Goal: Information Seeking & Learning: Learn about a topic

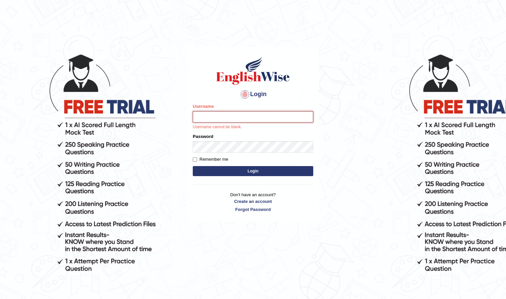
type input "farihaafghan556"
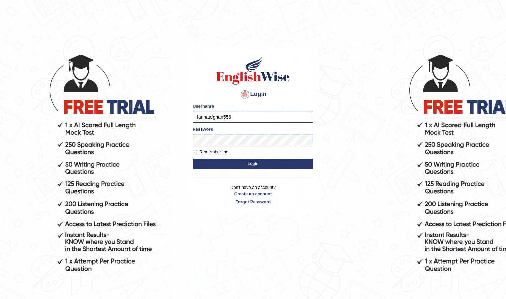
click at [257, 162] on button "Login" at bounding box center [253, 164] width 121 height 10
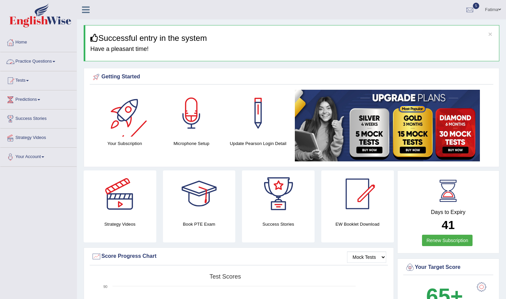
click at [56, 63] on link "Practice Questions" at bounding box center [38, 60] width 76 height 17
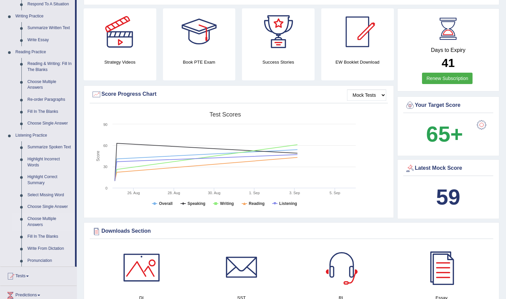
scroll to position [169, 0]
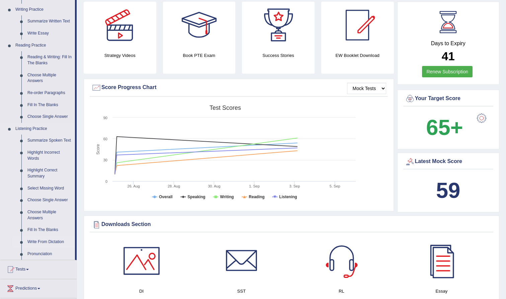
click at [60, 244] on link "Write From Dictation" at bounding box center [49, 242] width 51 height 12
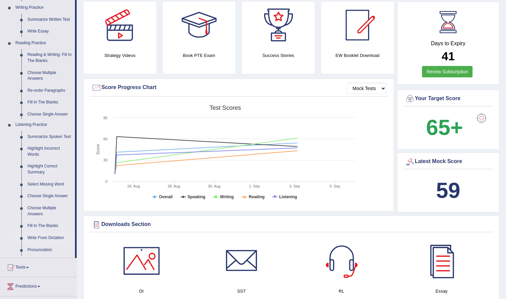
click at [60, 239] on link "Write From Dictation" at bounding box center [49, 238] width 51 height 12
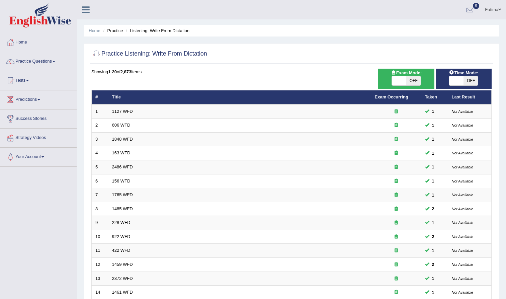
click at [414, 81] on span "OFF" at bounding box center [414, 80] width 14 height 9
checkbox input "true"
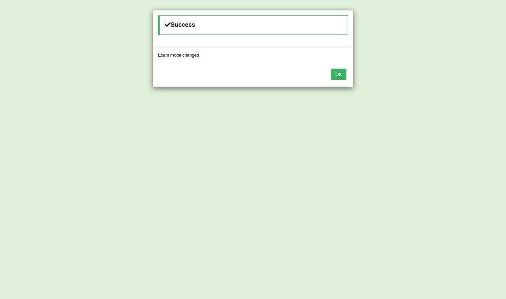
click at [335, 74] on button "OK" at bounding box center [338, 74] width 15 height 11
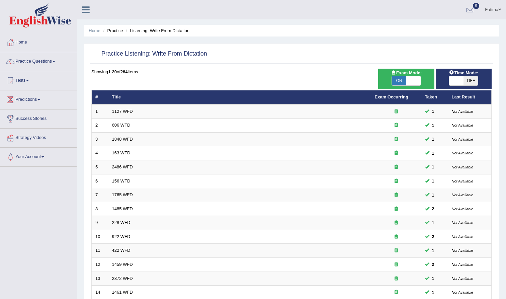
click at [470, 78] on span "OFF" at bounding box center [471, 80] width 14 height 9
checkbox input "true"
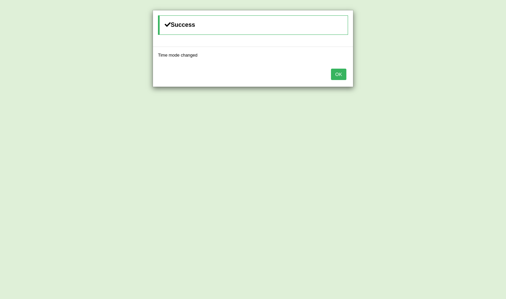
click at [342, 75] on button "OK" at bounding box center [338, 74] width 15 height 11
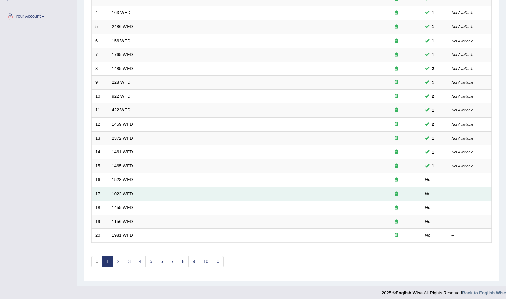
scroll to position [140, 0]
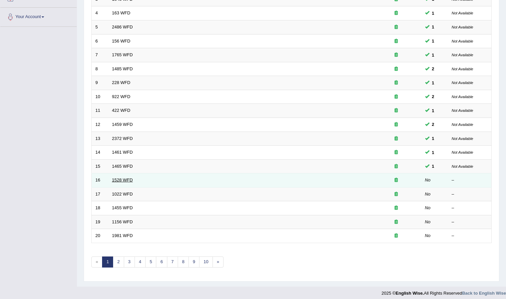
click at [124, 178] on link "1528 WFD" at bounding box center [122, 180] width 21 height 5
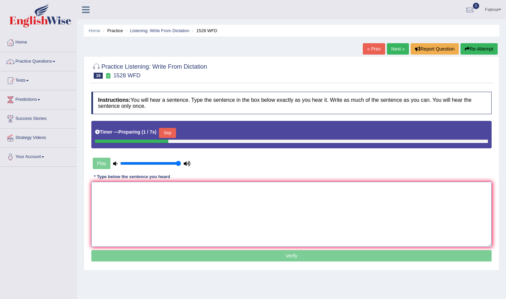
click at [118, 191] on textarea at bounding box center [291, 214] width 401 height 65
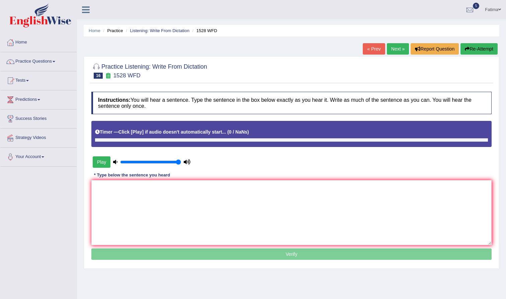
click at [186, 161] on icon at bounding box center [187, 162] width 7 height 4
click at [188, 161] on icon at bounding box center [187, 162] width 7 height 4
click at [177, 161] on input "range" at bounding box center [150, 161] width 61 height 5
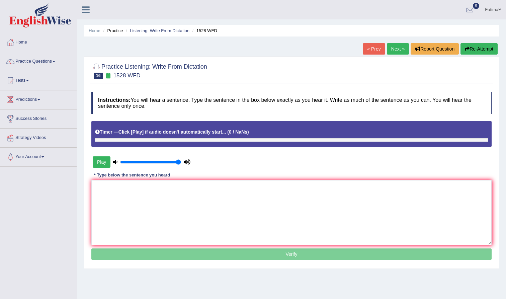
click at [116, 160] on icon at bounding box center [115, 162] width 4 height 4
click at [474, 49] on button "Re-Attempt" at bounding box center [479, 48] width 37 height 11
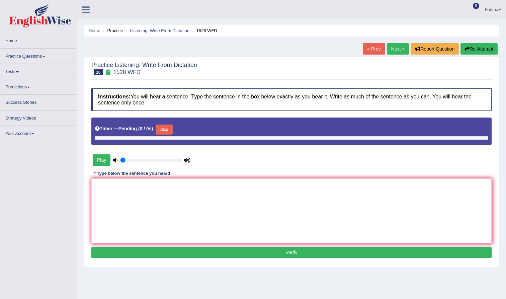
type input "1"
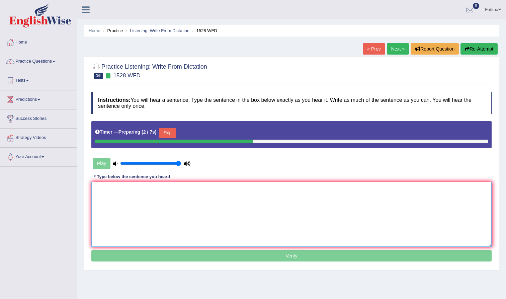
click at [211, 219] on textarea at bounding box center [291, 214] width 401 height 65
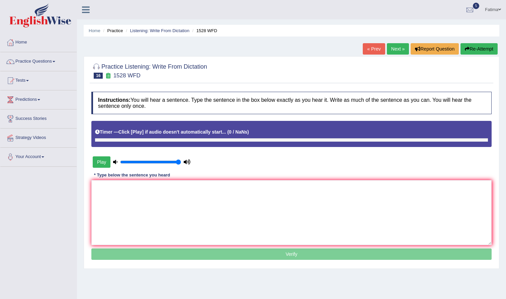
click at [394, 54] on link "Next »" at bounding box center [398, 48] width 22 height 11
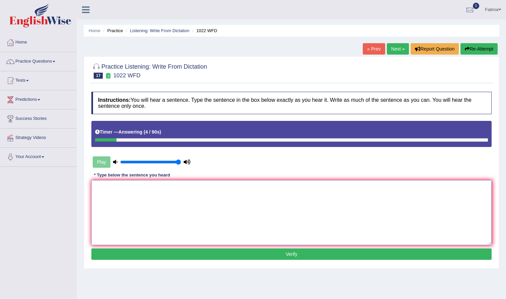
click at [179, 192] on textarea at bounding box center [291, 212] width 401 height 65
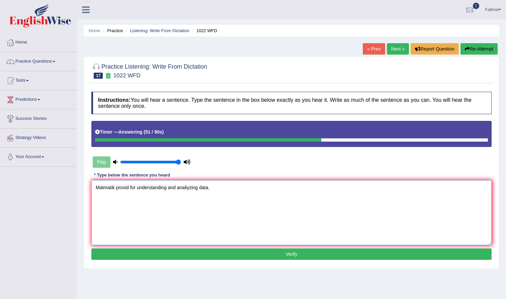
type textarea "Matmatik provid for understanding and analiyzing data."
click at [223, 255] on button "Verify" at bounding box center [291, 254] width 401 height 11
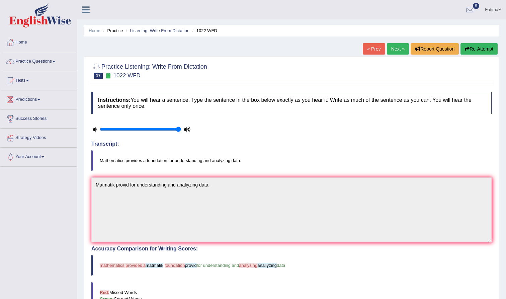
click at [389, 49] on link "Next »" at bounding box center [398, 48] width 22 height 11
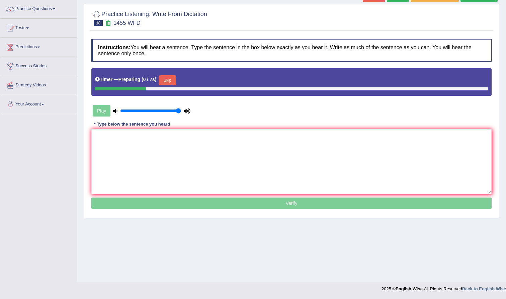
scroll to position [53, 0]
click at [200, 156] on textarea at bounding box center [291, 161] width 401 height 65
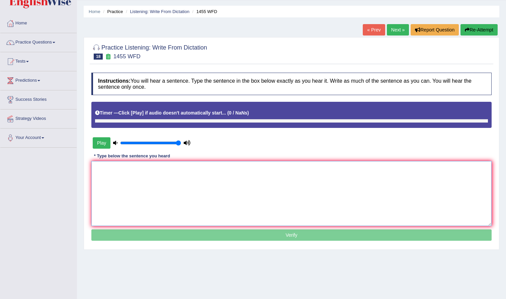
scroll to position [11, 0]
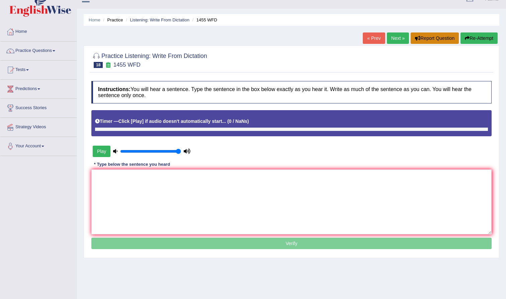
click at [425, 42] on button "Report Question" at bounding box center [435, 37] width 48 height 11
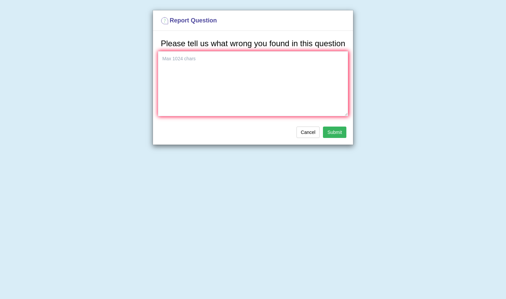
click at [248, 48] on h3 "Please tell us what wrong you found in this question" at bounding box center [253, 43] width 190 height 9
click at [234, 63] on textarea at bounding box center [253, 83] width 190 height 65
type textarea "i"
type textarea "not sound"
click at [334, 138] on button "Submit" at bounding box center [334, 132] width 23 height 11
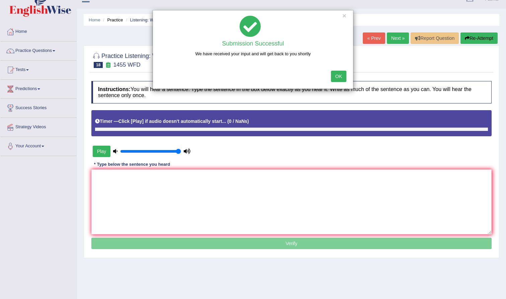
click at [341, 76] on button "OK" at bounding box center [338, 76] width 15 height 11
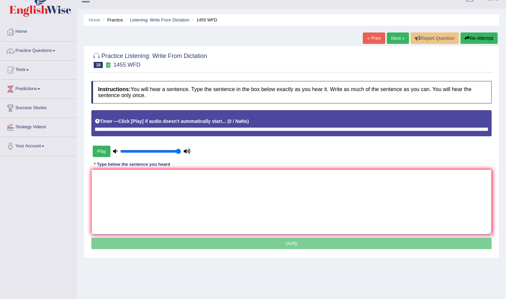
click at [203, 197] on textarea at bounding box center [291, 201] width 401 height 65
click at [467, 40] on icon "button" at bounding box center [467, 38] width 5 height 5
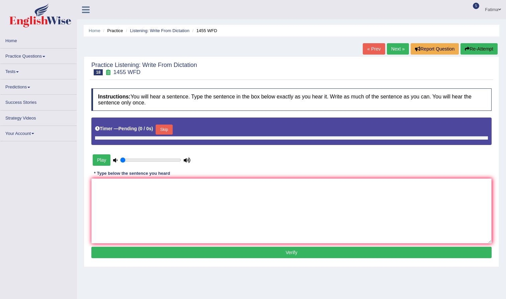
type input "1"
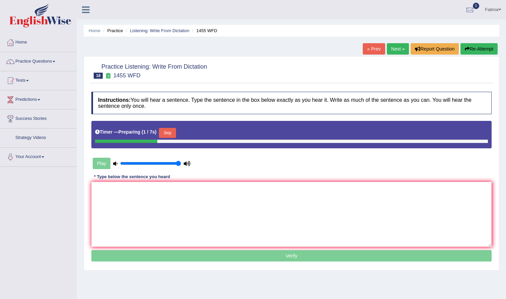
scroll to position [11, 0]
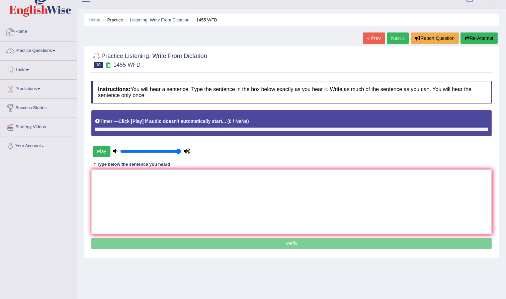
click at [56, 54] on link "Practice Questions" at bounding box center [38, 50] width 76 height 17
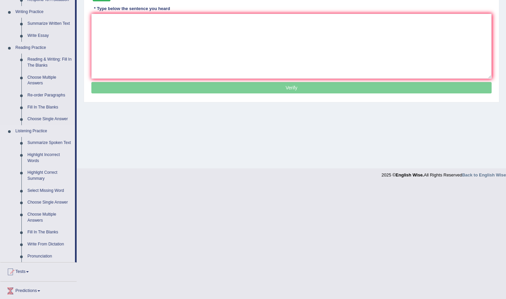
scroll to position [163, 0]
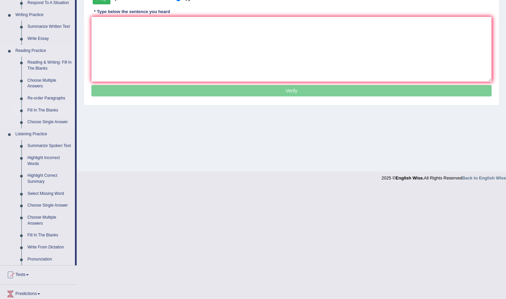
click at [47, 106] on link "Fill In The Blanks" at bounding box center [49, 111] width 51 height 12
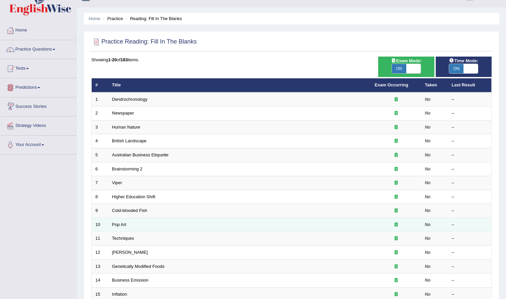
scroll to position [9, 0]
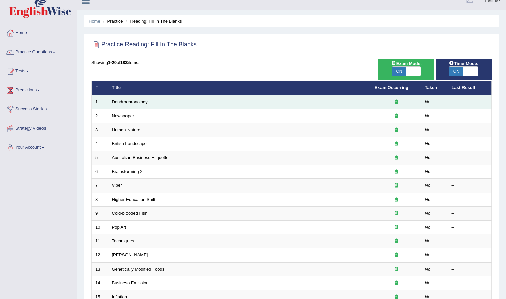
click at [119, 101] on link "Dendrochronology" at bounding box center [130, 101] width 36 height 5
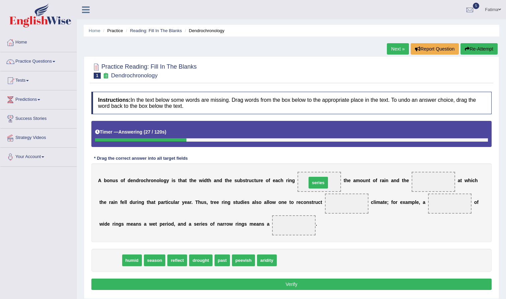
drag, startPoint x: 111, startPoint y: 262, endPoint x: 318, endPoint y: 184, distance: 221.5
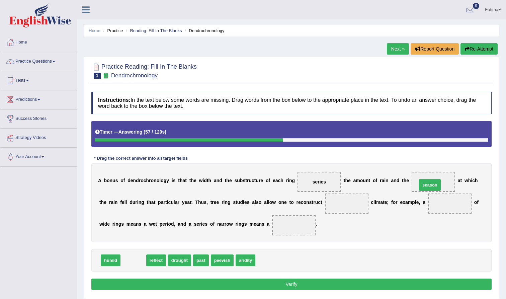
drag, startPoint x: 139, startPoint y: 264, endPoint x: 435, endPoint y: 188, distance: 306.2
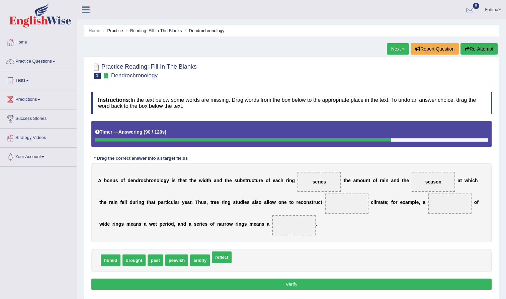
drag, startPoint x: 228, startPoint y: 261, endPoint x: 226, endPoint y: 256, distance: 4.6
drag, startPoint x: 150, startPoint y: 263, endPoint x: 339, endPoint y: 209, distance: 196.8
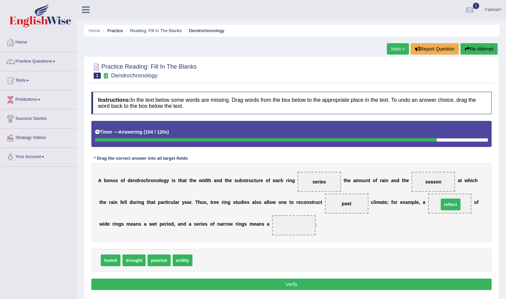
drag, startPoint x: 205, startPoint y: 260, endPoint x: 452, endPoint y: 204, distance: 252.8
drag, startPoint x: 129, startPoint y: 263, endPoint x: 284, endPoint y: 226, distance: 160.1
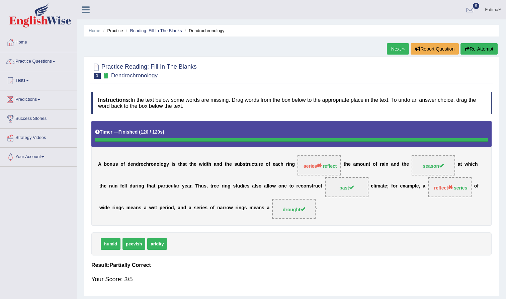
click at [393, 51] on link "Next »" at bounding box center [398, 48] width 22 height 11
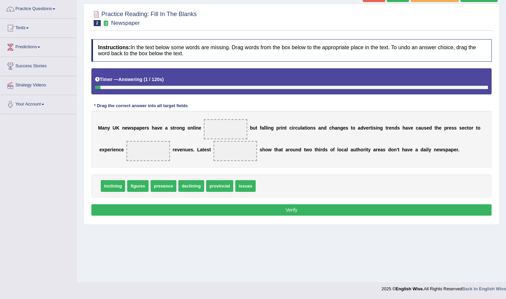
scroll to position [53, 0]
drag, startPoint x: 246, startPoint y: 187, endPoint x: 254, endPoint y: 184, distance: 8.4
drag, startPoint x: 214, startPoint y: 191, endPoint x: 220, endPoint y: 130, distance: 60.9
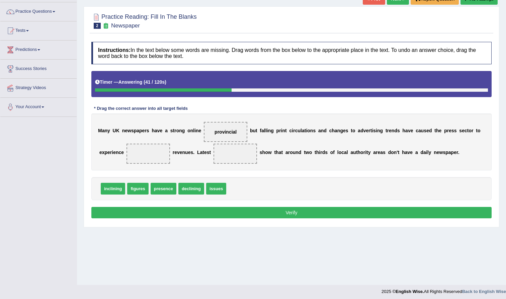
scroll to position [50, 0]
drag, startPoint x: 195, startPoint y: 192, endPoint x: 155, endPoint y: 160, distance: 50.6
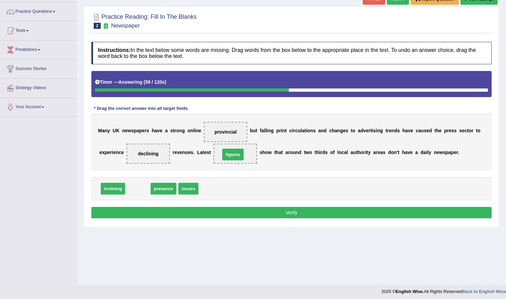
drag, startPoint x: 140, startPoint y: 191, endPoint x: 235, endPoint y: 156, distance: 100.7
click at [256, 215] on button "Verify" at bounding box center [291, 212] width 401 height 11
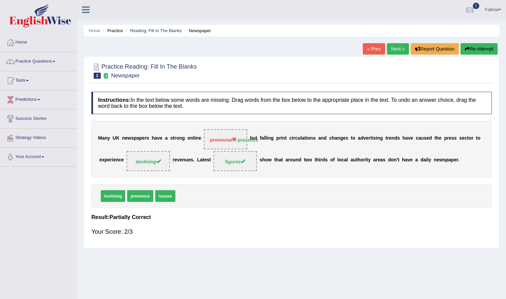
scroll to position [0, 0]
click at [391, 52] on link "Next »" at bounding box center [398, 48] width 22 height 11
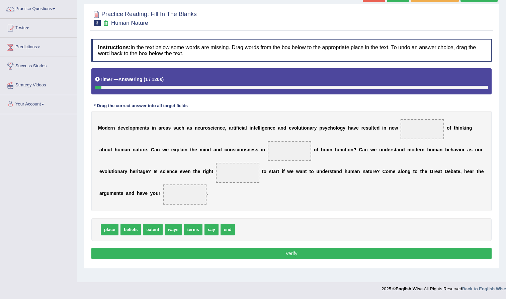
scroll to position [53, 0]
drag, startPoint x: 134, startPoint y: 230, endPoint x: 420, endPoint y: 131, distance: 302.9
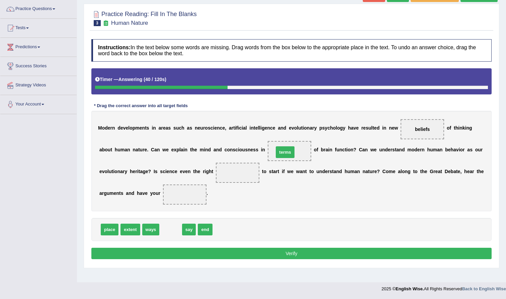
drag, startPoint x: 166, startPoint y: 232, endPoint x: 280, endPoint y: 154, distance: 138.2
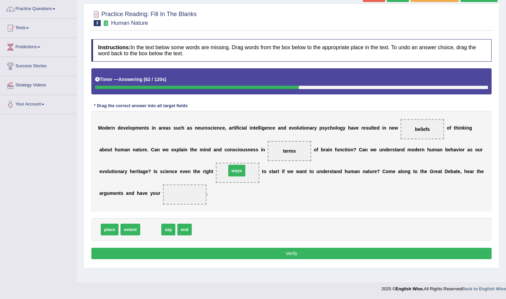
drag, startPoint x: 148, startPoint y: 231, endPoint x: 234, endPoint y: 172, distance: 104.3
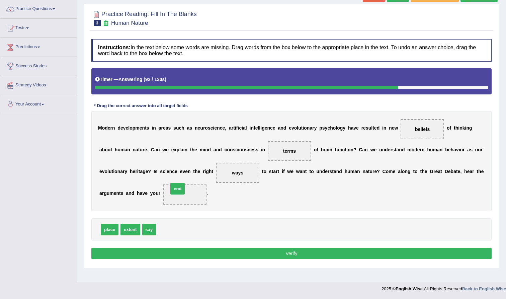
drag, startPoint x: 165, startPoint y: 226, endPoint x: 177, endPoint y: 185, distance: 42.8
drag, startPoint x: 185, startPoint y: 196, endPoint x: 179, endPoint y: 232, distance: 37.1
drag, startPoint x: 129, startPoint y: 232, endPoint x: 178, endPoint y: 201, distance: 57.3
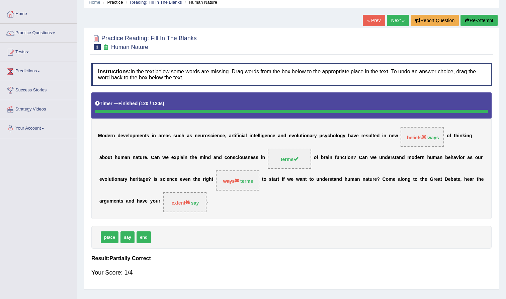
scroll to position [24, 0]
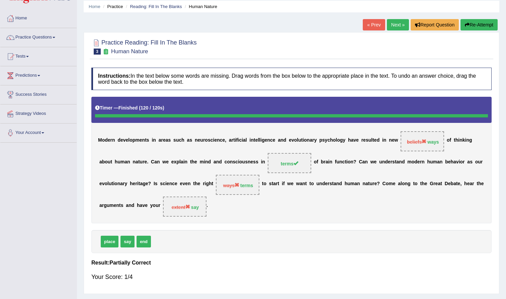
click at [480, 25] on button "Re-Attempt" at bounding box center [479, 24] width 37 height 11
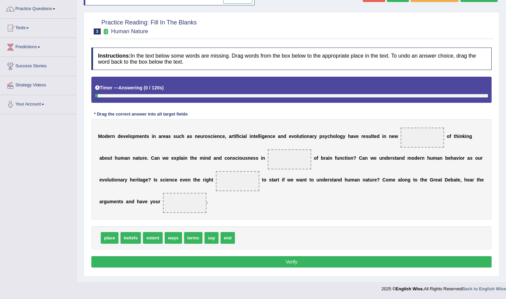
scroll to position [53, 0]
drag, startPoint x: 212, startPoint y: 240, endPoint x: 188, endPoint y: 208, distance: 39.9
drag, startPoint x: 193, startPoint y: 240, endPoint x: 229, endPoint y: 180, distance: 69.6
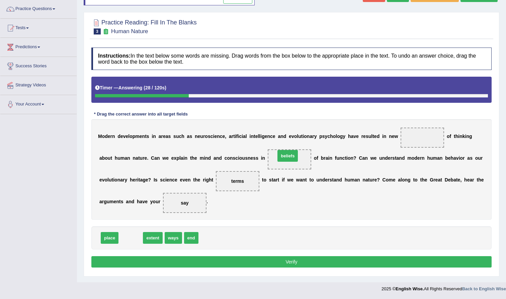
drag, startPoint x: 130, startPoint y: 237, endPoint x: 287, endPoint y: 154, distance: 177.7
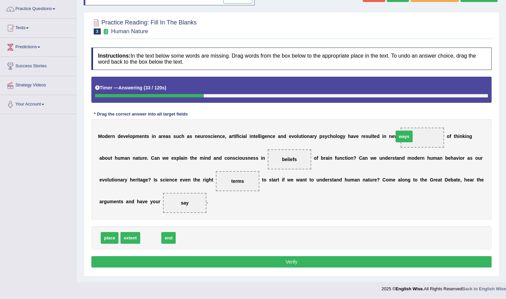
drag, startPoint x: 153, startPoint y: 239, endPoint x: 407, endPoint y: 140, distance: 272.4
click at [290, 261] on button "Verify" at bounding box center [291, 261] width 401 height 11
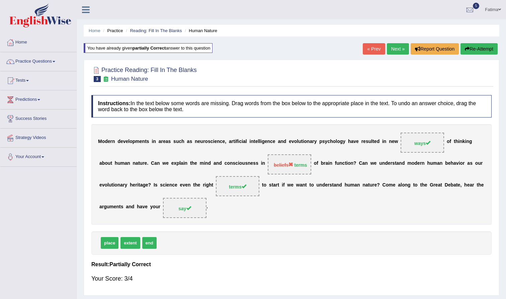
scroll to position [0, 0]
click at [470, 52] on button "Re-Attempt" at bounding box center [479, 48] width 37 height 11
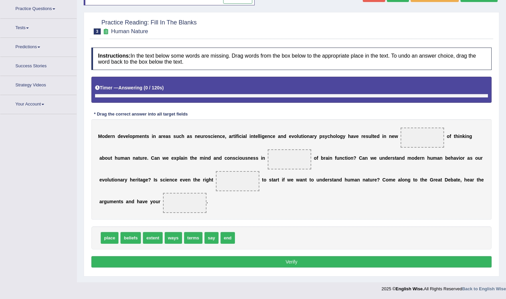
scroll to position [53, 0]
drag, startPoint x: 212, startPoint y: 240, endPoint x: 185, endPoint y: 206, distance: 43.6
drag, startPoint x: 193, startPoint y: 240, endPoint x: 237, endPoint y: 187, distance: 68.5
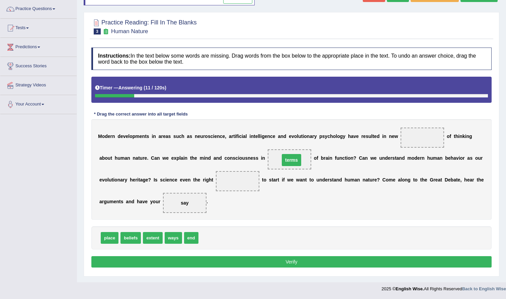
drag, startPoint x: 238, startPoint y: 181, endPoint x: 292, endPoint y: 159, distance: 58.0
click at [237, 178] on span at bounding box center [238, 181] width 44 height 20
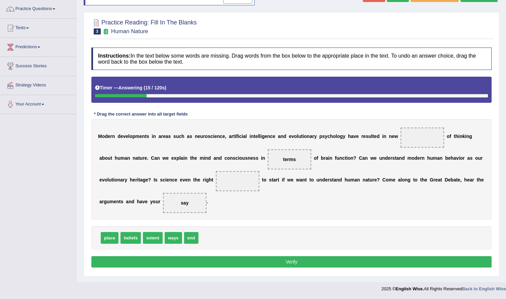
click at [237, 178] on span at bounding box center [238, 181] width 44 height 20
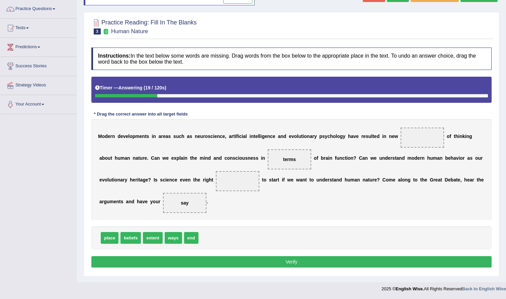
click at [236, 178] on span at bounding box center [238, 181] width 44 height 20
click at [236, 183] on span at bounding box center [238, 181] width 44 height 20
drag, startPoint x: 108, startPoint y: 240, endPoint x: 232, endPoint y: 186, distance: 135.7
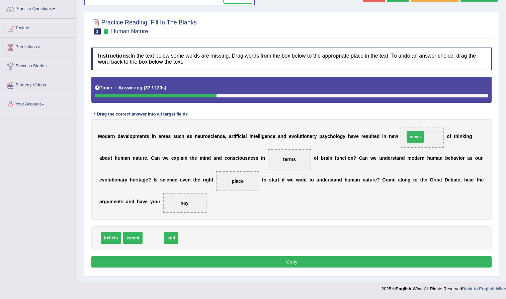
drag, startPoint x: 150, startPoint y: 239, endPoint x: 413, endPoint y: 137, distance: 281.1
click at [271, 259] on button "Verify" at bounding box center [291, 261] width 401 height 11
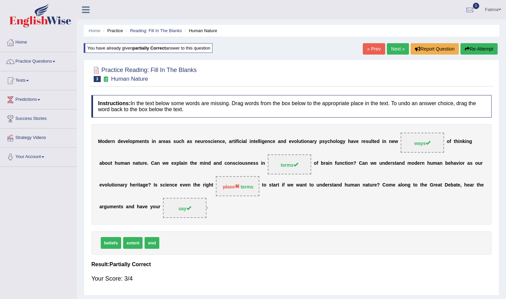
scroll to position [0, 0]
click at [394, 51] on link "Next »" at bounding box center [398, 48] width 22 height 11
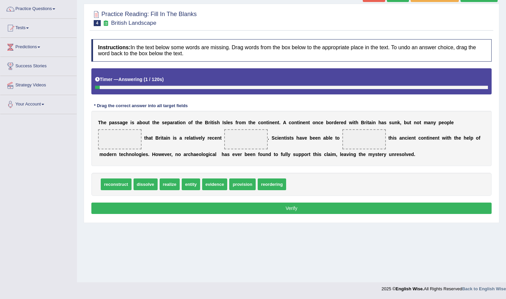
scroll to position [53, 0]
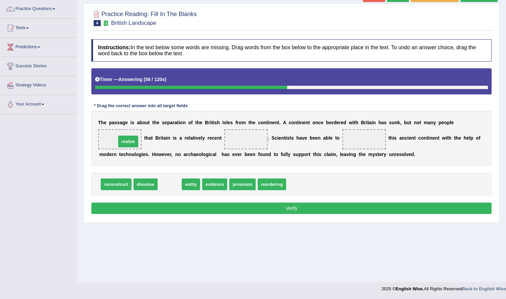
drag, startPoint x: 171, startPoint y: 184, endPoint x: 129, endPoint y: 140, distance: 60.9
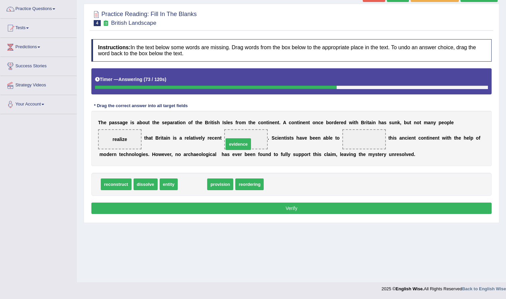
drag, startPoint x: 191, startPoint y: 189, endPoint x: 237, endPoint y: 149, distance: 61.3
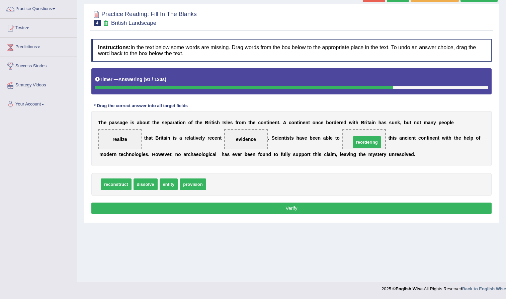
drag, startPoint x: 227, startPoint y: 186, endPoint x: 372, endPoint y: 144, distance: 151.0
click at [275, 209] on button "Verify" at bounding box center [291, 208] width 401 height 11
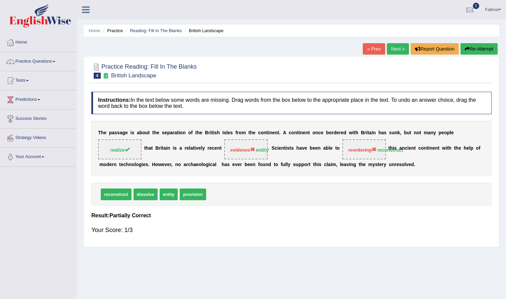
scroll to position [0, 0]
click at [393, 47] on link "Next »" at bounding box center [398, 48] width 22 height 11
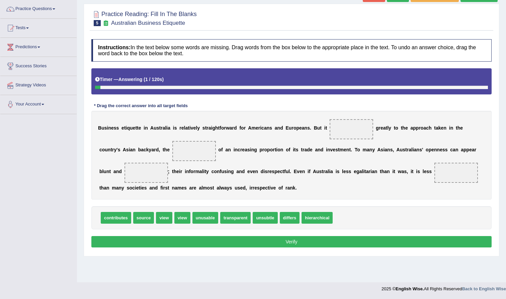
scroll to position [53, 0]
drag, startPoint x: 163, startPoint y: 222, endPoint x: 348, endPoint y: 135, distance: 204.5
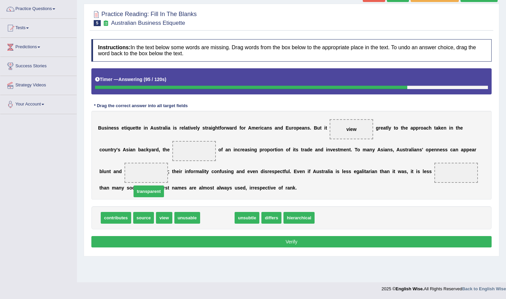
drag, startPoint x: 225, startPoint y: 219, endPoint x: 157, endPoint y: 192, distance: 73.2
click at [157, 193] on span "transparent" at bounding box center [149, 192] width 31 height 12
drag, startPoint x: 213, startPoint y: 218, endPoint x: 147, endPoint y: 171, distance: 81.0
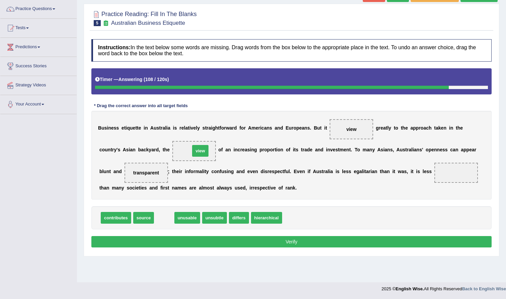
drag, startPoint x: 160, startPoint y: 219, endPoint x: 196, endPoint y: 152, distance: 76.1
drag, startPoint x: 142, startPoint y: 224, endPoint x: 139, endPoint y: 205, distance: 18.9
click at [140, 204] on div "Instructions: In the text below some words are missing. Drag words from the box…" at bounding box center [292, 144] width 404 height 217
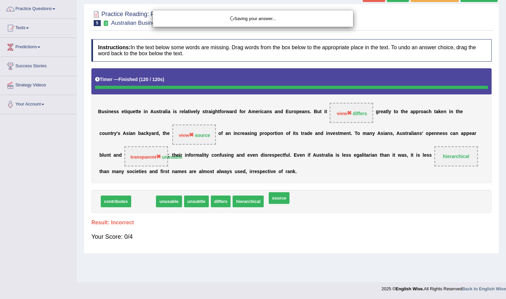
drag, startPoint x: 143, startPoint y: 216, endPoint x: 191, endPoint y: 241, distance: 53.5
click at [207, 234] on body "Toggle navigation Home Practice Questions Speaking Practice Read Aloud Repeat S…" at bounding box center [253, 96] width 506 height 299
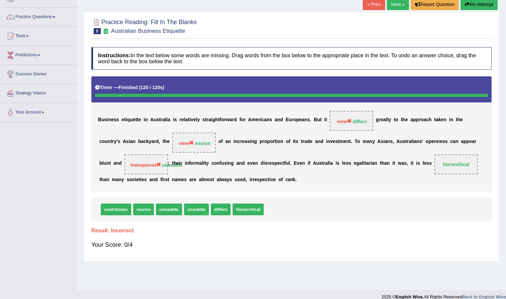
scroll to position [43, 0]
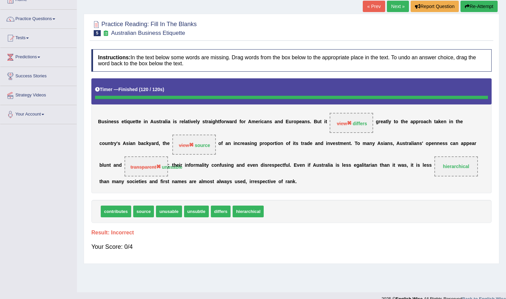
click at [482, 8] on button "Re-Attempt" at bounding box center [479, 6] width 37 height 11
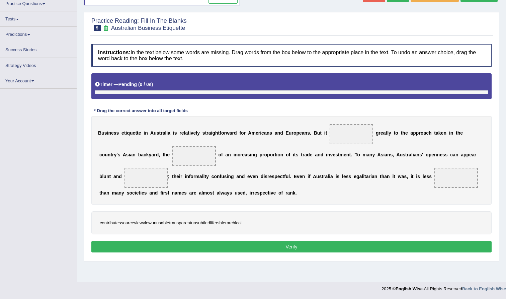
scroll to position [53, 0]
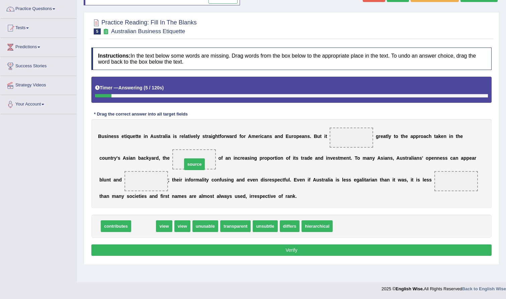
drag, startPoint x: 140, startPoint y: 228, endPoint x: 191, endPoint y: 166, distance: 80.2
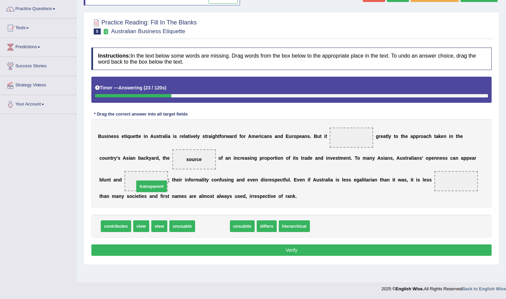
drag, startPoint x: 218, startPoint y: 229, endPoint x: 155, endPoint y: 188, distance: 75.3
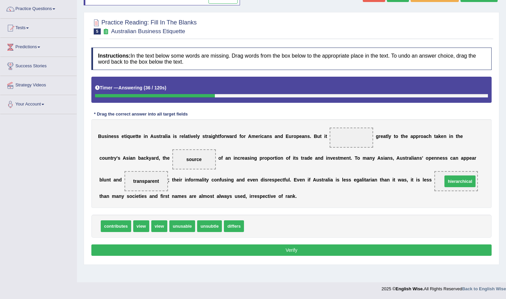
drag, startPoint x: 258, startPoint y: 227, endPoint x: 455, endPoint y: 183, distance: 201.4
drag, startPoint x: 156, startPoint y: 227, endPoint x: 169, endPoint y: 226, distance: 12.4
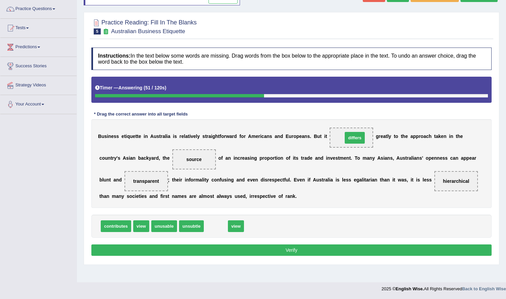
drag, startPoint x: 217, startPoint y: 227, endPoint x: 355, endPoint y: 138, distance: 164.0
click at [287, 250] on button "Verify" at bounding box center [291, 250] width 401 height 11
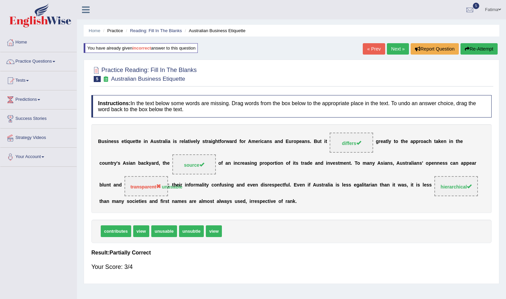
scroll to position [0, 0]
click at [389, 48] on link "Next »" at bounding box center [398, 48] width 22 height 11
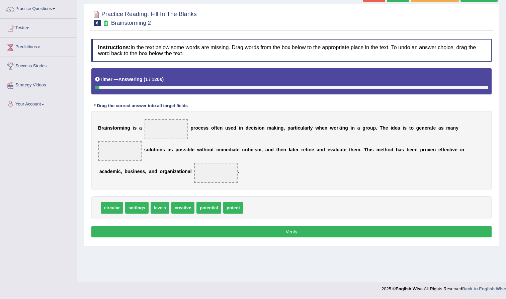
scroll to position [53, 0]
drag, startPoint x: 212, startPoint y: 208, endPoint x: 170, endPoint y: 133, distance: 86.1
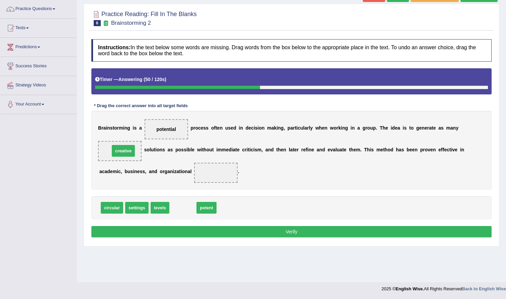
drag, startPoint x: 188, startPoint y: 209, endPoint x: 128, endPoint y: 152, distance: 82.4
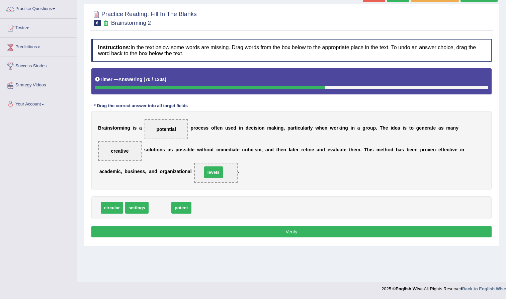
drag, startPoint x: 160, startPoint y: 209, endPoint x: 210, endPoint y: 172, distance: 62.0
click at [242, 232] on button "Verify" at bounding box center [291, 231] width 401 height 11
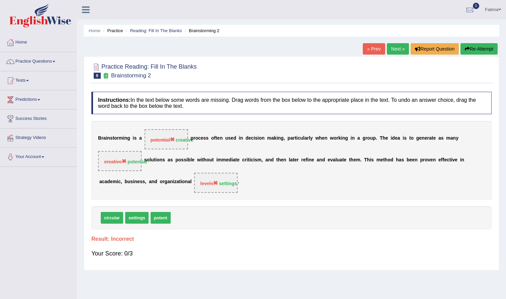
scroll to position [0, 0]
click at [472, 50] on button "Re-Attempt" at bounding box center [479, 48] width 37 height 11
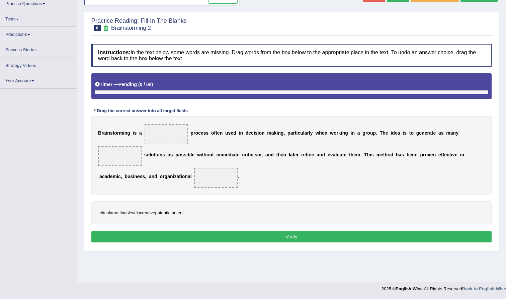
scroll to position [53, 0]
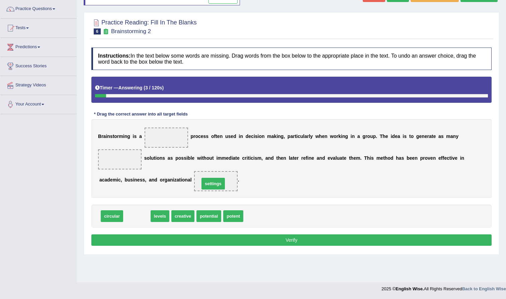
drag, startPoint x: 131, startPoint y: 217, endPoint x: 207, endPoint y: 185, distance: 83.0
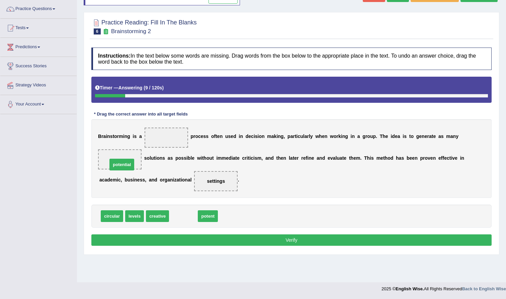
drag, startPoint x: 183, startPoint y: 217, endPoint x: 121, endPoint y: 165, distance: 81.1
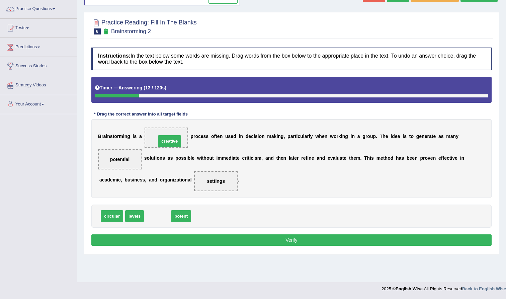
drag, startPoint x: 157, startPoint y: 216, endPoint x: 168, endPoint y: 139, distance: 77.2
click at [236, 237] on button "Verify" at bounding box center [291, 239] width 401 height 11
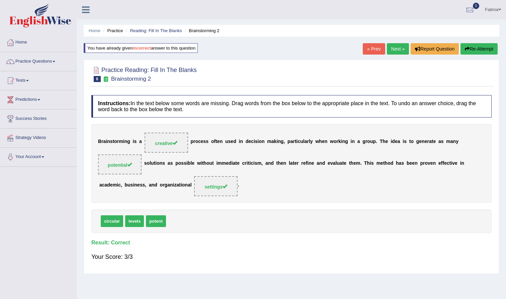
scroll to position [0, 0]
click at [394, 47] on link "Next »" at bounding box center [398, 48] width 22 height 11
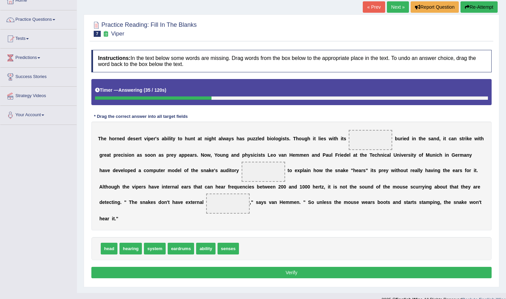
scroll to position [46, 0]
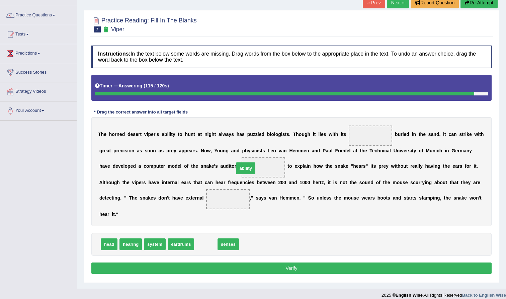
drag, startPoint x: 204, startPoint y: 246, endPoint x: 244, endPoint y: 170, distance: 85.9
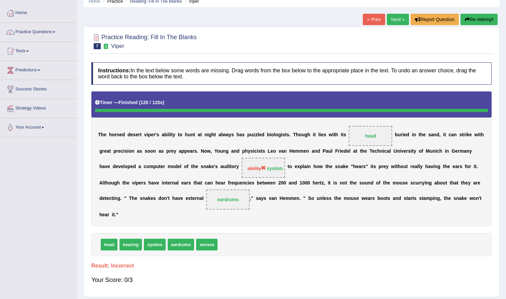
scroll to position [24, 0]
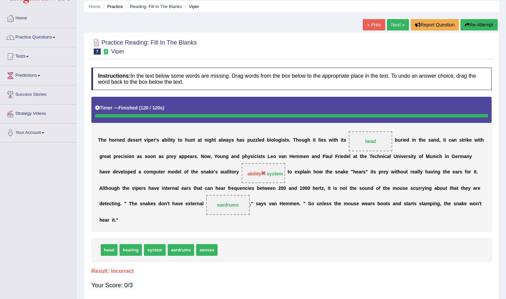
click at [473, 24] on button "Re-Attempt" at bounding box center [479, 24] width 37 height 11
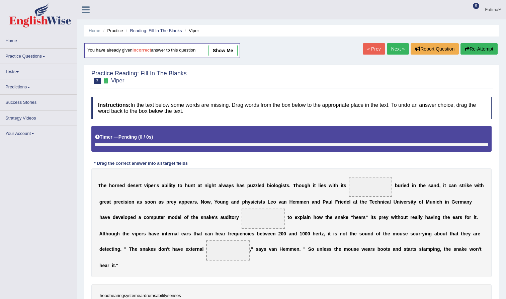
scroll to position [24, 0]
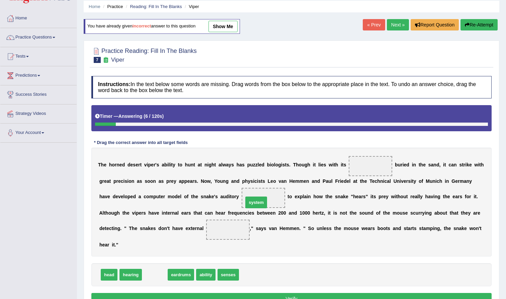
drag, startPoint x: 156, startPoint y: 275, endPoint x: 259, endPoint y: 203, distance: 125.0
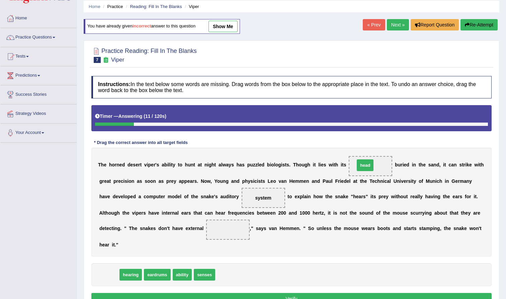
drag, startPoint x: 106, startPoint y: 274, endPoint x: 362, endPoint y: 165, distance: 278.7
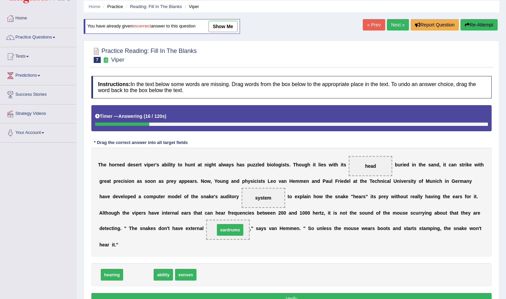
drag, startPoint x: 135, startPoint y: 275, endPoint x: 226, endPoint y: 229, distance: 102.2
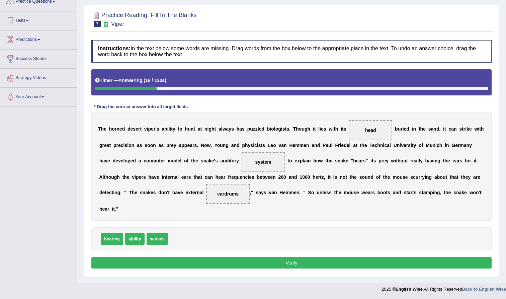
click at [230, 263] on button "Verify" at bounding box center [291, 262] width 401 height 11
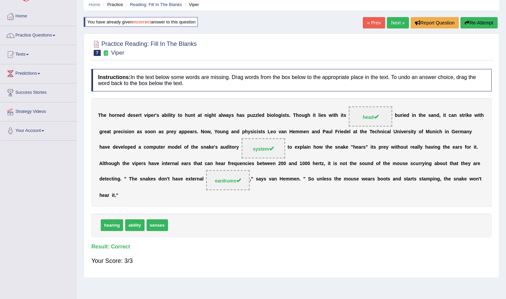
scroll to position [22, 0]
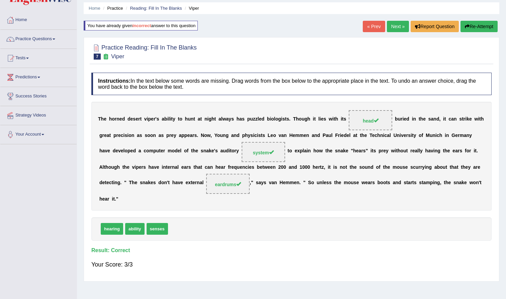
click at [391, 27] on link "Next »" at bounding box center [398, 26] width 22 height 11
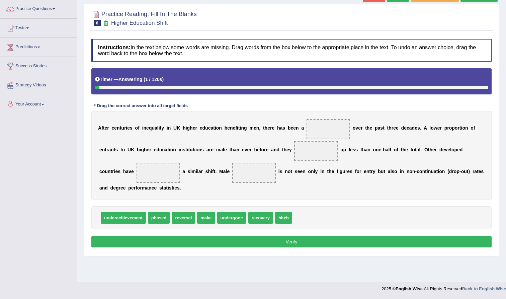
scroll to position [53, 0]
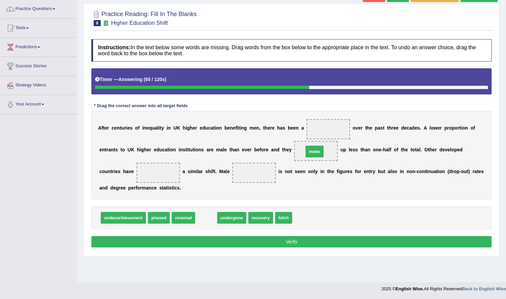
drag, startPoint x: 207, startPoint y: 219, endPoint x: 316, endPoint y: 153, distance: 127.2
drag, startPoint x: 248, startPoint y: 224, endPoint x: 168, endPoint y: 175, distance: 93.0
click at [168, 175] on div "Instructions: In the text below some words are missing. Drag words from the box…" at bounding box center [292, 144] width 404 height 217
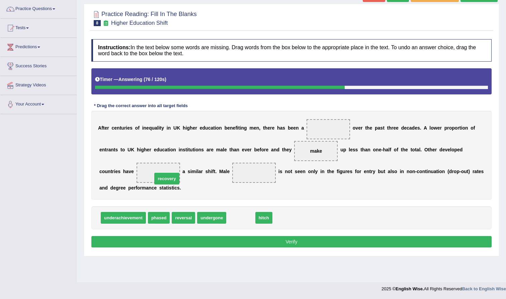
drag, startPoint x: 242, startPoint y: 219, endPoint x: 166, endPoint y: 179, distance: 85.1
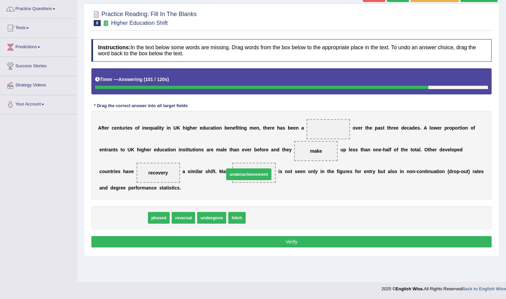
drag, startPoint x: 115, startPoint y: 219, endPoint x: 241, endPoint y: 174, distance: 133.3
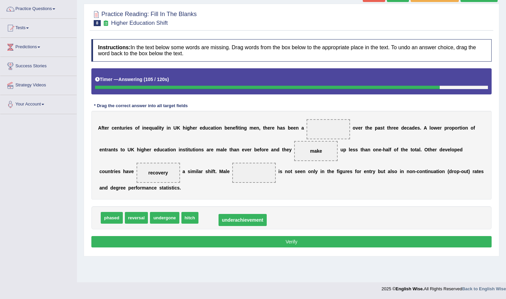
drag, startPoint x: 264, startPoint y: 172, endPoint x: 244, endPoint y: 219, distance: 51.5
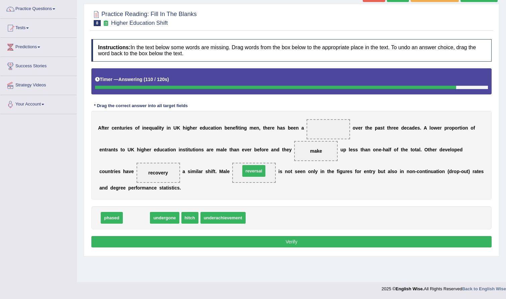
drag, startPoint x: 143, startPoint y: 217, endPoint x: 261, endPoint y: 169, distance: 126.8
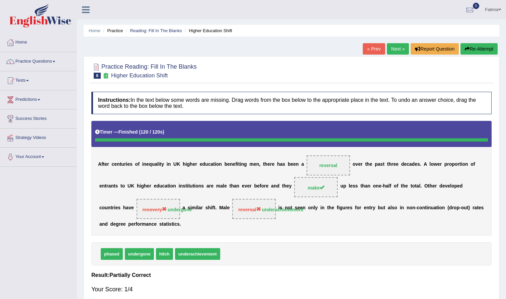
scroll to position [0, 0]
click at [485, 48] on button "Re-Attempt" at bounding box center [479, 48] width 37 height 11
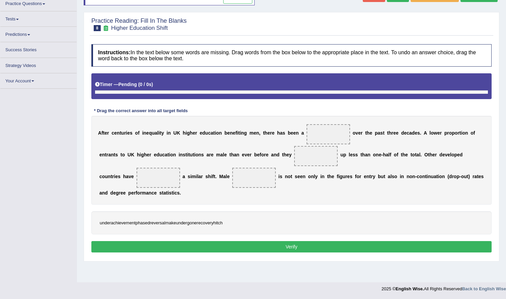
scroll to position [53, 0]
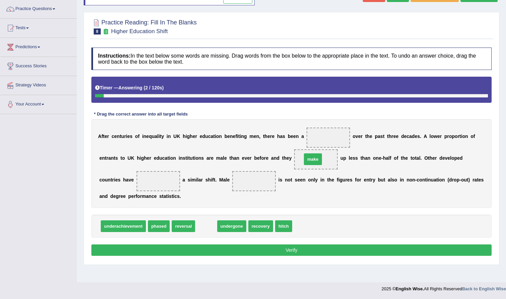
drag, startPoint x: 203, startPoint y: 224, endPoint x: 310, endPoint y: 158, distance: 125.9
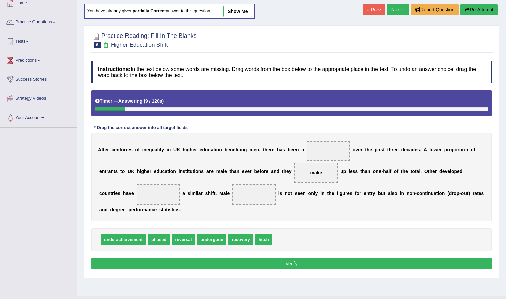
scroll to position [38, 0]
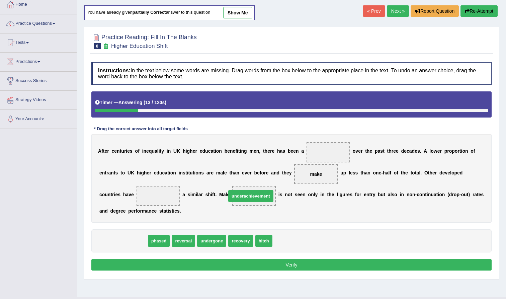
drag, startPoint x: 110, startPoint y: 242, endPoint x: 238, endPoint y: 197, distance: 135.6
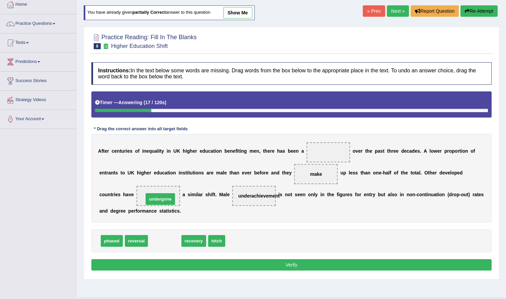
drag, startPoint x: 168, startPoint y: 240, endPoint x: 163, endPoint y: 197, distance: 43.2
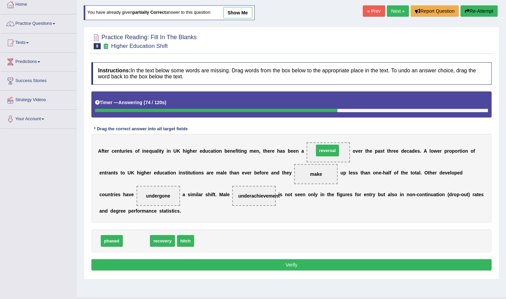
drag, startPoint x: 137, startPoint y: 239, endPoint x: 329, endPoint y: 148, distance: 211.6
click at [259, 265] on button "Verify" at bounding box center [291, 264] width 401 height 11
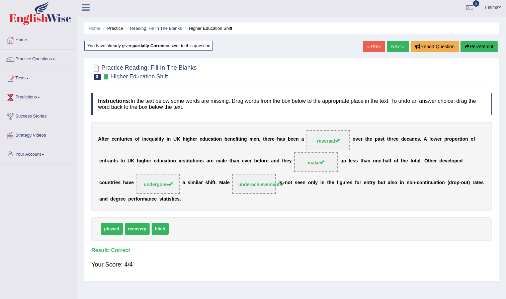
scroll to position [0, 0]
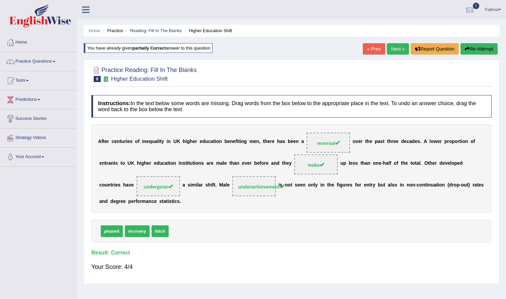
click at [398, 48] on link "Next »" at bounding box center [398, 48] width 22 height 11
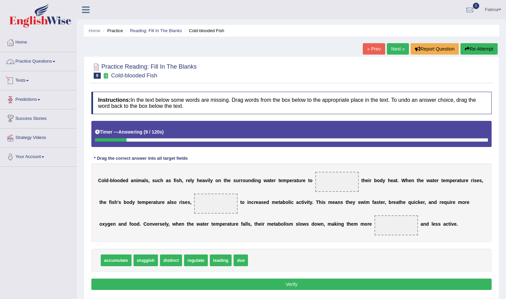
click at [57, 60] on link "Practice Questions" at bounding box center [38, 60] width 76 height 17
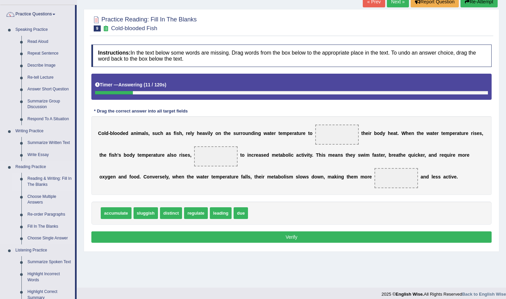
scroll to position [51, 0]
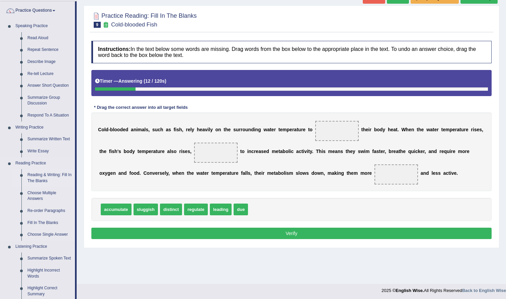
click at [42, 178] on link "Reading & Writing: Fill In The Blanks" at bounding box center [49, 178] width 51 height 18
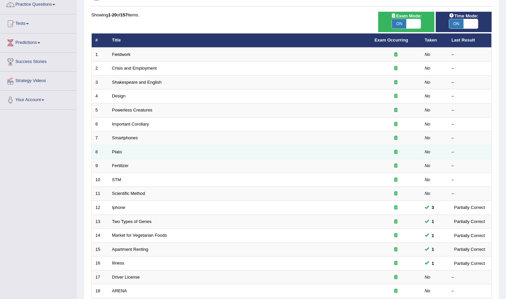
scroll to position [59, 0]
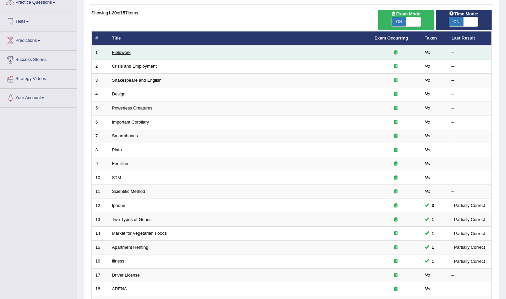
click at [124, 52] on link "Fieldwork" at bounding box center [121, 52] width 19 height 5
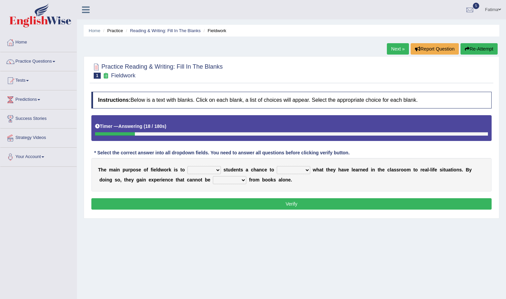
select select "offer"
select select "apply"
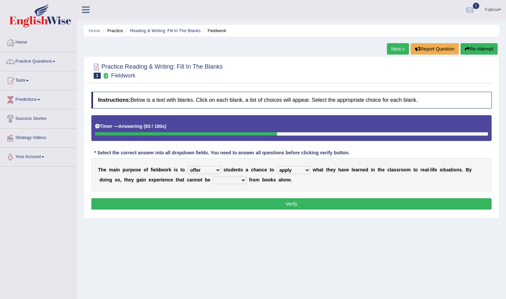
select select "prepared"
click at [241, 204] on button "Verify" at bounding box center [291, 203] width 401 height 11
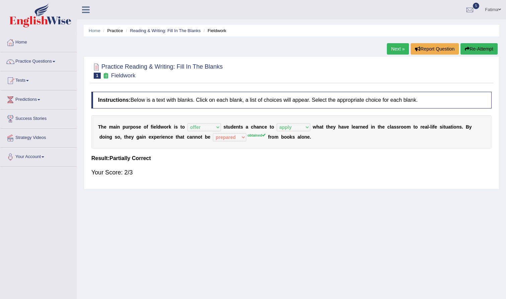
click at [392, 50] on link "Next »" at bounding box center [398, 48] width 22 height 11
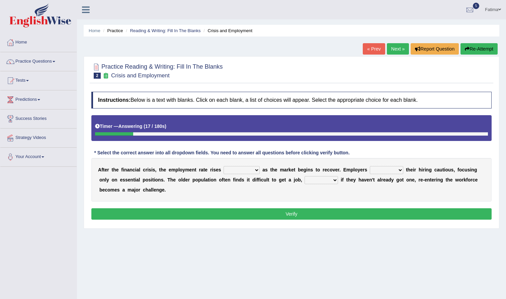
select select "normally"
select select "kept"
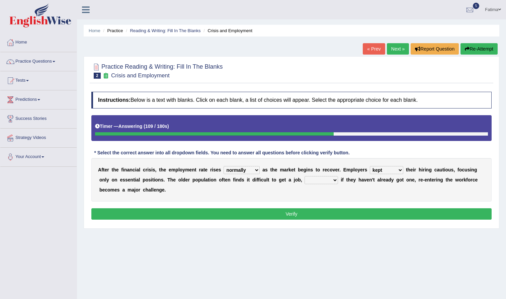
select select "while"
click at [280, 217] on button "Verify" at bounding box center [291, 213] width 401 height 11
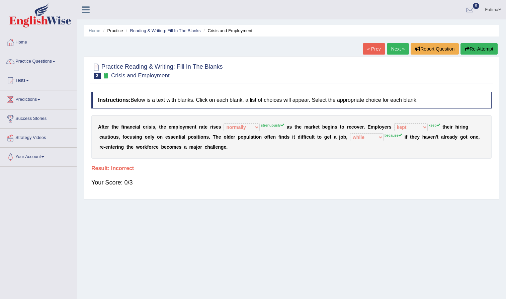
click at [472, 50] on button "Re-Attempt" at bounding box center [479, 48] width 37 height 11
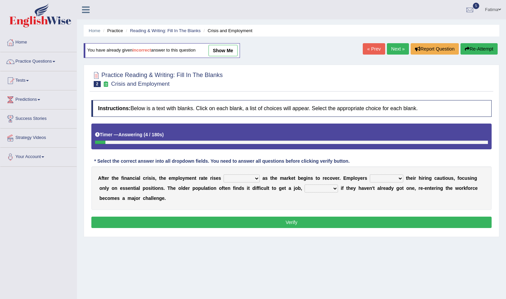
select select "keep"
select select "strenuously"
drag, startPoint x: 328, startPoint y: 187, endPoint x: 277, endPoint y: 140, distance: 69.3
click at [277, 140] on div "Instructions: Below is a text with blanks. Click on each blank, a list of choic…" at bounding box center [292, 165] width 404 height 137
select select "because"
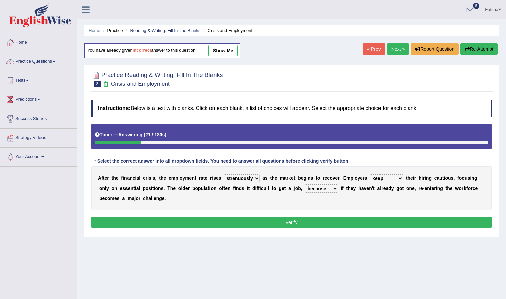
click at [313, 220] on button "Verify" at bounding box center [291, 222] width 401 height 11
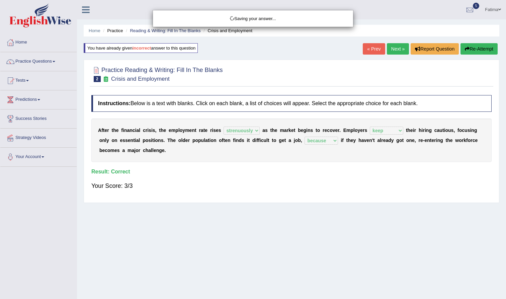
click at [395, 50] on div "Saving your answer..." at bounding box center [253, 149] width 506 height 299
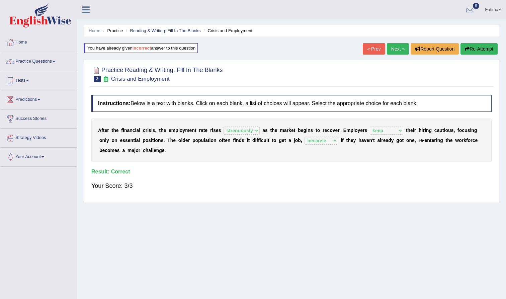
click at [395, 51] on link "Next »" at bounding box center [398, 48] width 22 height 11
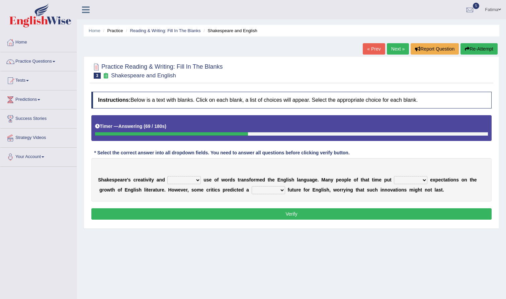
select select "inventive"
select select "high"
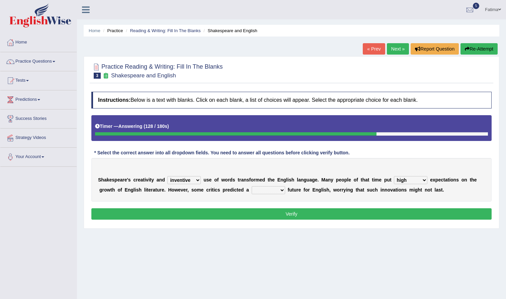
select select "monetary"
click at [264, 215] on button "Verify" at bounding box center [291, 213] width 401 height 11
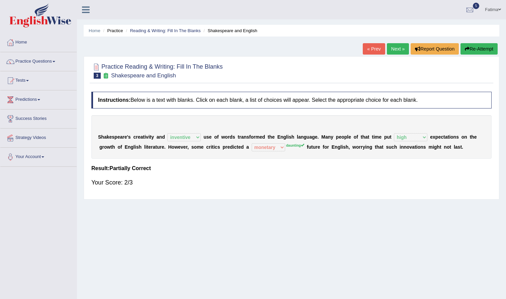
click at [396, 52] on link "Next »" at bounding box center [398, 48] width 22 height 11
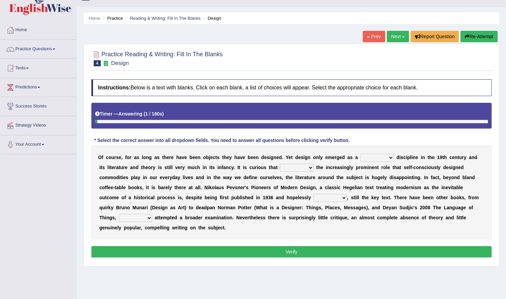
scroll to position [36, 0]
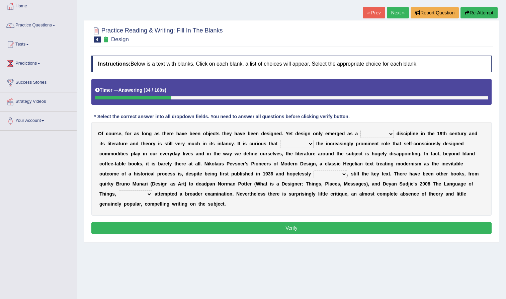
select select "dedicated"
select select "despite"
select select "dating"
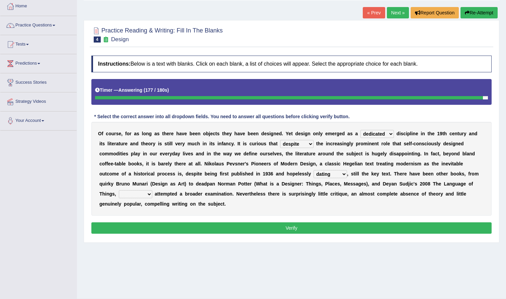
select select "then"
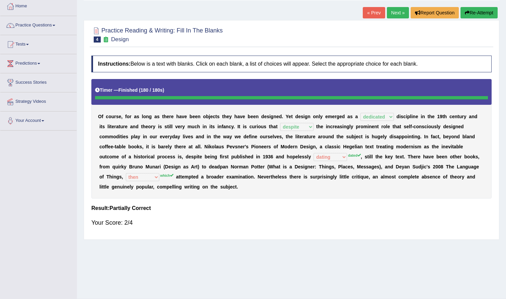
click at [394, 11] on link "Next »" at bounding box center [398, 12] width 22 height 11
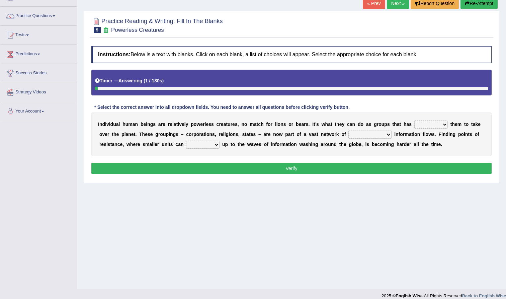
scroll to position [47, 0]
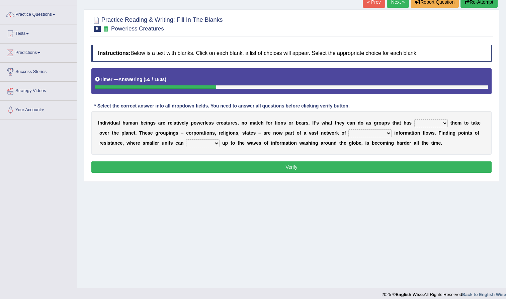
select select "contended"
select select "raise"
drag, startPoint x: 382, startPoint y: 134, endPoint x: 313, endPoint y: 138, distance: 68.5
click at [313, 138] on div "I n d i v i d u a l h u m a n b e i n g s a r e r e l a t i v e l y p o w e r l…" at bounding box center [291, 133] width 401 height 44
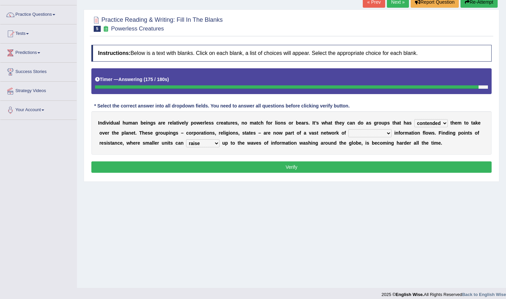
select select "overlapping"
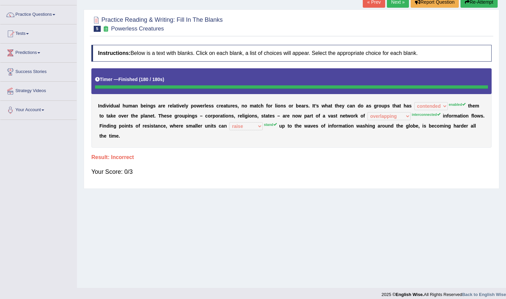
scroll to position [4, 0]
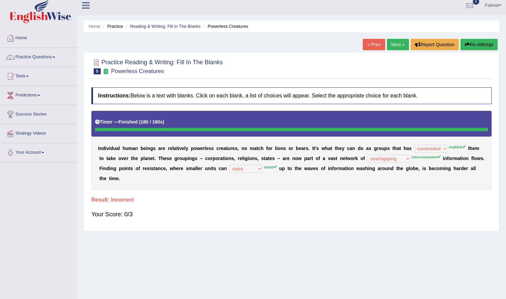
click at [484, 44] on button "Re-Attempt" at bounding box center [479, 44] width 37 height 11
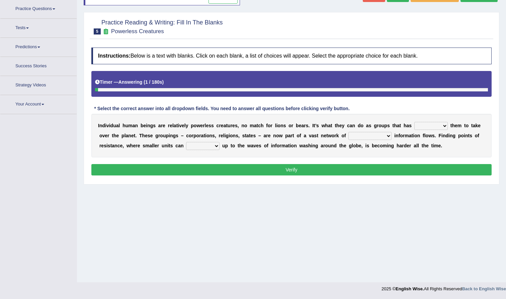
select select "stand"
select select "interconnected"
select select "contended"
click at [329, 171] on button "Verify" at bounding box center [291, 169] width 401 height 11
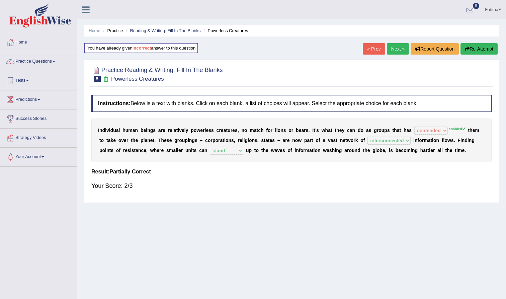
click at [394, 47] on link "Next »" at bounding box center [398, 48] width 22 height 11
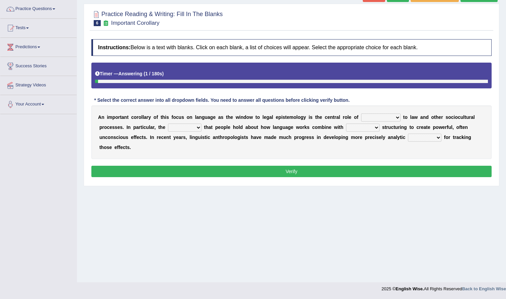
scroll to position [53, 0]
select select "dialect"
select select "ideas"
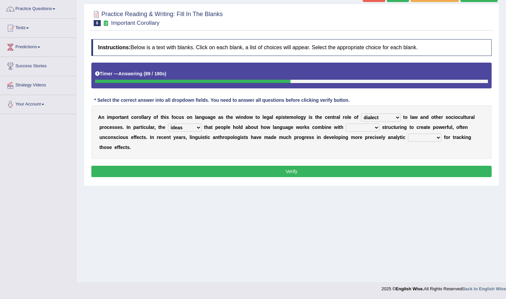
select select "linguistic"
select select "stroke"
click at [353, 172] on button "Verify" at bounding box center [291, 171] width 401 height 11
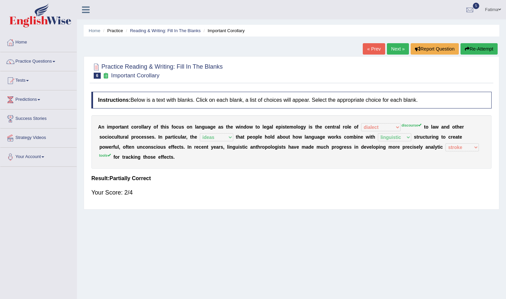
scroll to position [0, 0]
click at [483, 45] on button "Re-Attempt" at bounding box center [479, 48] width 37 height 11
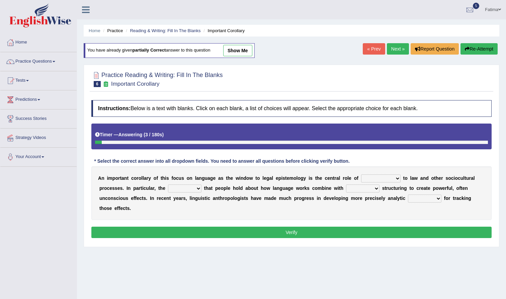
select select "linguistic"
select select "ideas"
select select "tools"
select select "acquaintance"
click at [331, 232] on button "Verify" at bounding box center [291, 232] width 401 height 11
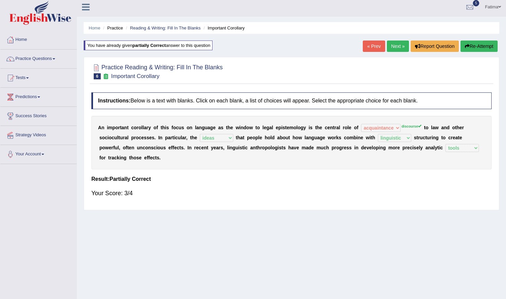
scroll to position [1, 0]
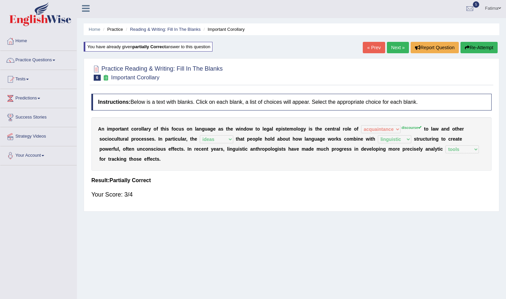
click at [394, 50] on link "Next »" at bounding box center [398, 47] width 22 height 11
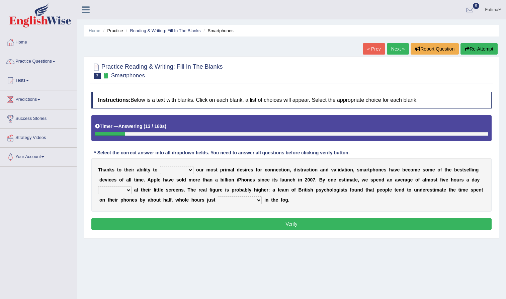
select select "describe"
select select "watching"
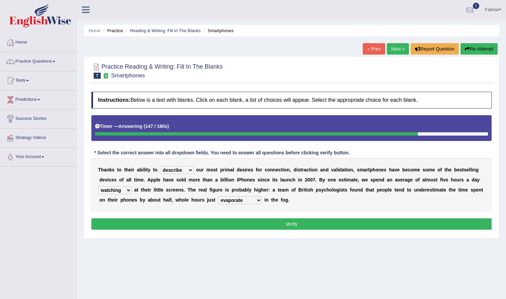
select select "has evaporated"
click at [270, 224] on button "Verify" at bounding box center [291, 223] width 401 height 11
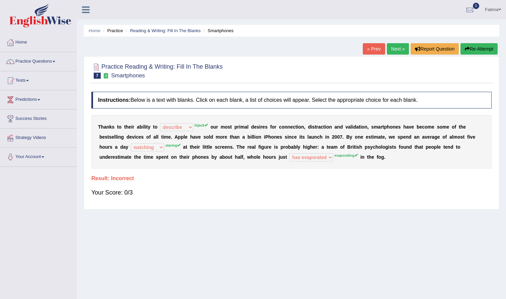
click at [483, 49] on button "Re-Attempt" at bounding box center [479, 48] width 37 height 11
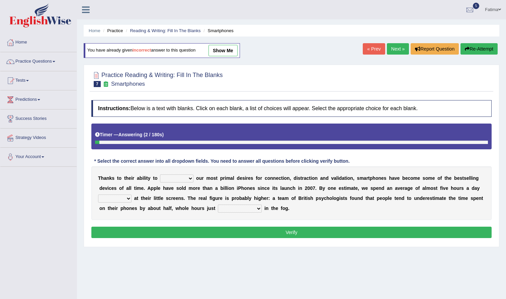
select select "staring"
select select "hijack"
select select "evaporating"
click at [262, 232] on button "Verify" at bounding box center [291, 232] width 401 height 11
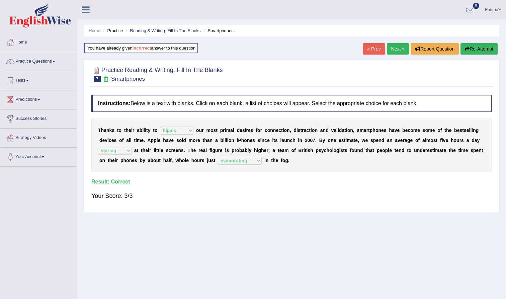
click at [391, 55] on div "« Prev Next » Report Question Re-Attempt" at bounding box center [431, 49] width 137 height 13
click at [393, 51] on link "Next »" at bounding box center [398, 48] width 22 height 11
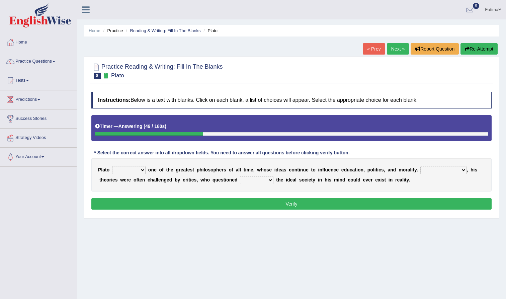
select select "remains"
select select "So"
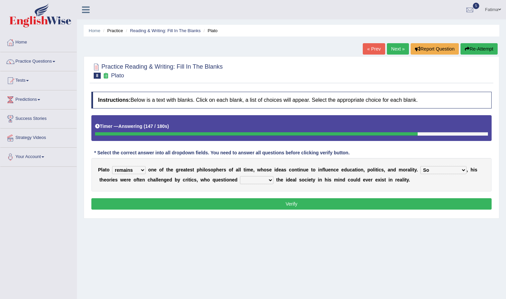
select select "whether"
click at [337, 205] on button "Verify" at bounding box center [291, 203] width 401 height 11
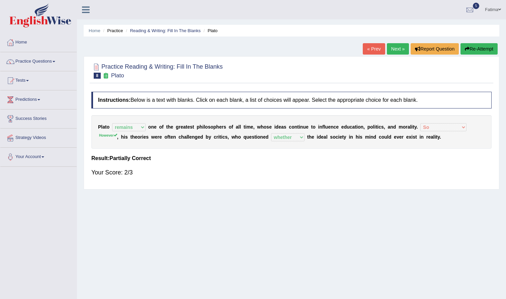
click at [394, 53] on link "Next »" at bounding box center [398, 48] width 22 height 11
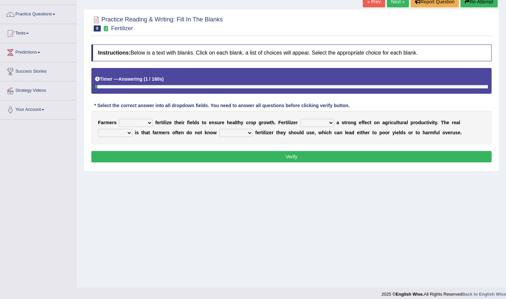
scroll to position [48, 0]
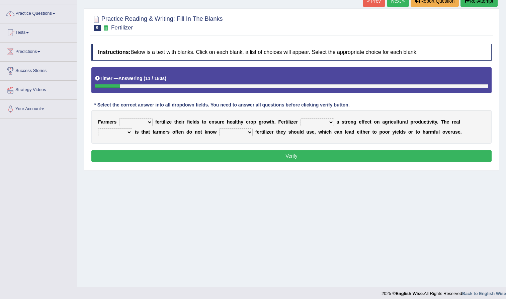
select select "must"
select select "had"
select select "problem"
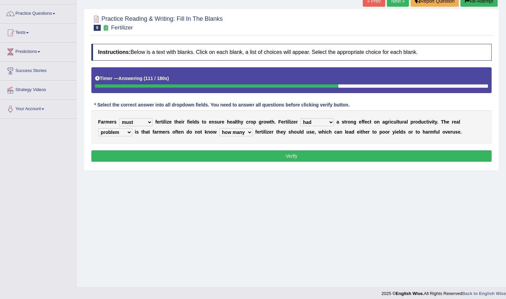
click at [239, 128] on div "F a r m e r s must should need can f e r t i l i z e t h e i r f i e l d s t o …" at bounding box center [291, 126] width 401 height 33
select select "how much"
click at [273, 153] on button "Verify" at bounding box center [291, 155] width 401 height 11
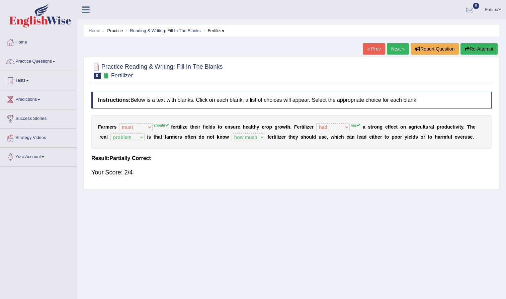
scroll to position [0, 0]
click at [477, 48] on button "Re-Attempt" at bounding box center [479, 48] width 37 height 11
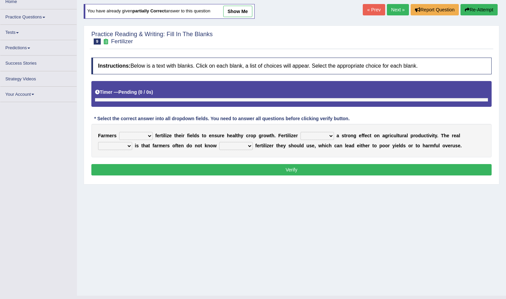
scroll to position [41, 0]
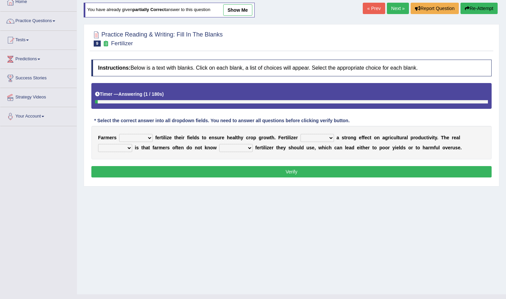
select select "should"
click at [314, 143] on div "F a r m e r s must should need can f e r t i l i z e t h e i r f i e l d s t o …" at bounding box center [291, 142] width 401 height 33
select select "has"
select select "problem"
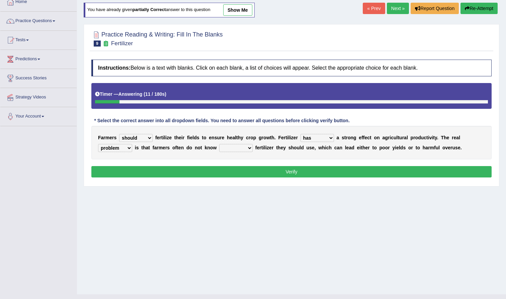
select select "how much"
click at [257, 170] on button "Verify" at bounding box center [291, 171] width 401 height 11
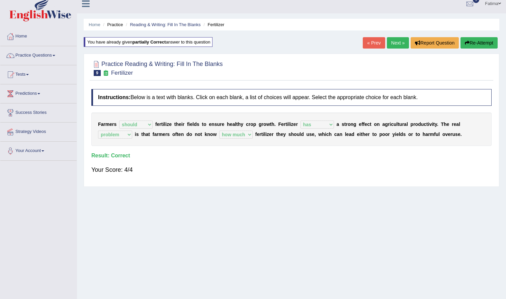
scroll to position [4, 0]
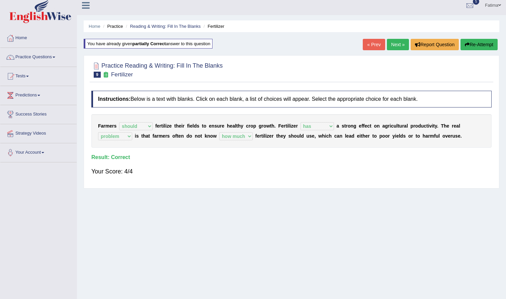
click at [396, 44] on link "Next »" at bounding box center [398, 44] width 22 height 11
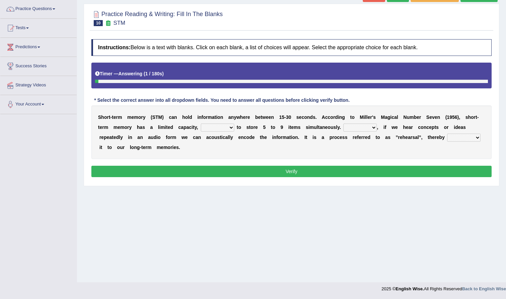
scroll to position [53, 0]
select select "being able"
select select "However"
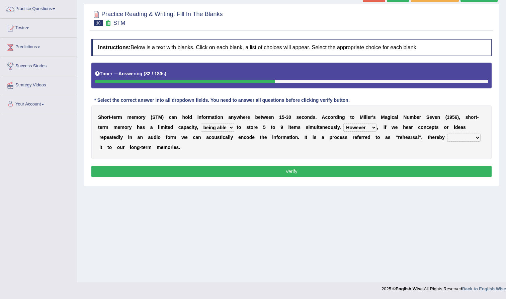
click at [462, 142] on div "S h o r t - t e r m m e m o r y ( S T M ) c a n h o l d i n f o r m a t i o n a…" at bounding box center [291, 133] width 401 height 54
select select "commiting"
click at [300, 174] on button "Verify" at bounding box center [291, 171] width 401 height 11
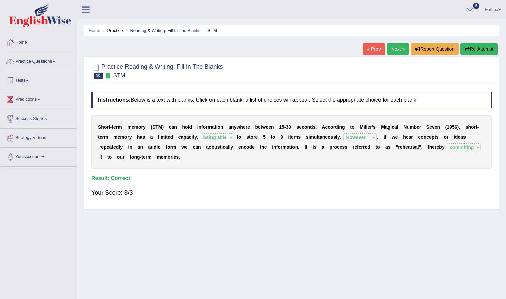
scroll to position [0, 0]
click at [396, 49] on link "Next »" at bounding box center [398, 48] width 22 height 11
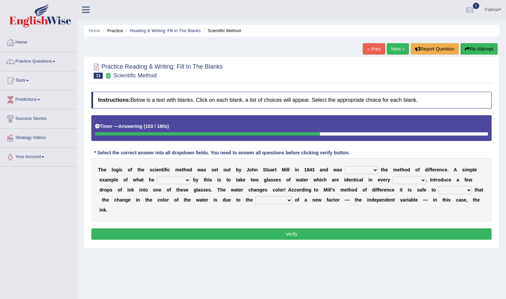
select select "demanded"
select select "identity"
select select "named"
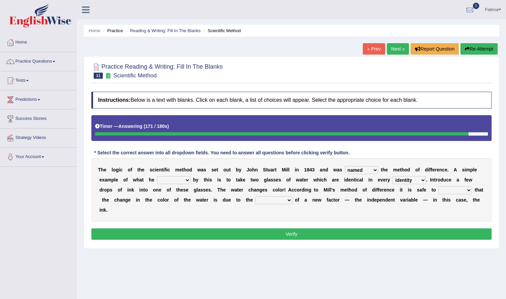
select select "assume"
click at [277, 196] on div "T h e l o g i c o f t h e s c i e n t i f i c m e t h o d w a s s e t o u t b y…" at bounding box center [291, 190] width 401 height 64
select select "introduction"
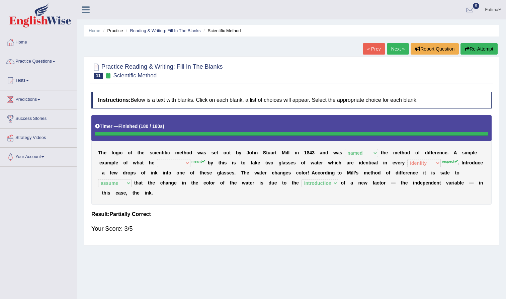
click at [393, 50] on link "Next »" at bounding box center [398, 48] width 22 height 11
click at [391, 49] on body "Toggle navigation Home Practice Questions Speaking Practice Read Aloud Repeat S…" at bounding box center [253, 149] width 506 height 299
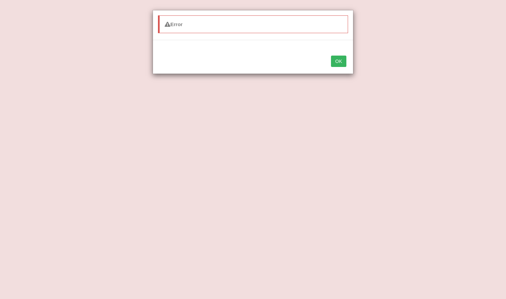
click at [399, 49] on div "Error OK" at bounding box center [253, 149] width 506 height 299
click at [400, 49] on div "Error OK" at bounding box center [253, 149] width 506 height 299
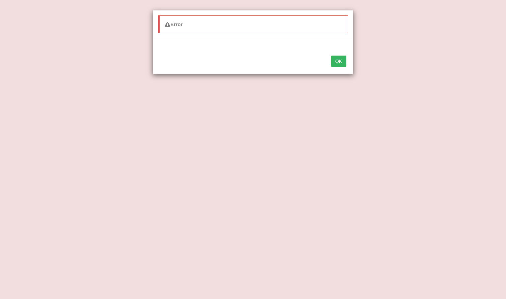
click at [400, 49] on div "Error OK" at bounding box center [253, 149] width 506 height 299
click at [398, 49] on div "Error OK" at bounding box center [253, 149] width 506 height 299
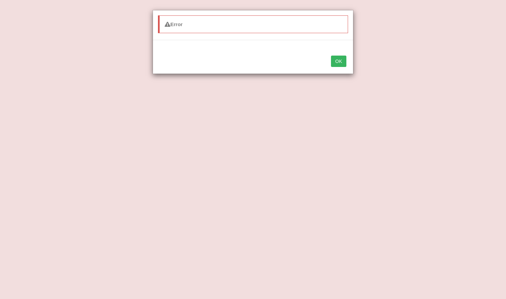
click at [398, 49] on div "Error OK" at bounding box center [253, 149] width 506 height 299
click at [55, 60] on div "Error OK" at bounding box center [253, 149] width 506 height 299
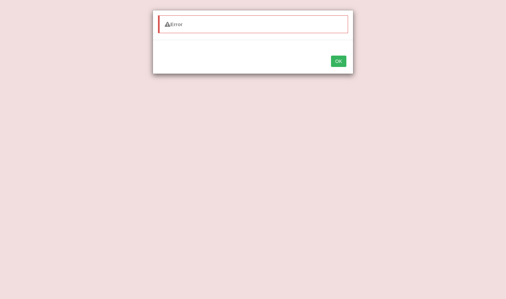
click at [58, 63] on div "Error OK" at bounding box center [253, 149] width 506 height 299
click at [58, 62] on div "Error OK" at bounding box center [253, 149] width 506 height 299
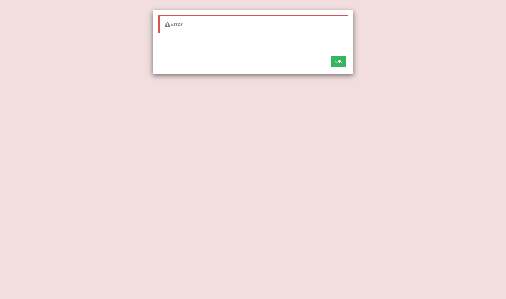
click at [440, 166] on div "Error OK" at bounding box center [253, 149] width 506 height 299
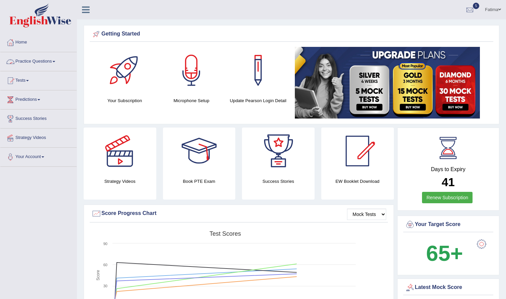
click at [52, 62] on link "Practice Questions" at bounding box center [38, 60] width 76 height 17
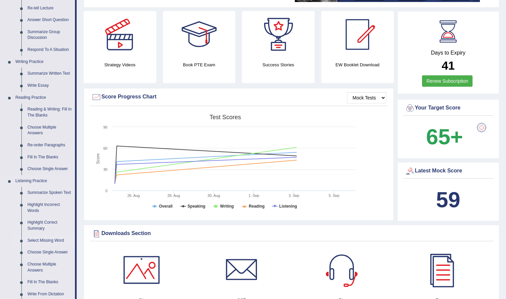
scroll to position [117, 0]
click at [63, 139] on link "Re-order Paragraphs" at bounding box center [49, 145] width 51 height 12
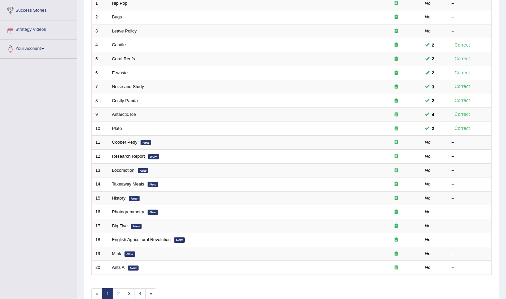
scroll to position [113, 0]
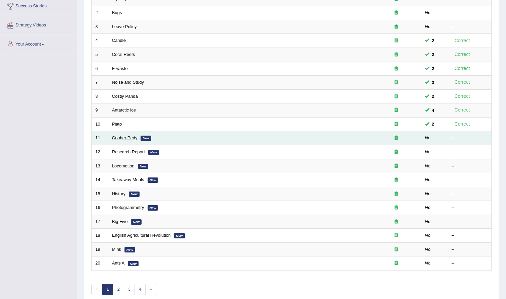
click at [124, 137] on link "Coober Pedy" at bounding box center [124, 137] width 25 height 5
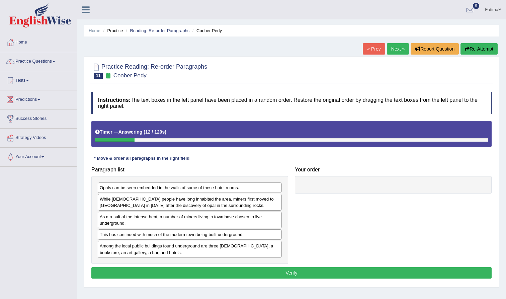
click at [125, 250] on div "Among the local public buildings found underground are three [DEMOGRAPHIC_DATA]…" at bounding box center [190, 249] width 184 height 17
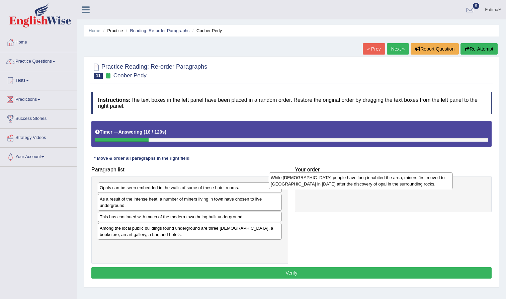
drag, startPoint x: 150, startPoint y: 206, endPoint x: 322, endPoint y: 185, distance: 173.1
click at [322, 185] on div "While [DEMOGRAPHIC_DATA] people have long inhabited the area, miners first move…" at bounding box center [361, 181] width 184 height 17
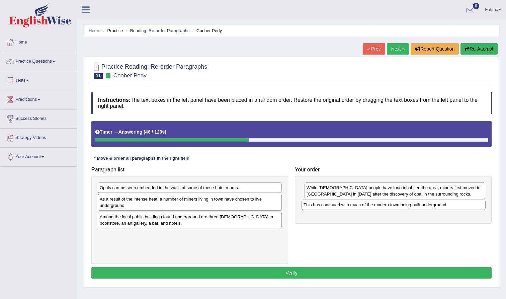
drag, startPoint x: 156, startPoint y: 218, endPoint x: 361, endPoint y: 206, distance: 204.7
click at [361, 206] on div "This has continued with much of the modern town being built underground." at bounding box center [394, 205] width 184 height 10
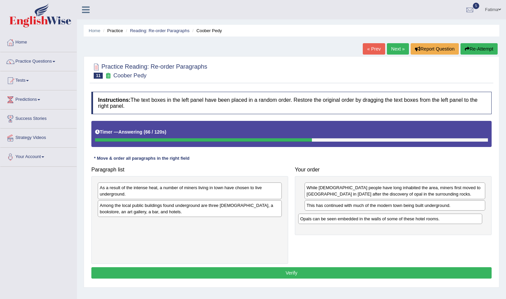
drag, startPoint x: 145, startPoint y: 189, endPoint x: 347, endPoint y: 219, distance: 203.7
click at [347, 220] on div "Opals can be seen embedded in the walls of some of these hotel rooms." at bounding box center [390, 219] width 184 height 10
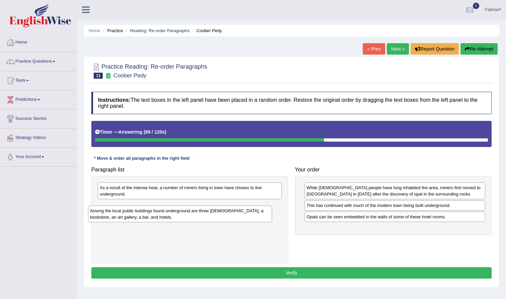
drag, startPoint x: 141, startPoint y: 211, endPoint x: 131, endPoint y: 217, distance: 11.6
click at [131, 217] on div "Among the local public buildings found underground are three churches, a bookst…" at bounding box center [180, 214] width 184 height 17
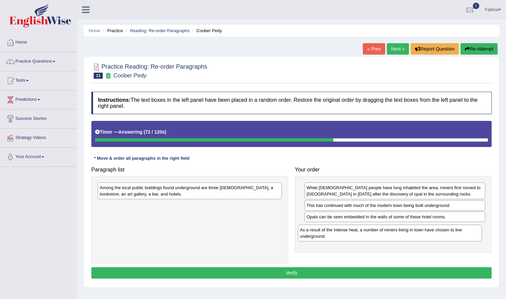
drag, startPoint x: 137, startPoint y: 192, endPoint x: 337, endPoint y: 234, distance: 204.7
click at [337, 234] on div "As a result of the intense heat, a number of miners living in town have chosen …" at bounding box center [390, 233] width 184 height 17
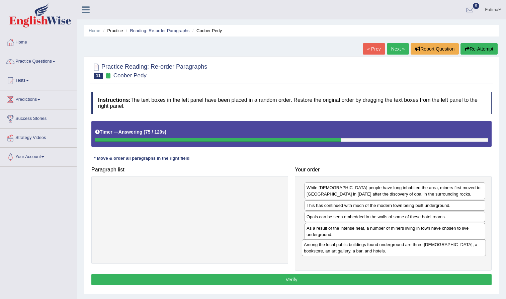
drag, startPoint x: 228, startPoint y: 189, endPoint x: 433, endPoint y: 246, distance: 212.5
click at [433, 246] on div "Among the local public buildings found underground are three churches, a bookst…" at bounding box center [394, 248] width 184 height 17
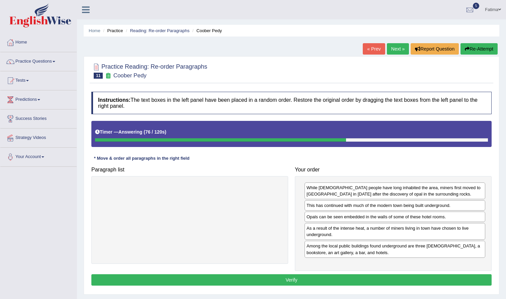
click at [293, 280] on button "Verify" at bounding box center [291, 279] width 401 height 11
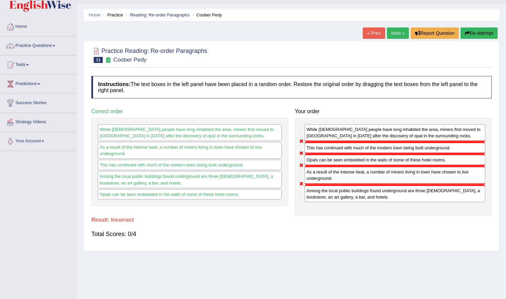
scroll to position [18, 0]
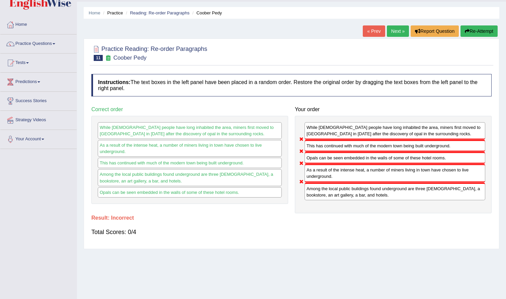
click at [486, 29] on button "Re-Attempt" at bounding box center [479, 30] width 37 height 11
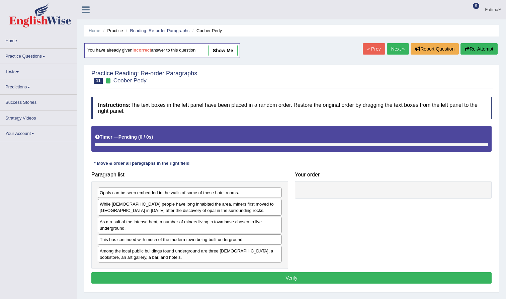
scroll to position [18, 0]
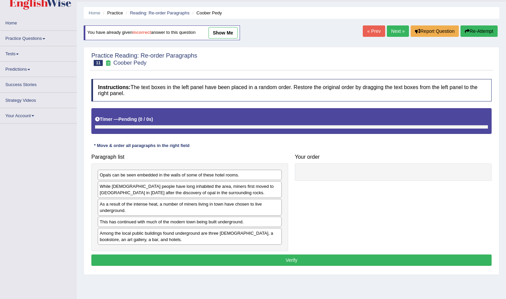
drag, startPoint x: 146, startPoint y: 208, endPoint x: 259, endPoint y: 203, distance: 112.7
click at [260, 203] on div "Opals can be seen embedded in the walls of some of these hotel rooms. While [DE…" at bounding box center [189, 207] width 197 height 88
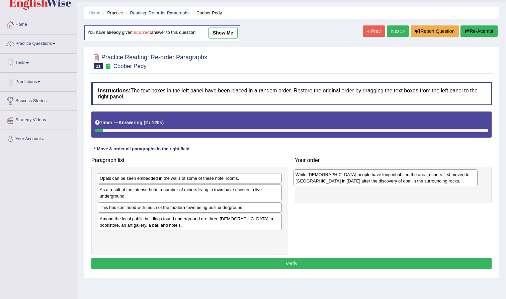
drag, startPoint x: 216, startPoint y: 194, endPoint x: 412, endPoint y: 179, distance: 196.5
click at [412, 179] on div "While [DEMOGRAPHIC_DATA] people have long inhabited the area, miners first move…" at bounding box center [386, 177] width 184 height 17
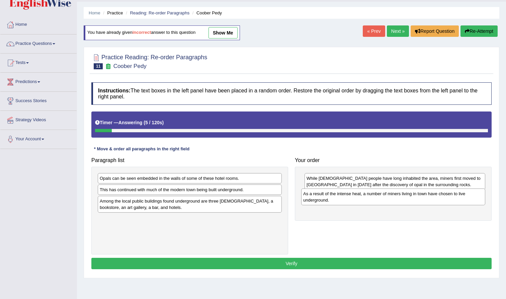
drag, startPoint x: 148, startPoint y: 190, endPoint x: 352, endPoint y: 194, distance: 203.7
click at [352, 194] on div "As a result of the intense heat, a number of miners living in town have chosen …" at bounding box center [393, 197] width 184 height 17
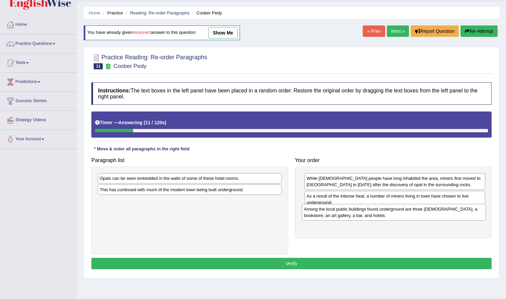
drag, startPoint x: 137, startPoint y: 209, endPoint x: 341, endPoint y: 218, distance: 204.8
click at [341, 218] on div "Among the local public buildings found underground are three churches, a bookst…" at bounding box center [394, 212] width 184 height 17
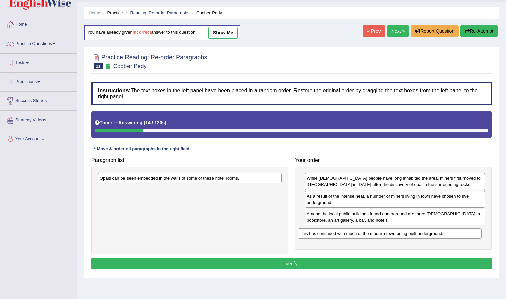
drag, startPoint x: 160, startPoint y: 187, endPoint x: 362, endPoint y: 231, distance: 207.5
click at [362, 231] on div "This has continued with much of the modern town being built underground." at bounding box center [390, 233] width 184 height 10
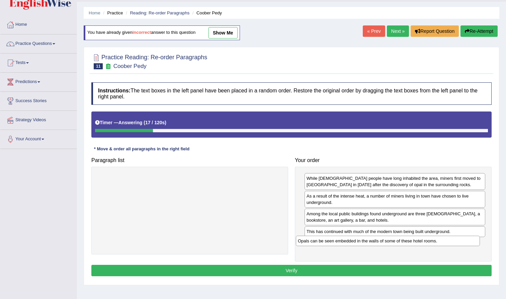
drag, startPoint x: 191, startPoint y: 177, endPoint x: 389, endPoint y: 240, distance: 208.5
click at [389, 240] on div "Opals can be seen embedded in the walls of some of these hotel rooms." at bounding box center [388, 241] width 184 height 10
click at [291, 271] on button "Verify" at bounding box center [291, 270] width 401 height 11
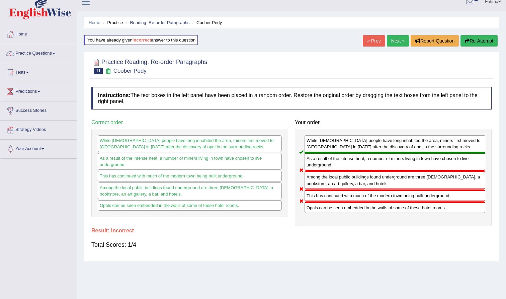
scroll to position [8, 0]
click at [486, 38] on button "Re-Attempt" at bounding box center [479, 40] width 37 height 11
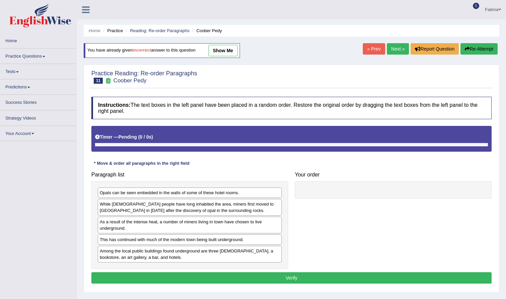
scroll to position [8, 0]
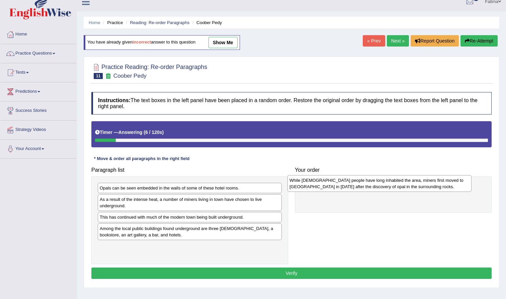
drag, startPoint x: 186, startPoint y: 203, endPoint x: 381, endPoint y: 184, distance: 196.2
click at [381, 184] on div "While Aboriginal people have long inhabited the area, miners first moved to Coo…" at bounding box center [380, 183] width 184 height 17
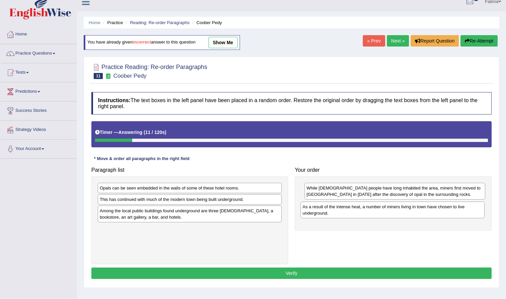
drag, startPoint x: 135, startPoint y: 199, endPoint x: 338, endPoint y: 207, distance: 203.1
click at [338, 207] on div "As a result of the intense heat, a number of miners living in town have chosen …" at bounding box center [393, 210] width 184 height 17
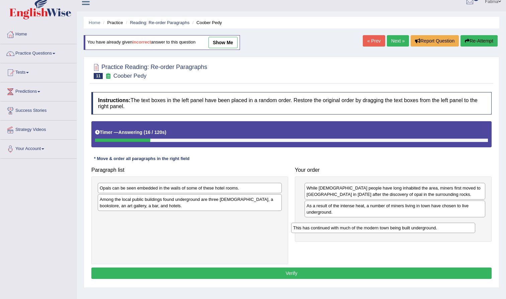
drag, startPoint x: 161, startPoint y: 201, endPoint x: 364, endPoint y: 227, distance: 204.0
click at [364, 228] on div "This has continued with much of the modern town being built underground." at bounding box center [383, 228] width 184 height 10
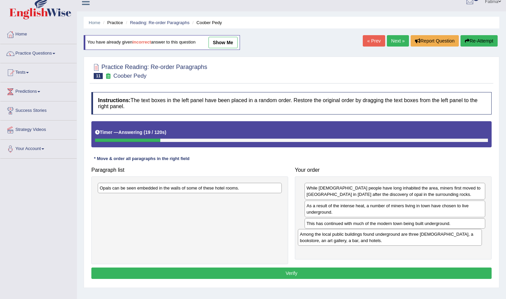
drag, startPoint x: 214, startPoint y: 199, endPoint x: 414, endPoint y: 234, distance: 203.4
click at [414, 234] on div "Among the local public buildings found underground are three churches, a bookst…" at bounding box center [390, 237] width 184 height 17
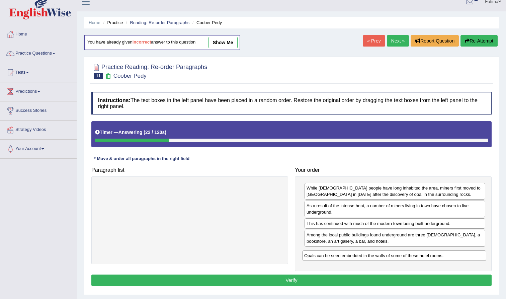
drag, startPoint x: 246, startPoint y: 187, endPoint x: 450, endPoint y: 255, distance: 215.4
click at [450, 255] on div "Opals can be seen embedded in the walls of some of these hotel rooms." at bounding box center [394, 256] width 184 height 10
click at [319, 277] on button "Verify" at bounding box center [291, 280] width 401 height 11
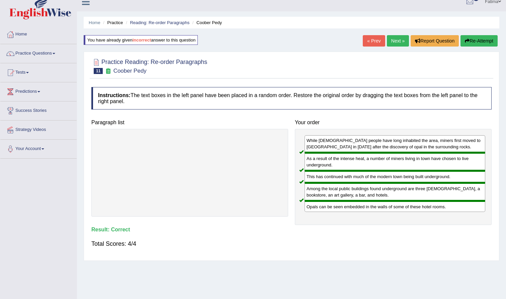
click at [393, 44] on link "Next »" at bounding box center [398, 40] width 22 height 11
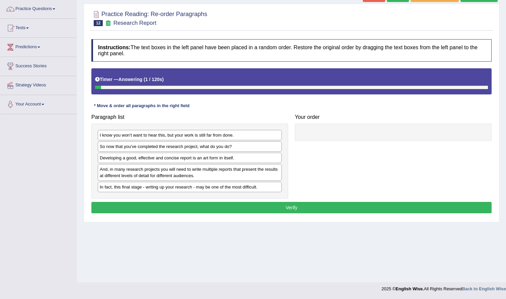
scroll to position [53, 0]
drag, startPoint x: 161, startPoint y: 160, endPoint x: 165, endPoint y: 160, distance: 4.0
click at [165, 160] on div "Developing a good, effective and concise report is an art form in itself." at bounding box center [194, 157] width 184 height 10
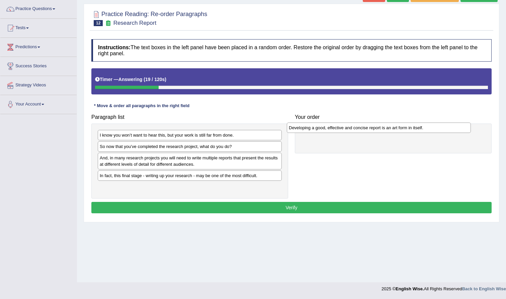
drag, startPoint x: 213, startPoint y: 159, endPoint x: 401, endPoint y: 129, distance: 190.6
click at [401, 129] on div "Developing a good, effective and concise report is an art form in itself." at bounding box center [379, 128] width 184 height 10
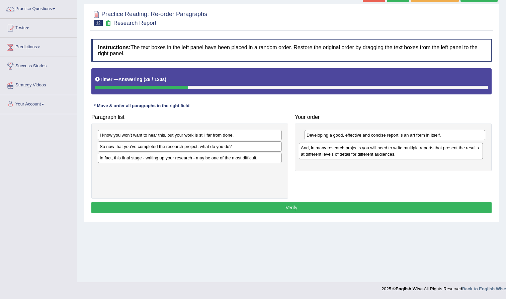
drag, startPoint x: 134, startPoint y: 160, endPoint x: 336, endPoint y: 150, distance: 201.6
click at [336, 150] on div "And, in many research projects you will need to write multiple reports that pre…" at bounding box center [391, 151] width 184 height 17
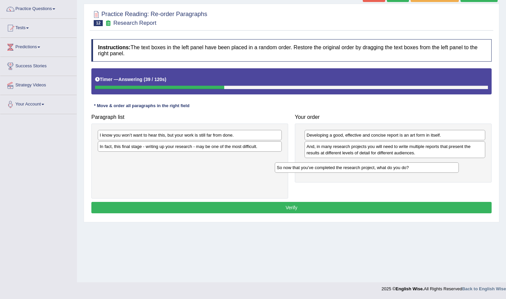
drag, startPoint x: 131, startPoint y: 146, endPoint x: 309, endPoint y: 166, distance: 179.0
click at [309, 166] on div "So now that you’ve completed the research project, what do you do?" at bounding box center [367, 167] width 184 height 10
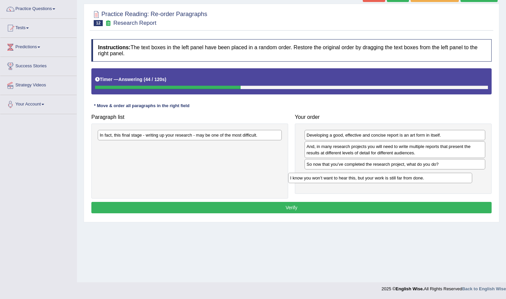
drag, startPoint x: 195, startPoint y: 134, endPoint x: 386, endPoint y: 177, distance: 195.4
click at [386, 177] on div "I know you won’t want to hear this, but your work is still far from done." at bounding box center [380, 178] width 184 height 10
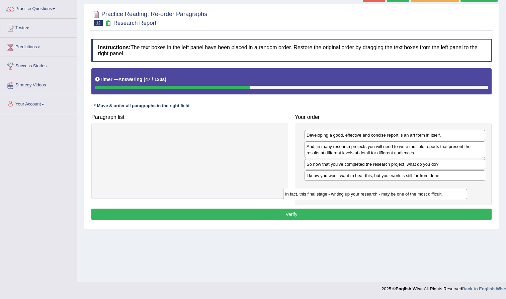
drag, startPoint x: 230, startPoint y: 133, endPoint x: 415, endPoint y: 192, distance: 194.2
click at [415, 192] on div "In fact, this final stage - writing up your research - may be one of the most d…" at bounding box center [375, 194] width 184 height 10
click at [332, 211] on button "Verify" at bounding box center [291, 214] width 401 height 11
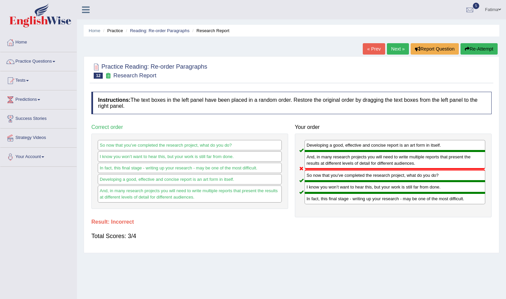
scroll to position [0, 0]
click at [394, 51] on link "Next »" at bounding box center [398, 48] width 22 height 11
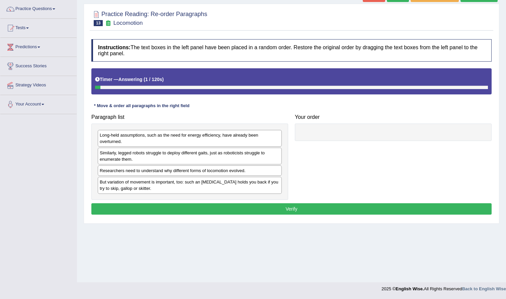
scroll to position [53, 0]
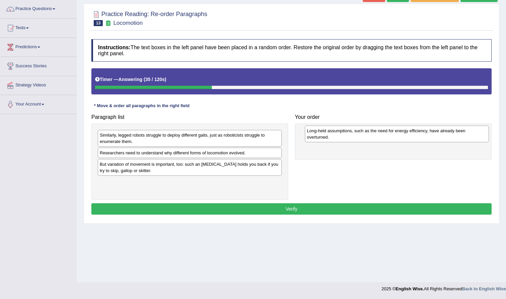
drag, startPoint x: 116, startPoint y: 133, endPoint x: 323, endPoint y: 129, distance: 207.4
click at [323, 129] on div "Long-held assumptions, such as the need for energy efficiency, have already bee…" at bounding box center [397, 134] width 184 height 17
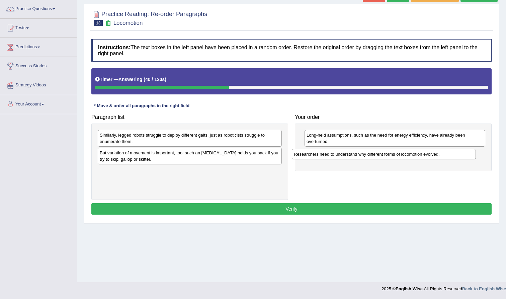
drag, startPoint x: 155, startPoint y: 153, endPoint x: 349, endPoint y: 155, distance: 194.3
click at [349, 155] on div "Researchers need to understand why different forms of locomotion evolved." at bounding box center [384, 154] width 184 height 10
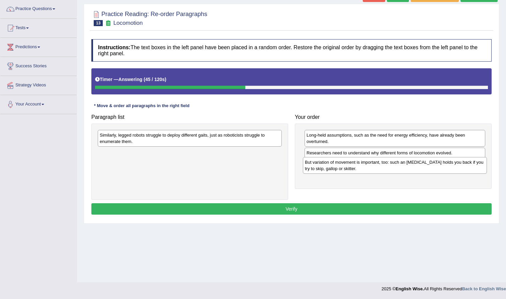
drag, startPoint x: 188, startPoint y: 153, endPoint x: 393, endPoint y: 163, distance: 205.6
click at [393, 163] on div "But variation of movement is important, too: such an ankle brace holds you back…" at bounding box center [395, 165] width 184 height 17
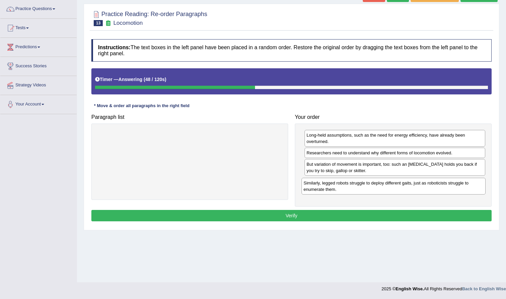
drag, startPoint x: 242, startPoint y: 137, endPoint x: 446, endPoint y: 185, distance: 209.6
click at [446, 185] on div "Similarly, legged robots struggle to deploy different gaits, just as roboticist…" at bounding box center [394, 186] width 184 height 17
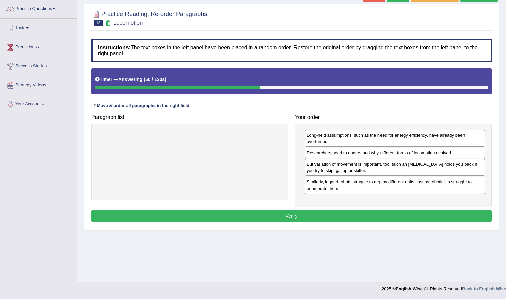
click at [308, 216] on button "Verify" at bounding box center [291, 215] width 401 height 11
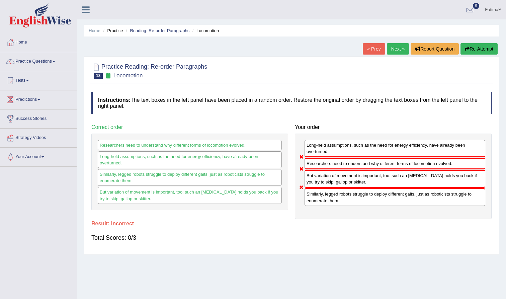
scroll to position [0, 0]
click at [478, 51] on button "Re-Attempt" at bounding box center [479, 48] width 37 height 11
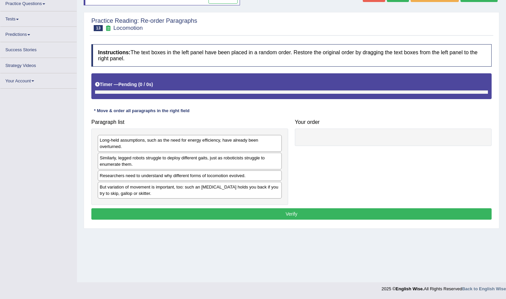
scroll to position [53, 0]
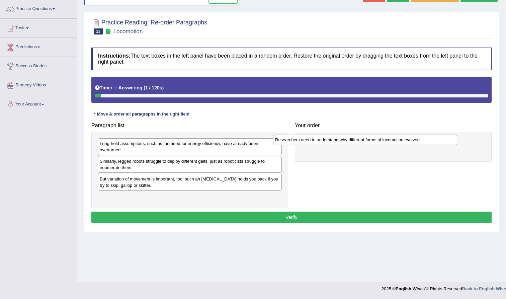
drag, startPoint x: 207, startPoint y: 181, endPoint x: 383, endPoint y: 140, distance: 180.5
click at [383, 140] on div "Researchers need to understand why different forms of locomotion evolved." at bounding box center [365, 140] width 184 height 10
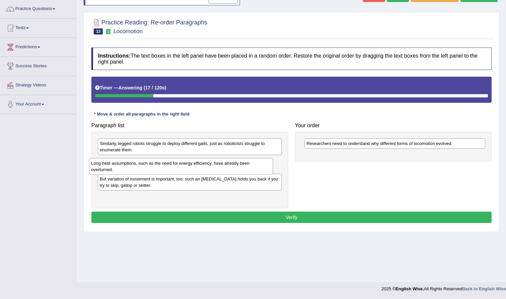
drag, startPoint x: 144, startPoint y: 144, endPoint x: 135, endPoint y: 163, distance: 20.5
click at [135, 163] on div "Long-held assumptions, such as the need for energy efficiency, have already bee…" at bounding box center [181, 166] width 184 height 17
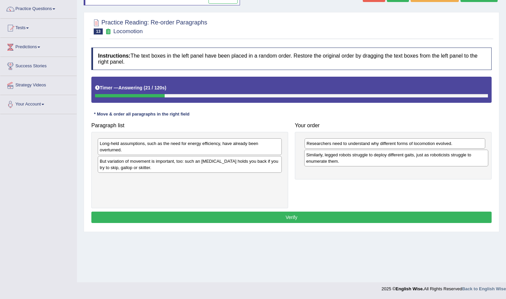
drag, startPoint x: 150, startPoint y: 144, endPoint x: 356, endPoint y: 155, distance: 207.0
click at [356, 155] on div "Similarly, legged robots struggle to deploy different gaits, just as roboticist…" at bounding box center [396, 158] width 184 height 17
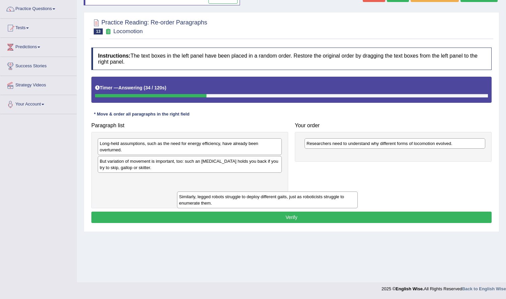
drag, startPoint x: 351, startPoint y: 161, endPoint x: 210, endPoint y: 201, distance: 147.1
click at [210, 201] on div "Similarly, legged robots struggle to deploy different gaits, just as roboticist…" at bounding box center [267, 200] width 181 height 17
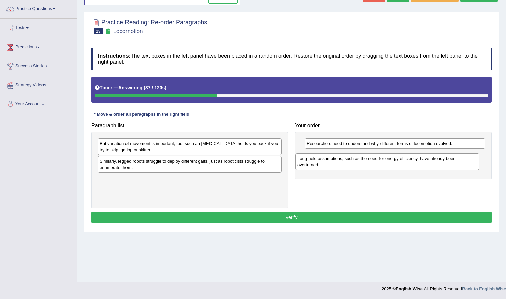
drag, startPoint x: 183, startPoint y: 148, endPoint x: 381, endPoint y: 163, distance: 197.9
click at [381, 163] on div "Long-held assumptions, such as the need for energy efficiency, have already bee…" at bounding box center [387, 161] width 184 height 17
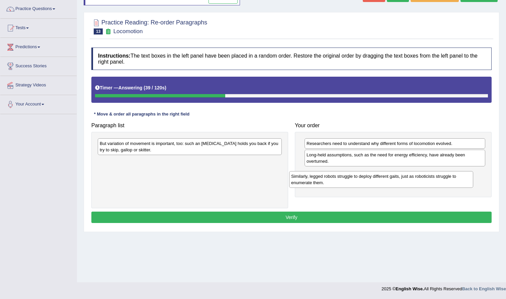
drag, startPoint x: 216, startPoint y: 167, endPoint x: 413, endPoint y: 181, distance: 197.8
click at [413, 181] on div "Similarly, legged robots struggle to deploy different gaits, just as roboticist…" at bounding box center [381, 179] width 184 height 17
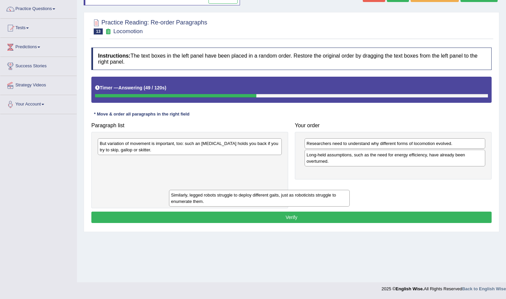
drag, startPoint x: 341, startPoint y: 177, endPoint x: 197, endPoint y: 206, distance: 146.9
click at [197, 206] on div "Similarly, legged robots struggle to deploy different gaits, just as roboticist…" at bounding box center [259, 198] width 181 height 17
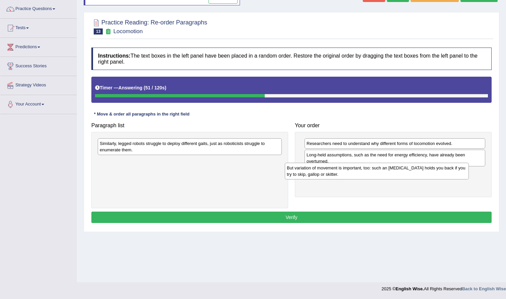
drag, startPoint x: 176, startPoint y: 149, endPoint x: 363, endPoint y: 174, distance: 188.9
click at [363, 174] on div "But variation of movement is important, too: such an ankle brace holds you back…" at bounding box center [377, 171] width 184 height 17
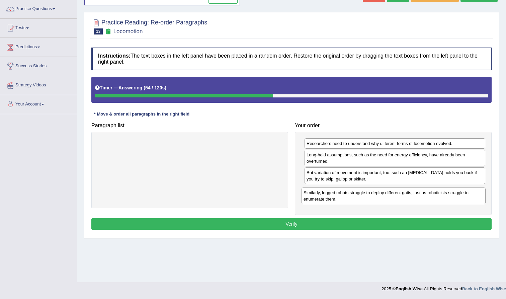
drag, startPoint x: 239, startPoint y: 149, endPoint x: 442, endPoint y: 199, distance: 209.9
click at [442, 199] on div "Similarly, legged robots struggle to deploy different gaits, just as roboticist…" at bounding box center [394, 196] width 184 height 17
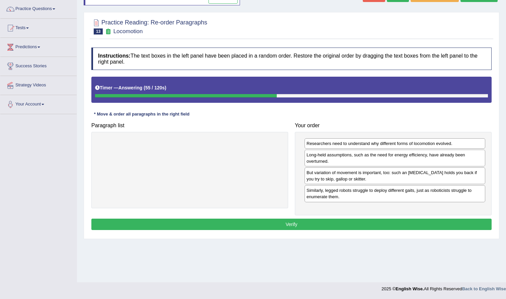
click at [293, 225] on button "Verify" at bounding box center [291, 224] width 401 height 11
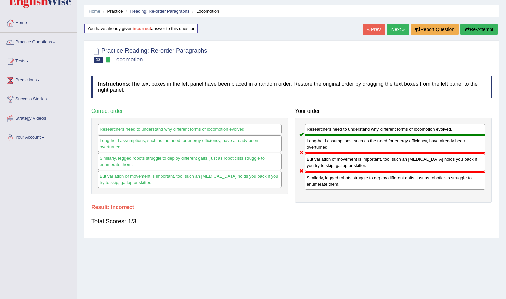
scroll to position [18, 0]
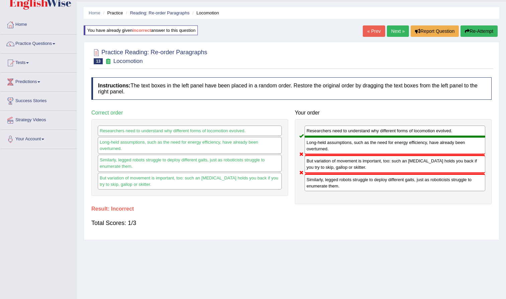
click at [477, 28] on button "Re-Attempt" at bounding box center [479, 30] width 37 height 11
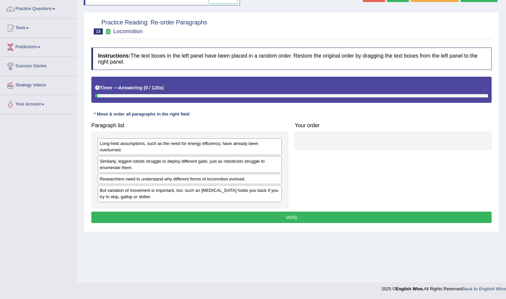
scroll to position [53, 0]
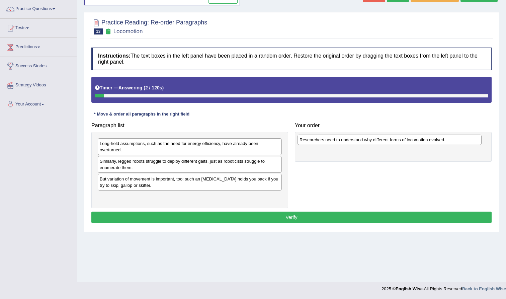
drag, startPoint x: 153, startPoint y: 183, endPoint x: 353, endPoint y: 143, distance: 203.9
click at [353, 143] on div "Researchers need to understand why different forms of locomotion evolved." at bounding box center [390, 140] width 184 height 10
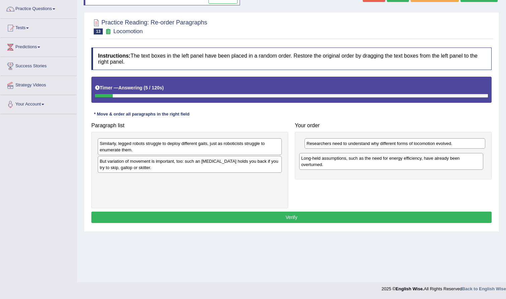
drag, startPoint x: 132, startPoint y: 144, endPoint x: 332, endPoint y: 158, distance: 200.5
click at [333, 158] on div "Long-held assumptions, such as the need for energy efficiency, have already bee…" at bounding box center [391, 161] width 184 height 17
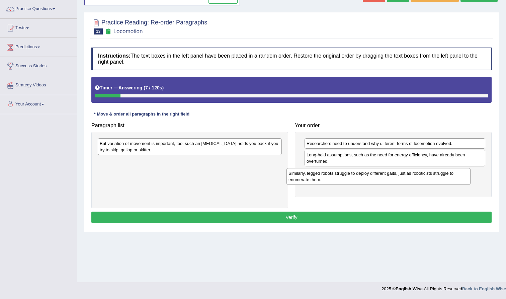
drag, startPoint x: 182, startPoint y: 146, endPoint x: 384, endPoint y: 175, distance: 203.7
click at [384, 175] on div "Similarly, legged robots struggle to deploy different gaits, just as roboticist…" at bounding box center [379, 176] width 184 height 17
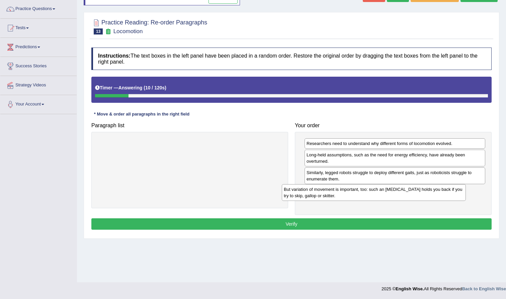
drag, startPoint x: 195, startPoint y: 140, endPoint x: 387, endPoint y: 186, distance: 197.7
click at [387, 186] on div "But variation of movement is important, too: such an [MEDICAL_DATA] holds you b…" at bounding box center [374, 192] width 184 height 17
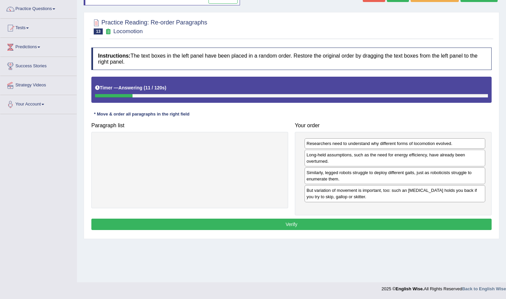
click at [299, 223] on button "Verify" at bounding box center [291, 224] width 401 height 11
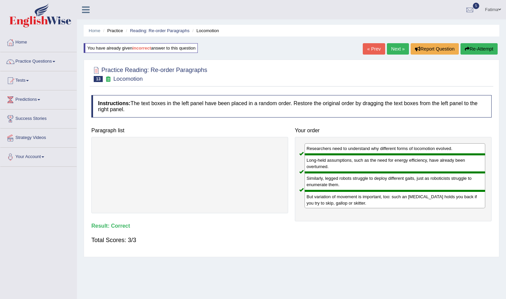
scroll to position [0, 0]
click at [397, 50] on link "Next »" at bounding box center [398, 48] width 22 height 11
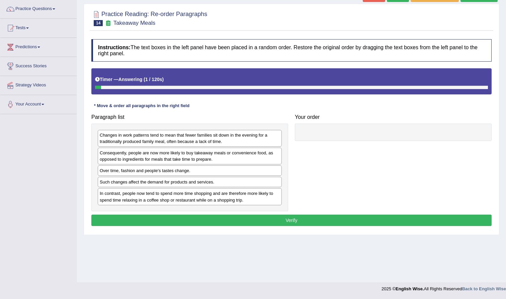
scroll to position [53, 0]
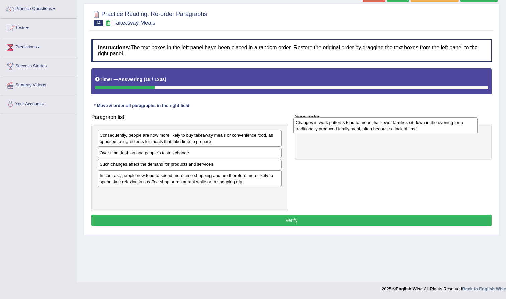
drag, startPoint x: 174, startPoint y: 143, endPoint x: 370, endPoint y: 118, distance: 197.6
click at [370, 123] on div "Changes in work patterns tend to mean that fewer families sit down in the eveni…" at bounding box center [386, 125] width 184 height 17
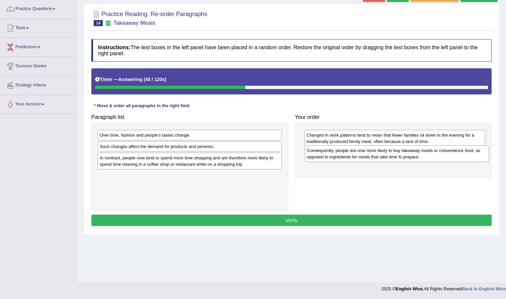
drag, startPoint x: 174, startPoint y: 143, endPoint x: 382, endPoint y: 158, distance: 208.3
click at [382, 158] on div "Consequently, people are now more likely to buy takeaway meals or convenience f…" at bounding box center [397, 153] width 184 height 17
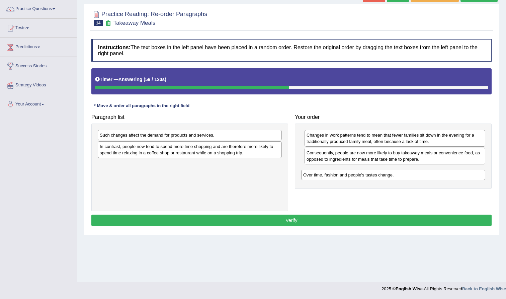
drag, startPoint x: 161, startPoint y: 134, endPoint x: 366, endPoint y: 173, distance: 209.0
click at [366, 173] on div "Over time, fashion and people's tastes change." at bounding box center [393, 175] width 184 height 10
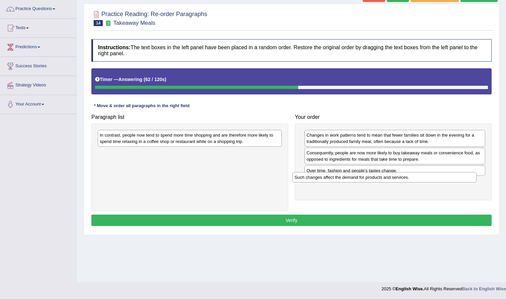
drag, startPoint x: 189, startPoint y: 133, endPoint x: 384, endPoint y: 176, distance: 199.5
click at [384, 176] on div "Such changes affect the demand for products and services." at bounding box center [385, 177] width 184 height 10
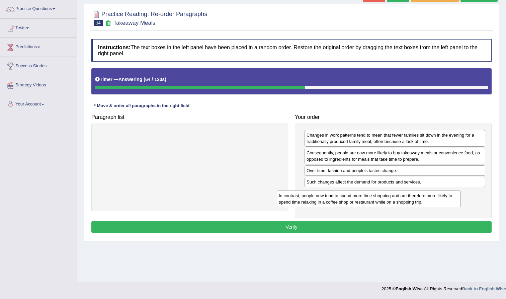
drag, startPoint x: 202, startPoint y: 135, endPoint x: 381, endPoint y: 196, distance: 189.0
click at [381, 196] on div "In contrast, people now tend to spend more time shopping and are therefore more…" at bounding box center [369, 199] width 184 height 17
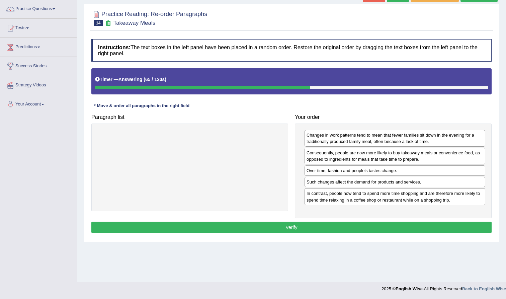
click at [305, 226] on button "Verify" at bounding box center [291, 227] width 401 height 11
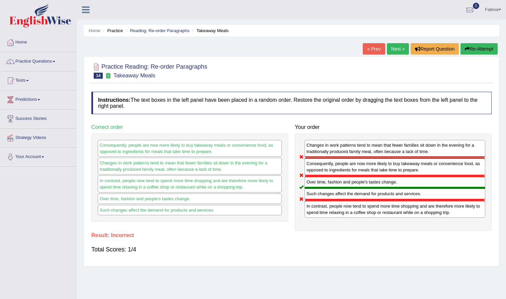
scroll to position [0, 0]
click at [477, 50] on button "Re-Attempt" at bounding box center [479, 48] width 37 height 11
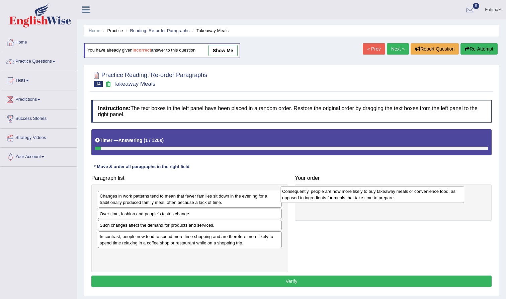
drag, startPoint x: 178, startPoint y: 217, endPoint x: 360, endPoint y: 195, distance: 183.6
click at [360, 195] on div "Consequently, people are now more likely to buy takeaway meals or convenience f…" at bounding box center [372, 194] width 184 height 17
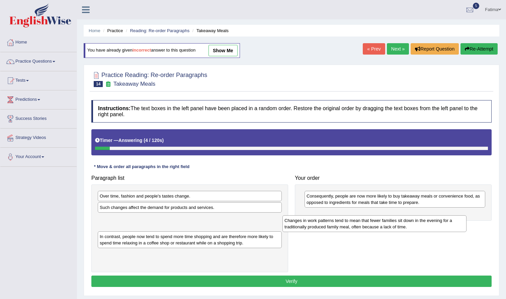
drag, startPoint x: 151, startPoint y: 199, endPoint x: 337, endPoint y: 221, distance: 187.3
click at [337, 221] on div "Changes in work patterns tend to mean that fewer families sit down in the eveni…" at bounding box center [375, 223] width 184 height 17
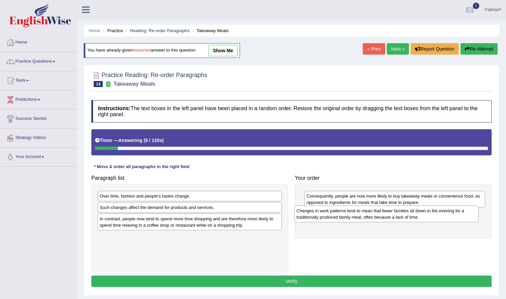
drag, startPoint x: 210, startPoint y: 222, endPoint x: 407, endPoint y: 215, distance: 197.1
click at [407, 215] on div "Changes in work patterns tend to mean that fewer families sit down in the eveni…" at bounding box center [387, 214] width 184 height 17
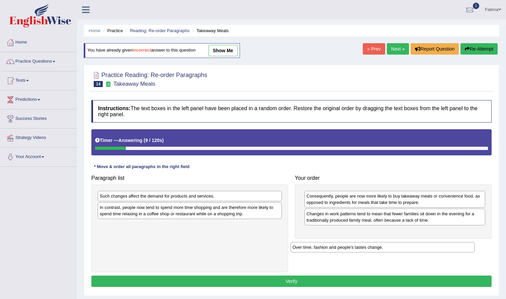
drag, startPoint x: 143, startPoint y: 199, endPoint x: 336, endPoint y: 248, distance: 199.0
click at [336, 248] on div "Over time, fashion and people's tastes change." at bounding box center [383, 247] width 184 height 10
drag, startPoint x: 236, startPoint y: 223, endPoint x: 438, endPoint y: 226, distance: 202.0
click at [438, 226] on div "Over time, fashion and people's tastes change." at bounding box center [390, 228] width 184 height 10
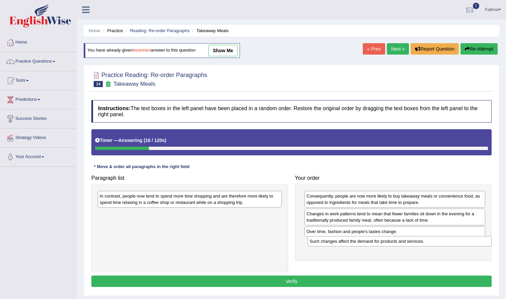
drag, startPoint x: 238, startPoint y: 197, endPoint x: 448, endPoint y: 243, distance: 214.9
click at [448, 243] on div "Such changes affect the demand for products and services." at bounding box center [400, 241] width 184 height 10
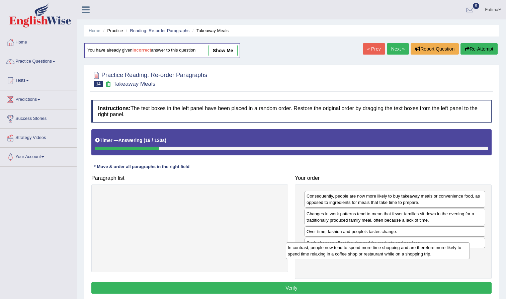
drag, startPoint x: 271, startPoint y: 200, endPoint x: 460, endPoint y: 252, distance: 195.3
click at [460, 252] on div "In contrast, people now tend to spend more time shopping and are therefore more…" at bounding box center [378, 251] width 184 height 17
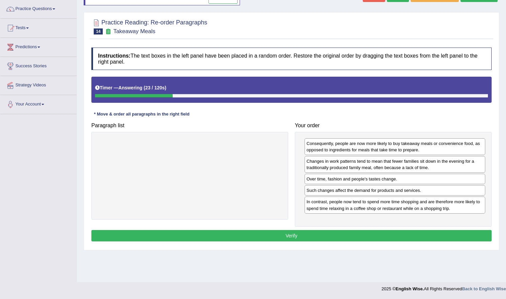
scroll to position [53, 0]
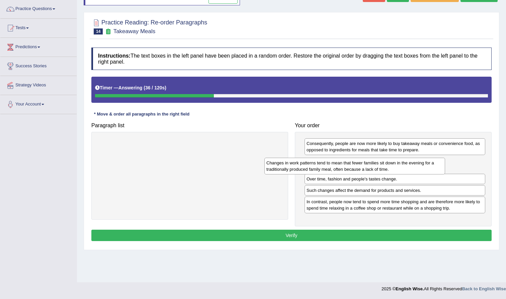
drag, startPoint x: 336, startPoint y: 166, endPoint x: 196, endPoint y: 190, distance: 142.3
click at [265, 175] on div "Changes in work patterns tend to mean that fewer families sit down in the eveni…" at bounding box center [355, 166] width 181 height 17
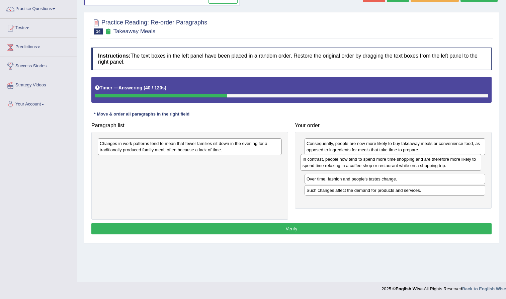
drag, startPoint x: 351, startPoint y: 187, endPoint x: 350, endPoint y: 163, distance: 23.8
click at [350, 163] on div "In contrast, people now tend to spend more time shopping and are therefore more…" at bounding box center [391, 162] width 181 height 17
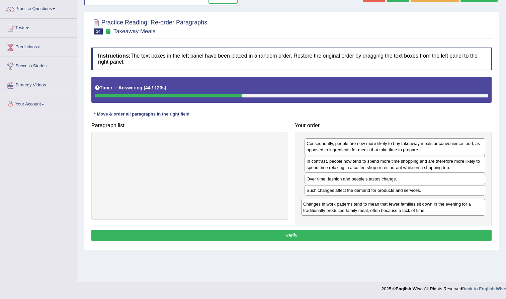
drag, startPoint x: 222, startPoint y: 144, endPoint x: 424, endPoint y: 204, distance: 211.0
click at [425, 204] on div "Changes in work patterns tend to mean that fewer families sit down in the eveni…" at bounding box center [393, 207] width 184 height 17
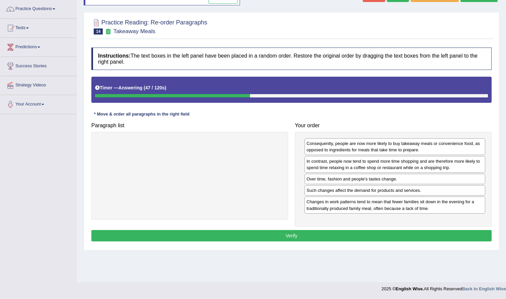
click at [289, 232] on button "Verify" at bounding box center [291, 235] width 401 height 11
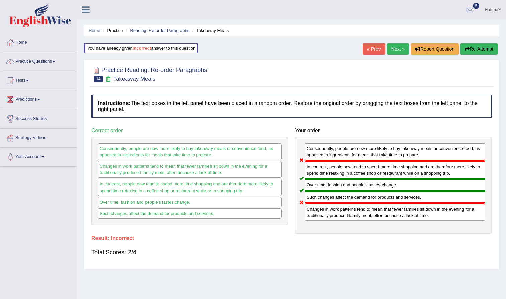
scroll to position [0, 0]
click at [484, 47] on button "Re-Attempt" at bounding box center [479, 48] width 37 height 11
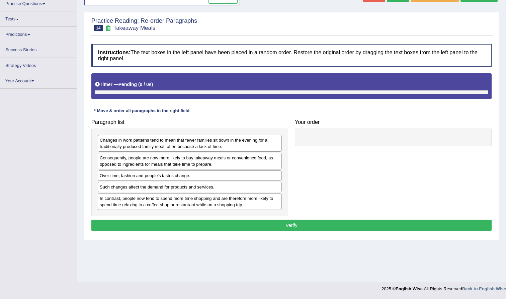
scroll to position [53, 0]
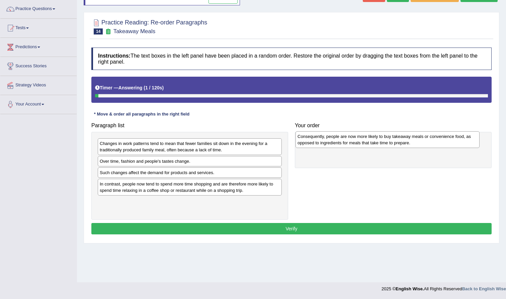
drag, startPoint x: 169, startPoint y: 160, endPoint x: 367, endPoint y: 135, distance: 199.6
click at [367, 135] on div "Consequently, people are now more likely to buy takeaway meals or convenience f…" at bounding box center [388, 139] width 184 height 17
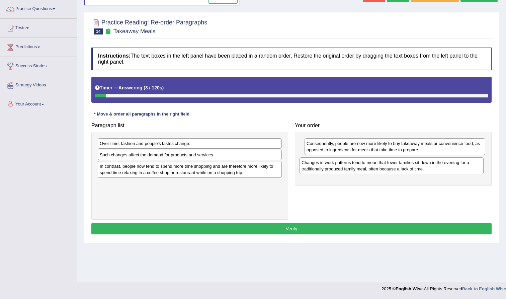
drag, startPoint x: 179, startPoint y: 146, endPoint x: 381, endPoint y: 165, distance: 202.9
click at [381, 165] on div "Changes in work patterns tend to mean that fewer families sit down in the eveni…" at bounding box center [392, 165] width 184 height 17
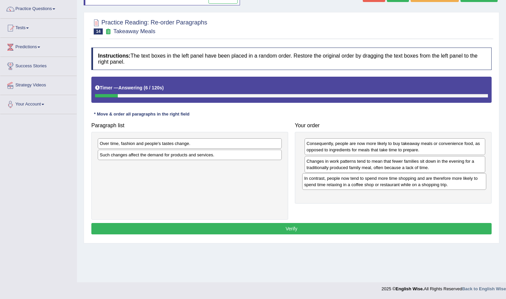
drag, startPoint x: 169, startPoint y: 171, endPoint x: 374, endPoint y: 183, distance: 205.0
click at [374, 183] on div "In contrast, people now tend to spend more time shopping and are therefore more…" at bounding box center [394, 181] width 184 height 17
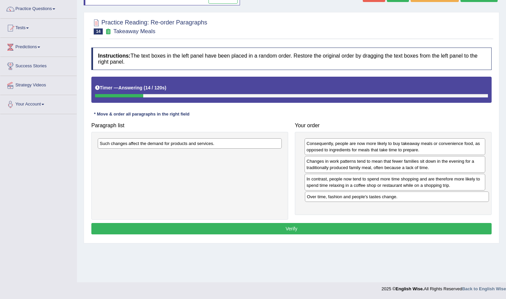
drag, startPoint x: 159, startPoint y: 145, endPoint x: 367, endPoint y: 199, distance: 214.2
click at [367, 199] on div "Over time, fashion and people's tastes change." at bounding box center [397, 197] width 184 height 10
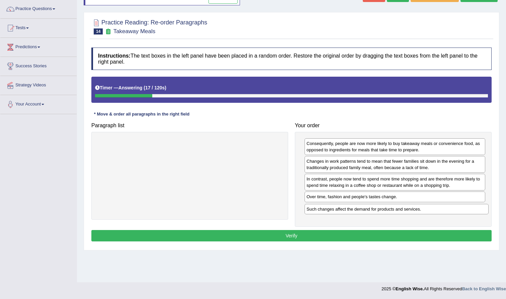
drag, startPoint x: 198, startPoint y: 141, endPoint x: 405, endPoint y: 207, distance: 217.3
click at [405, 207] on div "Such changes affect the demand for products and services." at bounding box center [397, 209] width 184 height 10
click at [307, 237] on button "Verify" at bounding box center [291, 235] width 401 height 11
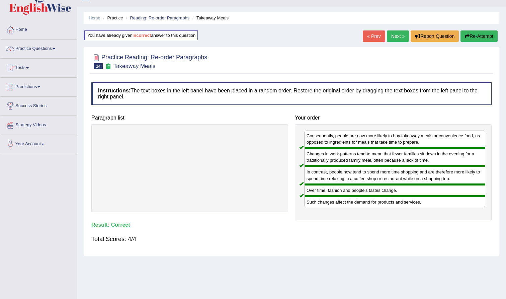
scroll to position [5, 0]
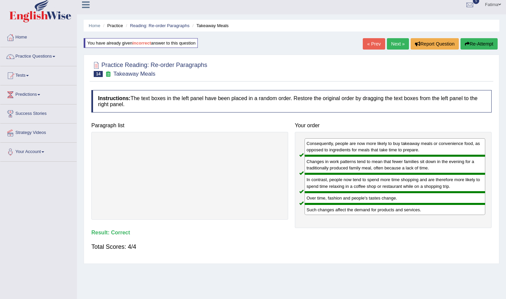
click at [396, 42] on link "Next »" at bounding box center [398, 43] width 22 height 11
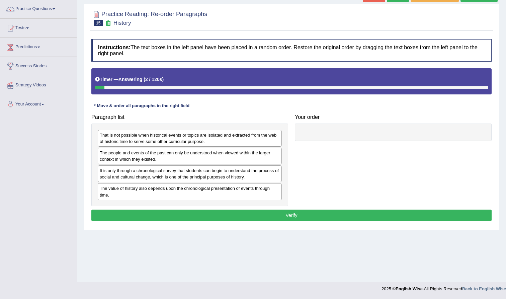
scroll to position [53, 0]
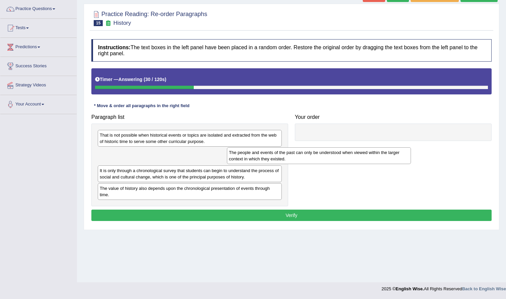
drag, startPoint x: 137, startPoint y: 162, endPoint x: 268, endPoint y: 160, distance: 130.7
click at [268, 160] on div "The people and events of the past can only be understood when viewed within the…" at bounding box center [319, 155] width 184 height 17
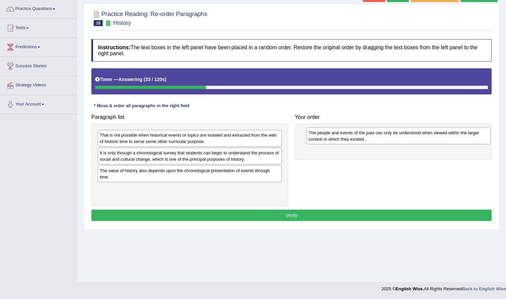
drag, startPoint x: 268, startPoint y: 160, endPoint x: 475, endPoint y: 139, distance: 208.4
click at [475, 139] on div "The people and events of the past can only be understood when viewed within the…" at bounding box center [399, 136] width 184 height 17
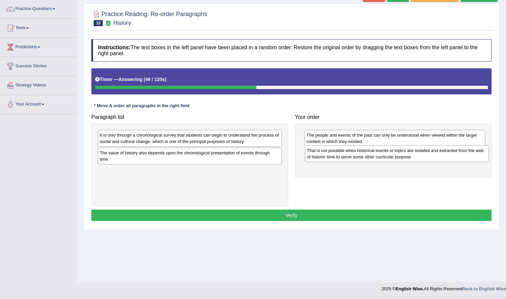
drag, startPoint x: 178, startPoint y: 141, endPoint x: 385, endPoint y: 156, distance: 207.6
click at [385, 156] on div "That is not possible when historical events or topics are isolated and extracte…" at bounding box center [397, 153] width 184 height 17
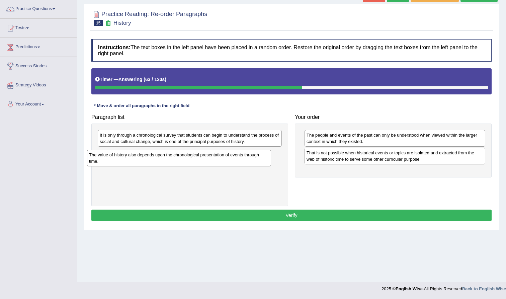
drag, startPoint x: 188, startPoint y: 159, endPoint x: 177, endPoint y: 162, distance: 11.3
click at [177, 162] on div "The value of history also depends upon the chronological presentation of events…" at bounding box center [179, 158] width 184 height 17
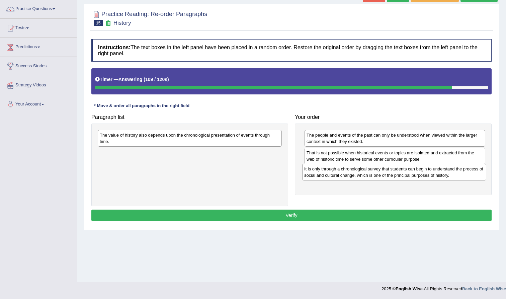
drag, startPoint x: 180, startPoint y: 141, endPoint x: 387, endPoint y: 175, distance: 209.8
click at [387, 175] on div "It is only through a chronological survey that students can begin to understand…" at bounding box center [394, 172] width 184 height 17
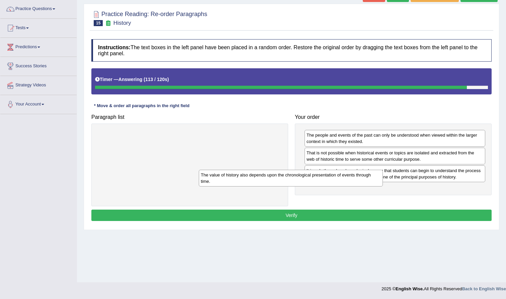
drag, startPoint x: 222, startPoint y: 137, endPoint x: 326, endPoint y: 177, distance: 111.4
click at [326, 177] on div "The value of history also depends upon the chronological presentation of events…" at bounding box center [291, 178] width 184 height 17
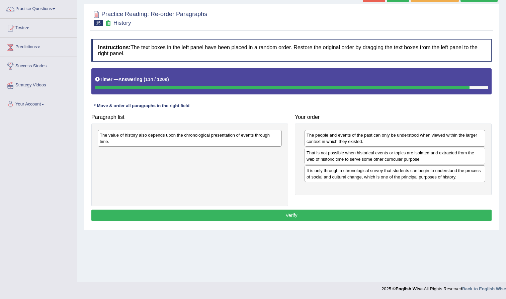
drag, startPoint x: 326, startPoint y: 177, endPoint x: 316, endPoint y: 178, distance: 10.1
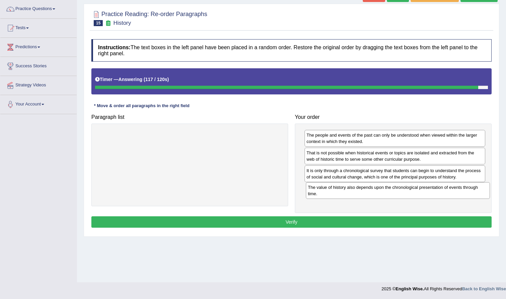
drag, startPoint x: 273, startPoint y: 143, endPoint x: 481, endPoint y: 195, distance: 214.9
click at [481, 195] on div "The value of history also depends upon the chronological presentation of events…" at bounding box center [398, 190] width 184 height 17
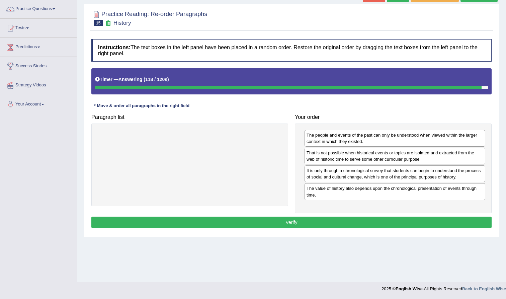
click at [346, 224] on button "Verify" at bounding box center [291, 222] width 401 height 11
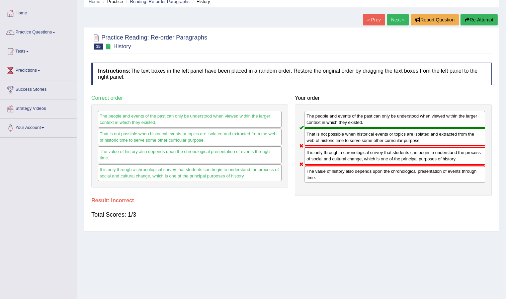
scroll to position [31, 0]
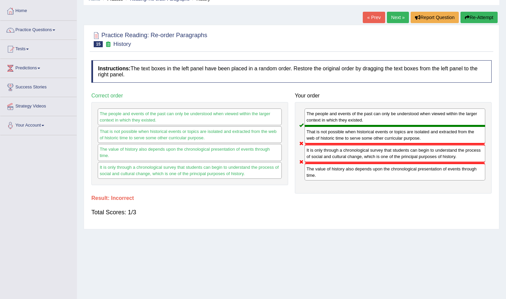
click at [487, 19] on button "Re-Attempt" at bounding box center [479, 17] width 37 height 11
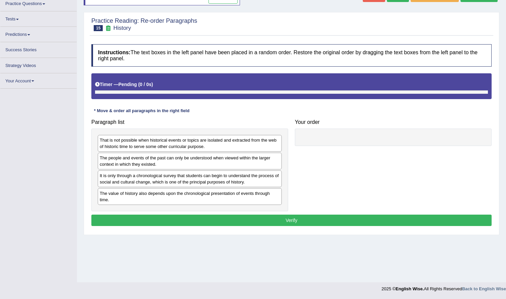
scroll to position [53, 0]
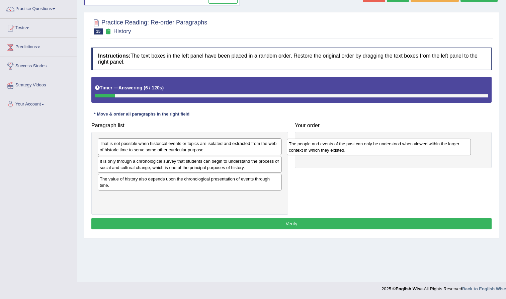
drag, startPoint x: 161, startPoint y: 163, endPoint x: 350, endPoint y: 146, distance: 189.7
click at [350, 146] on div "The people and events of the past can only be understood when viewed within the…" at bounding box center [379, 147] width 184 height 17
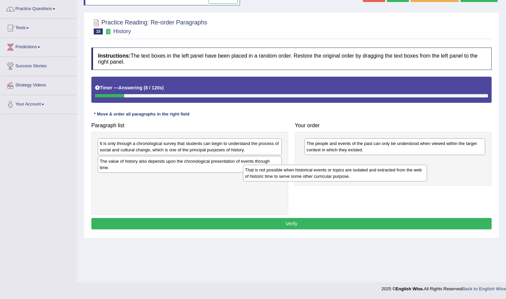
drag, startPoint x: 183, startPoint y: 147, endPoint x: 333, endPoint y: 170, distance: 152.6
click at [333, 170] on div "That is not possible when historical events or topics are isolated and extracte…" at bounding box center [335, 173] width 184 height 17
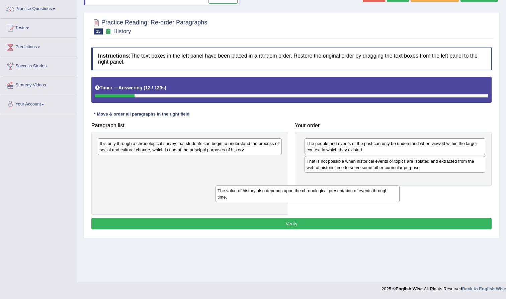
drag, startPoint x: 163, startPoint y: 164, endPoint x: 282, endPoint y: 195, distance: 122.1
click at [282, 195] on div "The value of history also depends upon the chronological presentation of events…" at bounding box center [308, 194] width 184 height 17
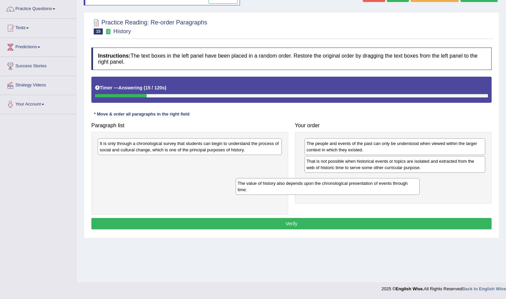
drag, startPoint x: 277, startPoint y: 167, endPoint x: 417, endPoint y: 190, distance: 141.9
click at [417, 190] on div "The value of history also depends upon the chronological presentation of events…" at bounding box center [328, 186] width 184 height 17
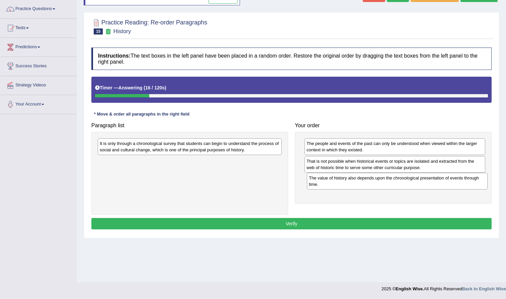
click at [423, 189] on div "The value of history also depends upon the chronological presentation of events…" at bounding box center [397, 181] width 181 height 17
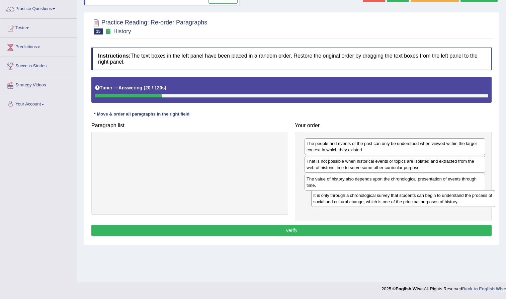
drag, startPoint x: 268, startPoint y: 145, endPoint x: 467, endPoint y: 197, distance: 205.7
click at [468, 197] on div "It is only through a chronological survey that students can begin to understand…" at bounding box center [404, 198] width 184 height 17
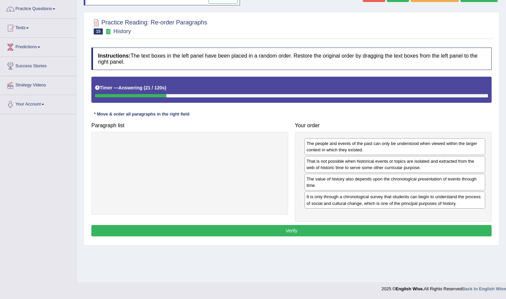
click at [320, 228] on button "Verify" at bounding box center [291, 230] width 401 height 11
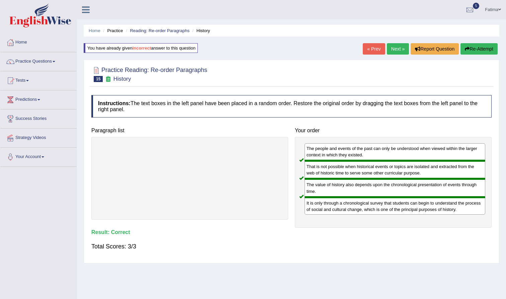
scroll to position [0, 0]
click at [394, 48] on link "Next »" at bounding box center [398, 48] width 22 height 11
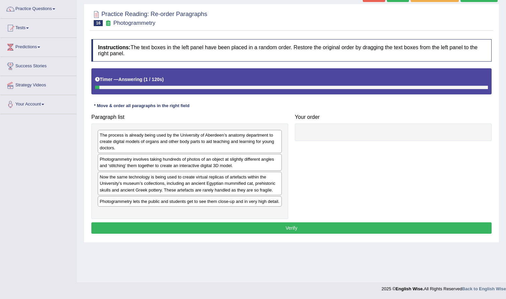
scroll to position [53, 0]
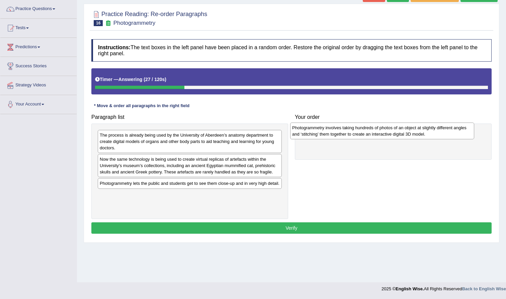
drag, startPoint x: 148, startPoint y: 162, endPoint x: 340, endPoint y: 130, distance: 194.9
click at [340, 130] on div "Photogrammetry involves taking hundreds of photos of an object at slightly diff…" at bounding box center [382, 131] width 184 height 17
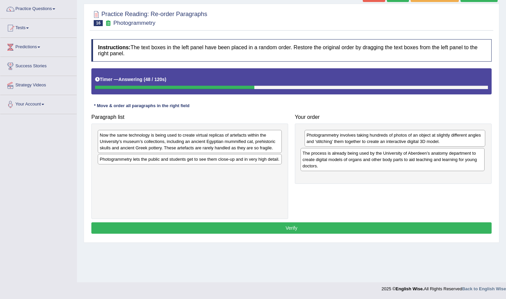
drag, startPoint x: 159, startPoint y: 136, endPoint x: 363, endPoint y: 154, distance: 204.1
click at [363, 154] on div "The process is already being used by the University of Aberdeen’s anatomy depar…" at bounding box center [393, 159] width 184 height 23
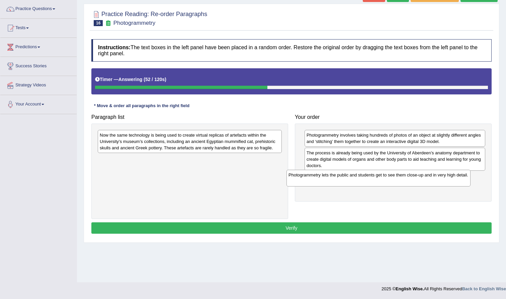
drag, startPoint x: 141, startPoint y: 157, endPoint x: 351, endPoint y: 173, distance: 211.0
click at [351, 173] on div "Photogrammetry lets the public and students get to see them close-up and in ver…" at bounding box center [379, 178] width 184 height 17
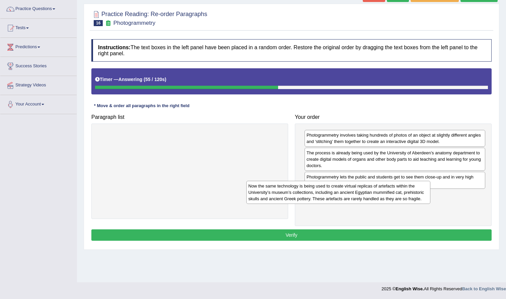
drag, startPoint x: 231, startPoint y: 140, endPoint x: 399, endPoint y: 196, distance: 176.6
click at [399, 196] on div "Now the same technology is being used to create virtual replicas of artefacts w…" at bounding box center [339, 192] width 184 height 23
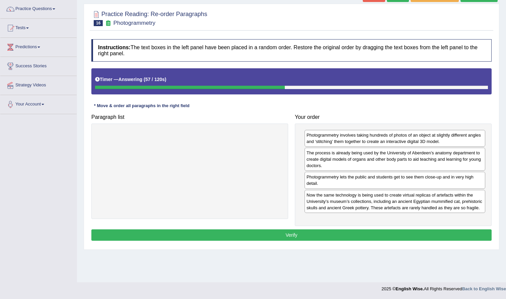
click at [288, 240] on button "Verify" at bounding box center [291, 234] width 401 height 11
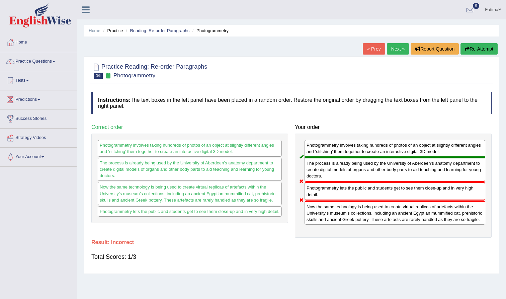
scroll to position [0, 0]
click at [480, 49] on button "Re-Attempt" at bounding box center [479, 48] width 37 height 11
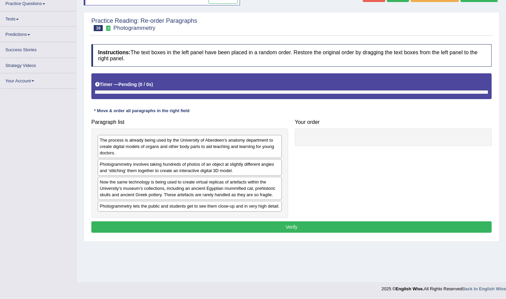
scroll to position [53, 0]
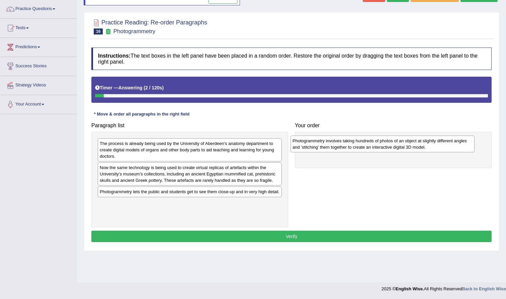
drag, startPoint x: 209, startPoint y: 176, endPoint x: 405, endPoint y: 146, distance: 198.8
click at [405, 146] on div "Photogrammetry involves taking hundreds of photos of an object at slightly diff…" at bounding box center [383, 144] width 184 height 17
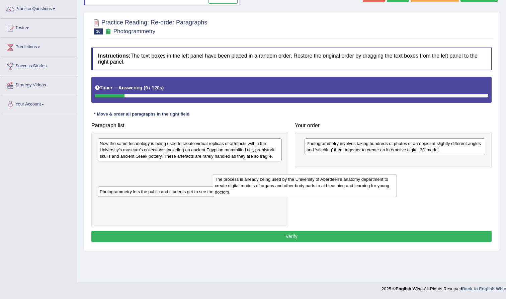
drag, startPoint x: 196, startPoint y: 143, endPoint x: 350, endPoint y: 167, distance: 155.6
click at [350, 174] on div "The process is already being used by the University of Aberdeen’s anatomy depar…" at bounding box center [305, 185] width 184 height 23
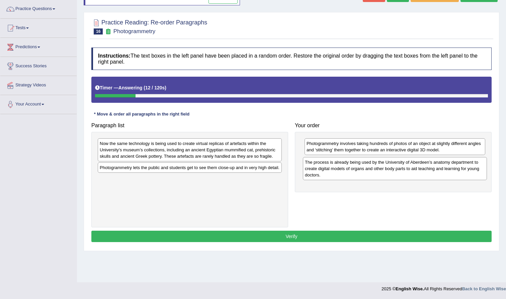
drag, startPoint x: 159, startPoint y: 175, endPoint x: 365, endPoint y: 169, distance: 205.4
click at [365, 169] on div "The process is already being used by the University of Aberdeen’s anatomy depar…" at bounding box center [395, 168] width 184 height 23
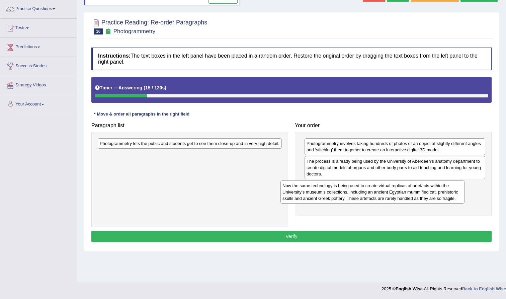
drag, startPoint x: 229, startPoint y: 146, endPoint x: 415, endPoint y: 189, distance: 190.7
click at [412, 189] on div "Now the same technology is being used to create virtual replicas of artefacts w…" at bounding box center [373, 192] width 184 height 23
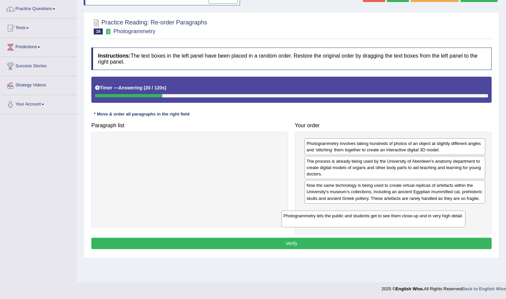
drag, startPoint x: 211, startPoint y: 146, endPoint x: 395, endPoint y: 219, distance: 198.1
click at [395, 219] on div "Photogrammetry lets the public and students get to see them close-up and in ver…" at bounding box center [374, 219] width 184 height 17
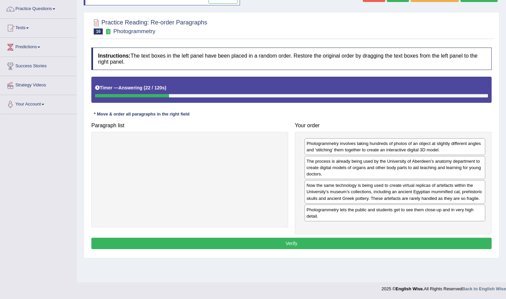
click at [267, 249] on button "Verify" at bounding box center [291, 243] width 401 height 11
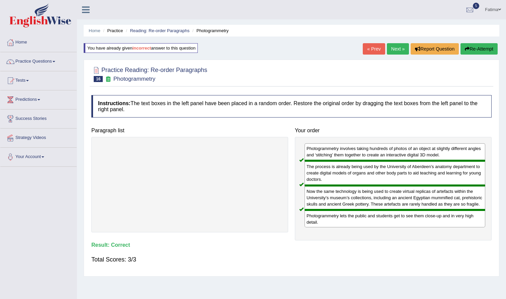
scroll to position [0, 0]
click at [398, 47] on link "Next »" at bounding box center [398, 48] width 22 height 11
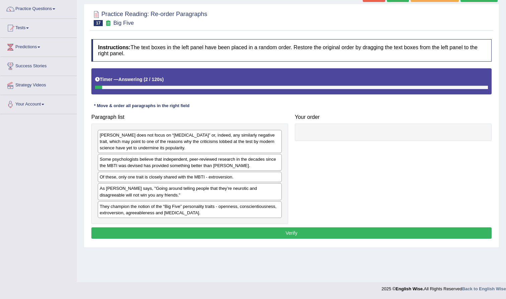
scroll to position [53, 0]
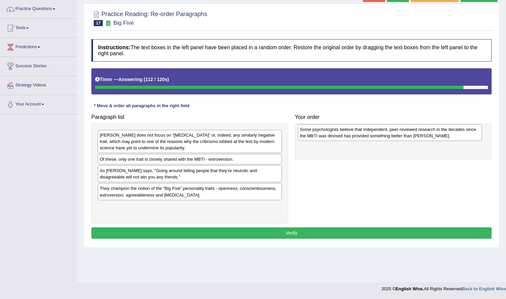
drag, startPoint x: 149, startPoint y: 163, endPoint x: 350, endPoint y: 134, distance: 202.5
click at [350, 134] on div "Some psychologists believe that independent, peer-reviewed research in the deca…" at bounding box center [390, 132] width 184 height 17
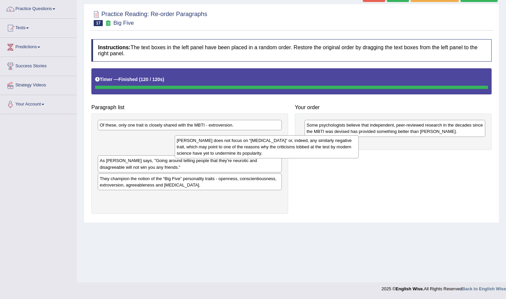
drag, startPoint x: 168, startPoint y: 138, endPoint x: 295, endPoint y: 179, distance: 133.3
click at [295, 158] on div "[PERSON_NAME] does not focus on “[MEDICAL_DATA]” or, indeed, any similarly nega…" at bounding box center [267, 146] width 184 height 23
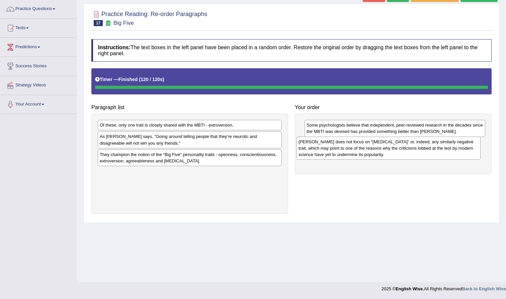
drag, startPoint x: 242, startPoint y: 156, endPoint x: 444, endPoint y: 141, distance: 201.9
click at [444, 141] on div "[PERSON_NAME] does not focus on “[MEDICAL_DATA]” or, indeed, any similarly nega…" at bounding box center [389, 148] width 184 height 23
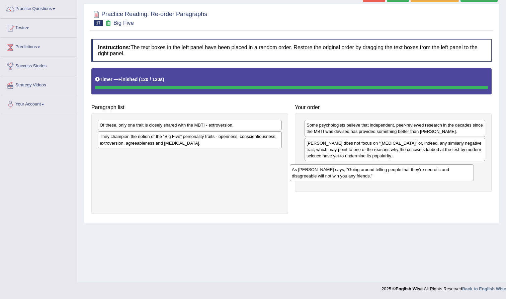
drag, startPoint x: 200, startPoint y: 135, endPoint x: 392, endPoint y: 167, distance: 194.9
click at [392, 167] on div "As [PERSON_NAME] says, "Going around telling people that they’re neurotic and d…" at bounding box center [382, 172] width 184 height 17
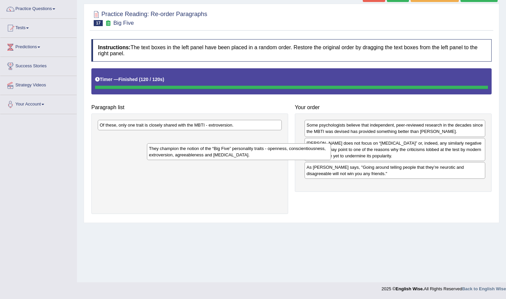
drag, startPoint x: 205, startPoint y: 142, endPoint x: 267, endPoint y: 156, distance: 64.2
click at [267, 156] on div "They champion the notion of the “Big Five” personality traits - openness, consc…" at bounding box center [239, 151] width 184 height 17
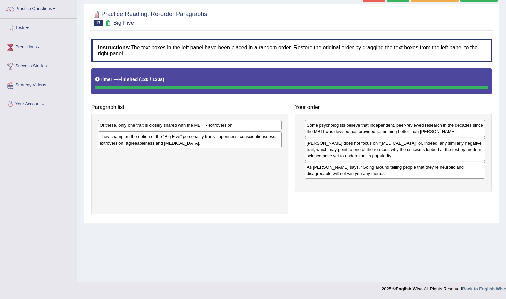
drag, startPoint x: 286, startPoint y: 161, endPoint x: 238, endPoint y: 152, distance: 48.4
click at [239, 153] on div "Of these, only one trait is closely shared with the MBTI - extroversion. They c…" at bounding box center [189, 164] width 197 height 100
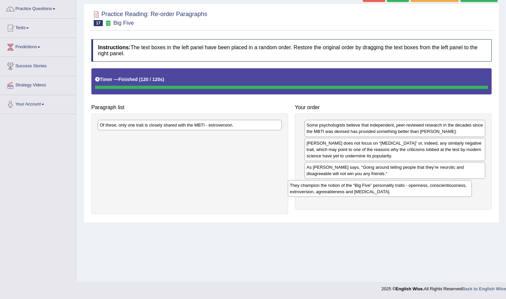
drag, startPoint x: 229, startPoint y: 137, endPoint x: 431, endPoint y: 186, distance: 208.0
click at [431, 186] on div "They champion the notion of the “Big Five” personality traits - openness, consc…" at bounding box center [380, 188] width 184 height 17
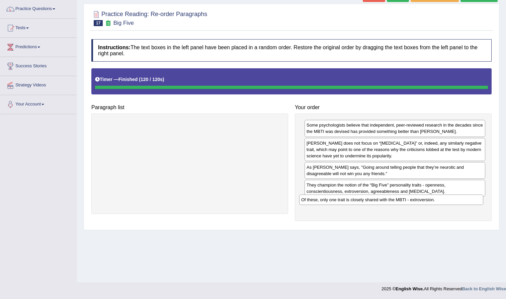
drag, startPoint x: 256, startPoint y: 126, endPoint x: 458, endPoint y: 201, distance: 216.0
click at [458, 201] on div "Of these, only one trait is closely shared with the MBTI - extroversion." at bounding box center [391, 200] width 184 height 10
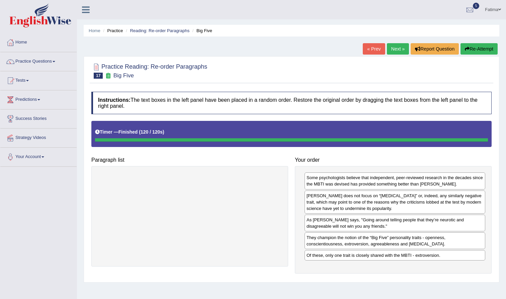
scroll to position [0, 0]
click at [397, 48] on link "Next »" at bounding box center [398, 48] width 22 height 11
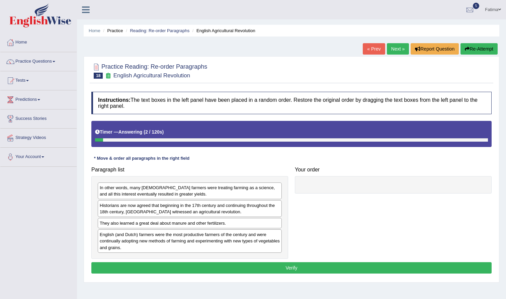
click at [369, 49] on link "« Prev" at bounding box center [374, 48] width 22 height 11
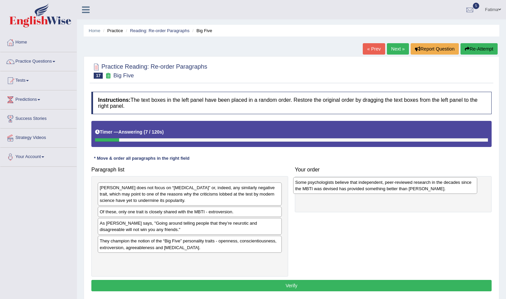
drag, startPoint x: 154, startPoint y: 217, endPoint x: 350, endPoint y: 187, distance: 198.0
click at [350, 187] on div "Some psychologists believe that independent, peer-reviewed research in the deca…" at bounding box center [385, 185] width 184 height 17
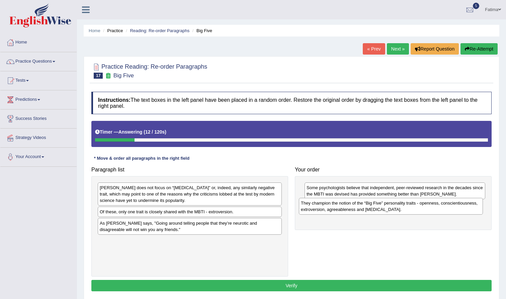
drag, startPoint x: 118, startPoint y: 246, endPoint x: 319, endPoint y: 208, distance: 204.8
click at [319, 208] on div "They champion the notion of the “Big Five” personality traits - openness, consc…" at bounding box center [391, 206] width 184 height 17
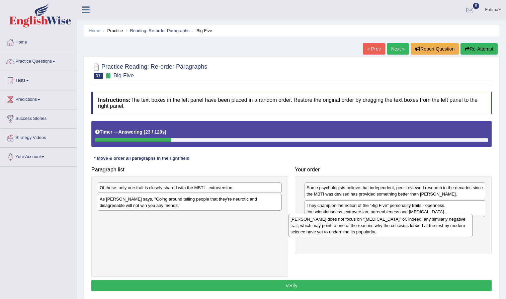
drag, startPoint x: 147, startPoint y: 196, endPoint x: 338, endPoint y: 227, distance: 193.5
click at [338, 227] on div "Myers-Briggs does not focus on “neuroticism” or, indeed, any similarly negative…" at bounding box center [381, 225] width 184 height 23
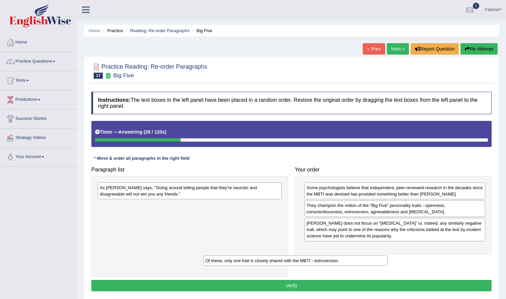
drag, startPoint x: 190, startPoint y: 189, endPoint x: 297, endPoint y: 263, distance: 130.1
click at [297, 263] on div "Of these, only one trait is closely shared with the MBTI - extroversion." at bounding box center [296, 261] width 184 height 10
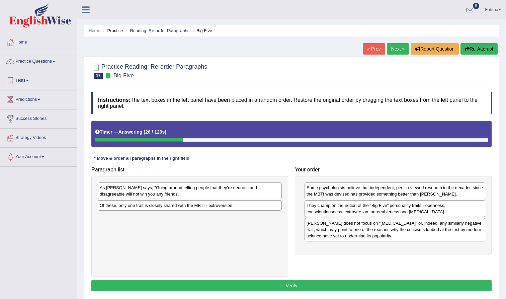
click at [365, 264] on div "Paragraph list As Adam Grant says, "Going around telling people that they’re ne…" at bounding box center [291, 219] width 407 height 113
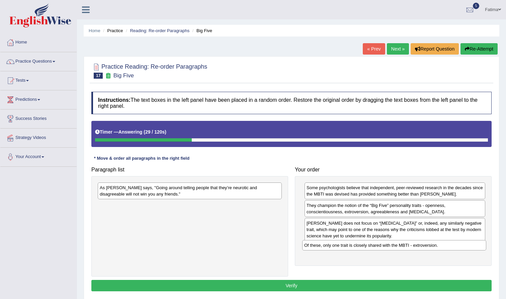
drag, startPoint x: 260, startPoint y: 206, endPoint x: 464, endPoint y: 246, distance: 207.9
click at [464, 246] on div "Of these, only one trait is closely shared with the MBTI - extroversion." at bounding box center [394, 245] width 184 height 10
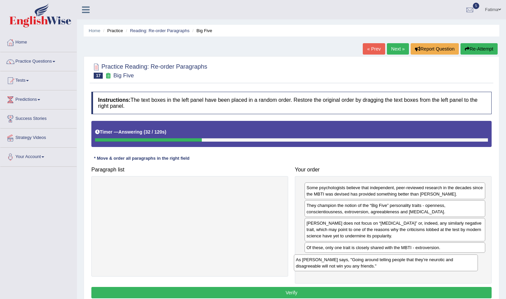
drag, startPoint x: 240, startPoint y: 188, endPoint x: 439, endPoint y: 260, distance: 211.9
click at [441, 260] on div "As Adam Grant says, "Going around telling people that they’re neurotic and disa…" at bounding box center [386, 263] width 184 height 17
click at [303, 290] on button "Verify" at bounding box center [291, 292] width 401 height 11
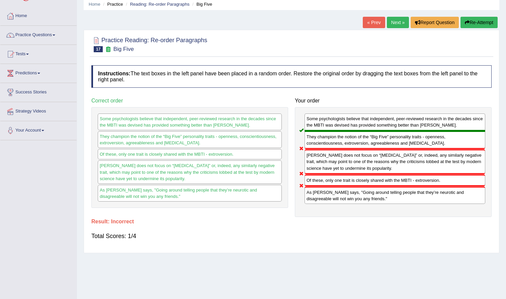
scroll to position [25, 0]
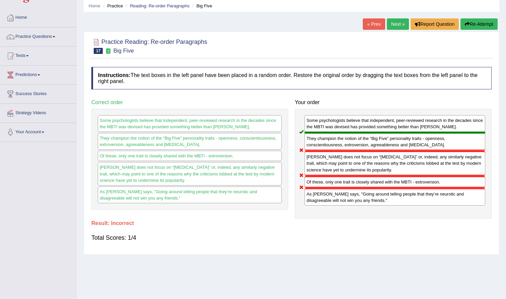
click at [484, 22] on button "Re-Attempt" at bounding box center [479, 23] width 37 height 11
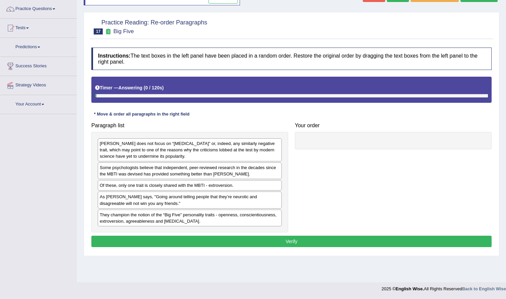
scroll to position [53, 0]
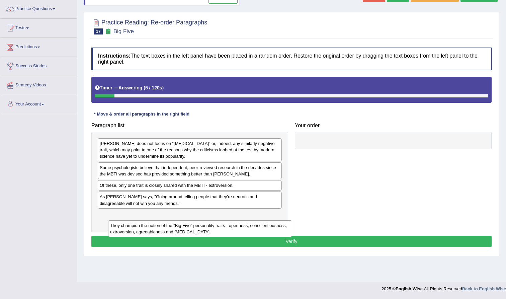
drag, startPoint x: 175, startPoint y: 221, endPoint x: 185, endPoint y: 232, distance: 14.9
click at [185, 232] on div "They champion the notion of the “Big Five” personality traits - openness, consc…" at bounding box center [200, 228] width 184 height 17
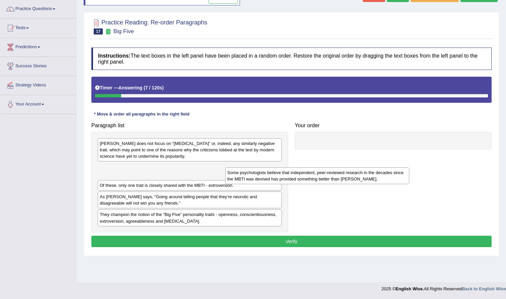
drag, startPoint x: 147, startPoint y: 174, endPoint x: 333, endPoint y: 183, distance: 186.1
click at [333, 183] on div "Some psychologists believe that independent, peer-reviewed research in the deca…" at bounding box center [317, 175] width 184 height 17
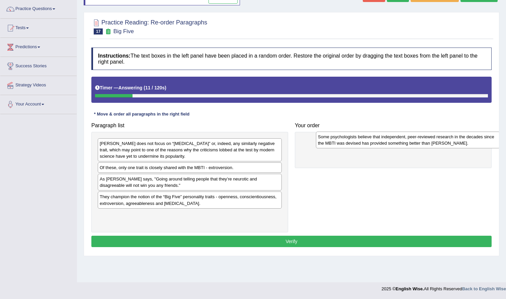
drag, startPoint x: 221, startPoint y: 173, endPoint x: 440, endPoint y: 143, distance: 220.5
click at [440, 143] on div "Some psychologists believe that independent, peer-reviewed research in the deca…" at bounding box center [408, 140] width 184 height 17
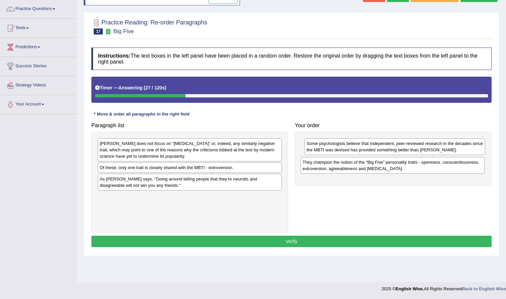
drag, startPoint x: 128, startPoint y: 206, endPoint x: 332, endPoint y: 169, distance: 207.2
click at [332, 169] on div "They champion the notion of the “Big Five” personality traits - openness, consc…" at bounding box center [393, 165] width 184 height 17
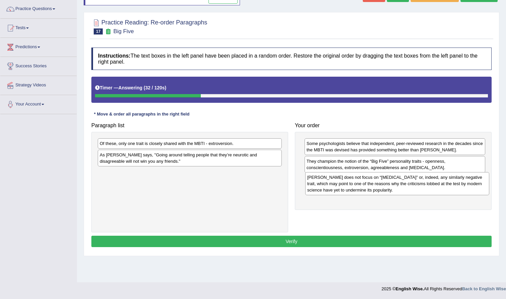
drag, startPoint x: 148, startPoint y: 149, endPoint x: 355, endPoint y: 185, distance: 210.8
click at [355, 184] on div "[PERSON_NAME] does not focus on “[MEDICAL_DATA]” or, indeed, any similarly nega…" at bounding box center [397, 183] width 184 height 23
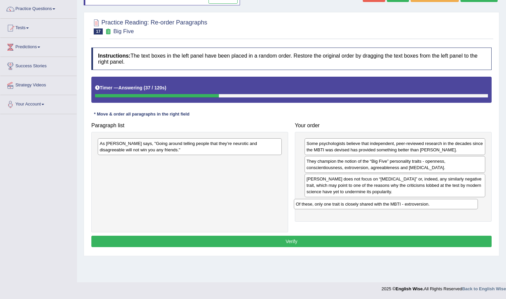
drag, startPoint x: 174, startPoint y: 144, endPoint x: 373, endPoint y: 204, distance: 208.1
click at [373, 204] on div "Of these, only one trait is closely shared with the MBTI - extroversion." at bounding box center [386, 204] width 184 height 10
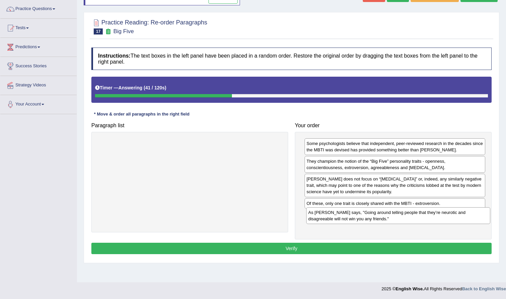
drag, startPoint x: 211, startPoint y: 142, endPoint x: 419, endPoint y: 211, distance: 219.9
click at [419, 211] on div "As [PERSON_NAME] says, "Going around telling people that they’re neurotic and d…" at bounding box center [399, 215] width 184 height 17
click at [301, 242] on div "Instructions: The text boxes in the left panel have been placed in a random ord…" at bounding box center [292, 151] width 404 height 215
click at [302, 250] on button "Verify" at bounding box center [291, 248] width 401 height 11
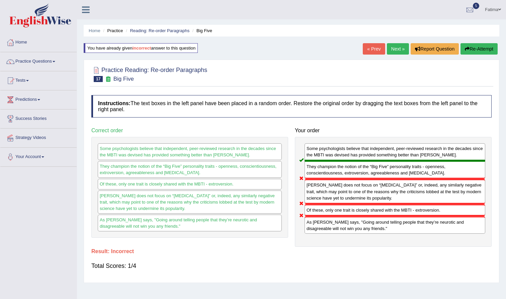
scroll to position [0, 0]
click at [60, 63] on link "Practice Questions" at bounding box center [38, 60] width 76 height 17
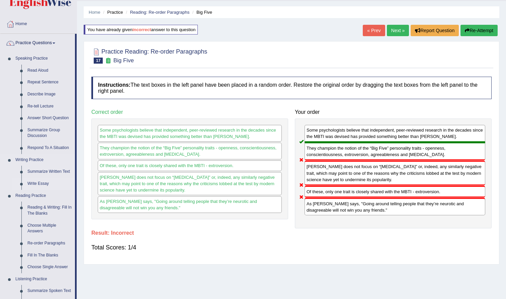
scroll to position [21, 0]
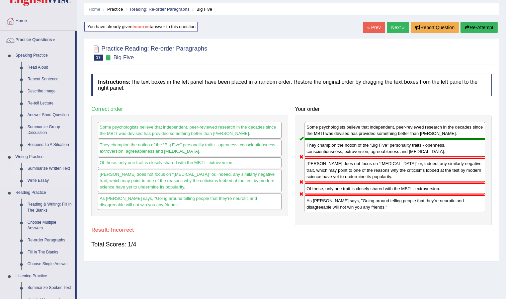
click at [51, 167] on link "Summarize Written Text" at bounding box center [49, 169] width 51 height 12
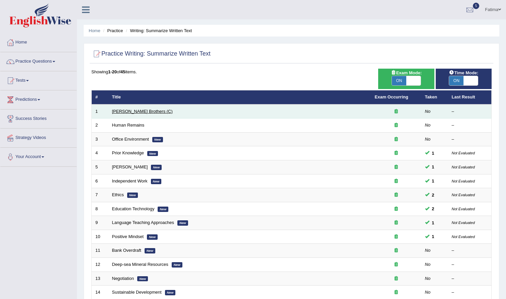
click at [130, 113] on link "[PERSON_NAME] Brothers (C)" at bounding box center [142, 111] width 61 height 5
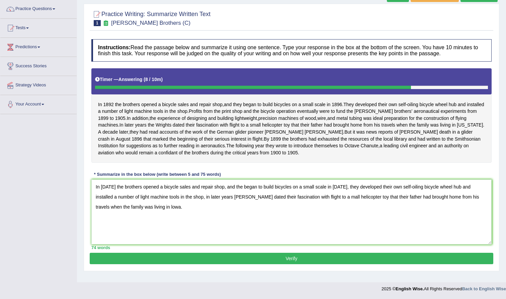
scroll to position [58, 0]
type textarea "In [DATE] the brothers opened a bicycle sales and repair shop, and the began to…"
click at [207, 264] on button "Verify" at bounding box center [292, 258] width 404 height 11
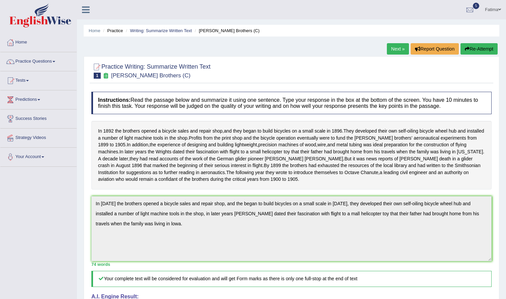
scroll to position [0, 0]
click at [395, 52] on link "Next »" at bounding box center [398, 48] width 22 height 11
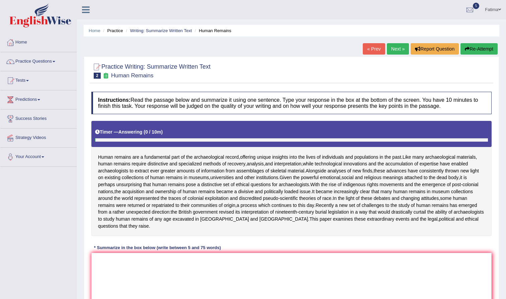
scroll to position [78, 0]
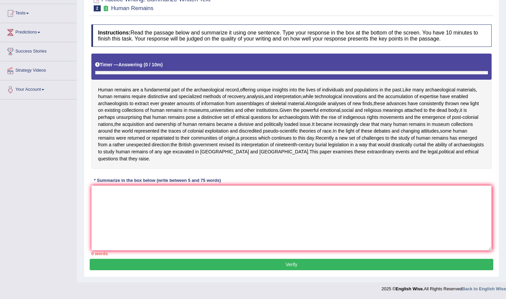
click at [178, 202] on textarea at bounding box center [291, 218] width 401 height 65
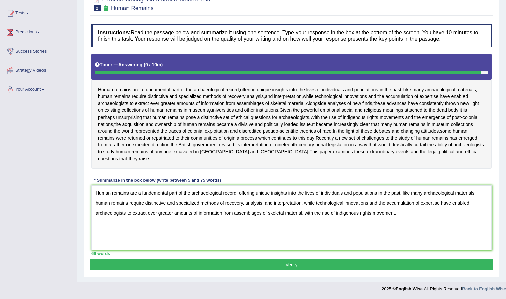
type textarea "Human remains are a fundemental part of the archaeological record, offering uni…"
click at [356, 264] on button "Verify" at bounding box center [292, 264] width 404 height 11
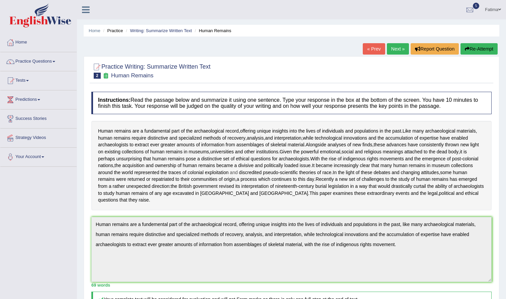
scroll to position [0, 0]
click at [393, 48] on link "Next »" at bounding box center [398, 48] width 22 height 11
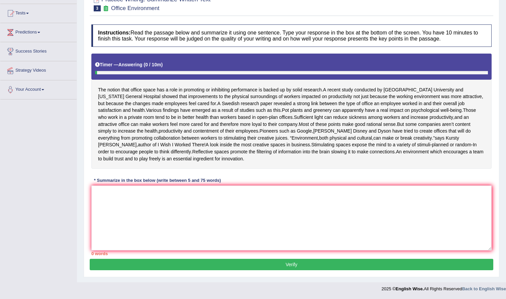
scroll to position [71, 0]
click at [161, 228] on textarea at bounding box center [291, 218] width 401 height 65
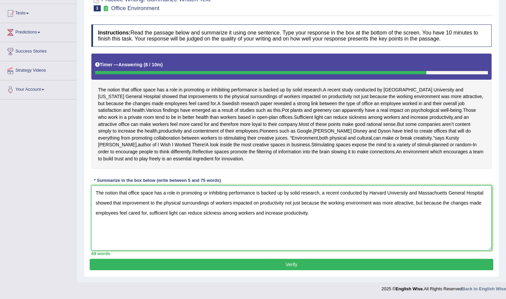
type textarea "The notion that office space has a role in promoting or inhibiting performance …"
click at [220, 269] on button "Verify" at bounding box center [292, 264] width 404 height 11
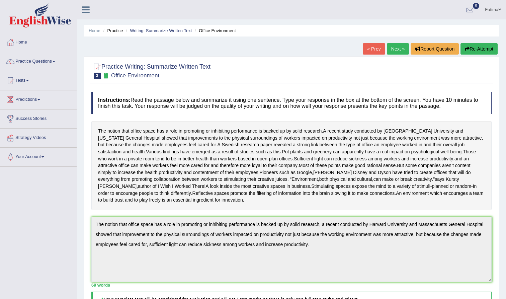
scroll to position [0, 0]
click at [396, 48] on link "Next »" at bounding box center [398, 48] width 22 height 11
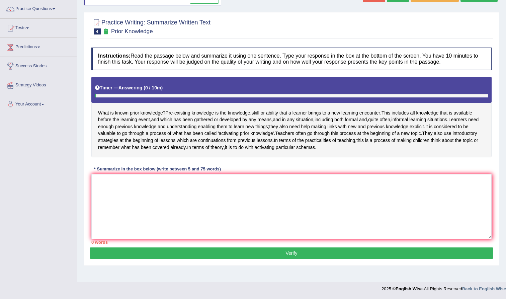
scroll to position [53, 0]
click at [152, 207] on textarea at bounding box center [291, 206] width 401 height 65
type textarea "W"
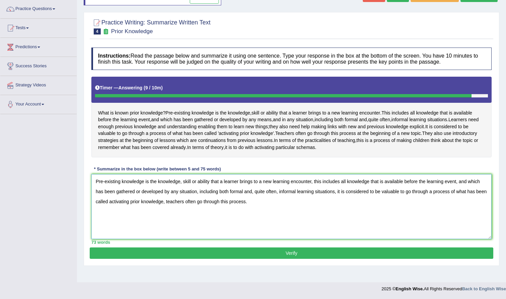
type textarea "Pre-existing knowledge is the knowledge, skill or ability that a learner brings…"
click at [289, 258] on button "Verify" at bounding box center [292, 253] width 404 height 11
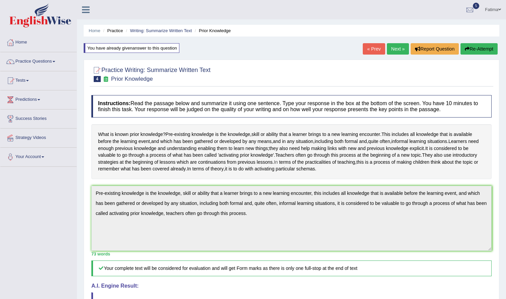
scroll to position [0, 0]
click at [393, 49] on link "Next »" at bounding box center [398, 48] width 22 height 11
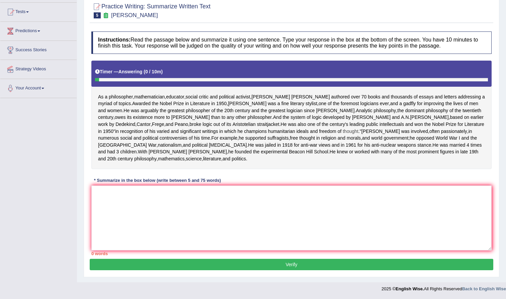
scroll to position [93, 0]
click at [172, 212] on textarea at bounding box center [291, 218] width 401 height 65
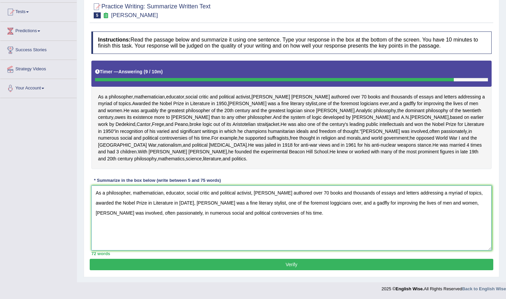
type textarea "As a philosopher, mathematician, educator, social critic and political activist…"
click at [289, 268] on button "Verify" at bounding box center [292, 264] width 404 height 11
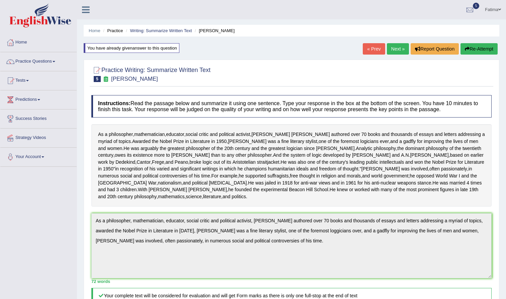
scroll to position [0, 0]
click at [478, 50] on button "Re-Attempt" at bounding box center [479, 48] width 37 height 11
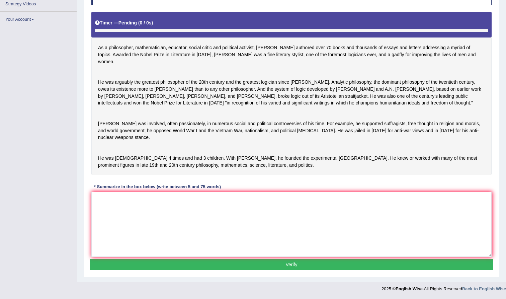
scroll to position [93, 0]
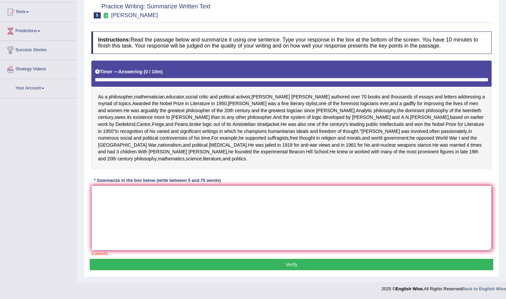
click at [177, 200] on textarea at bounding box center [291, 218] width 401 height 65
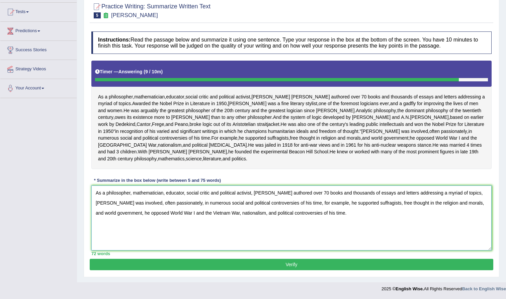
type textarea "As a philosopher, mathematician, educator, social critic and political activist…"
click at [254, 269] on button "Verify" at bounding box center [292, 264] width 404 height 11
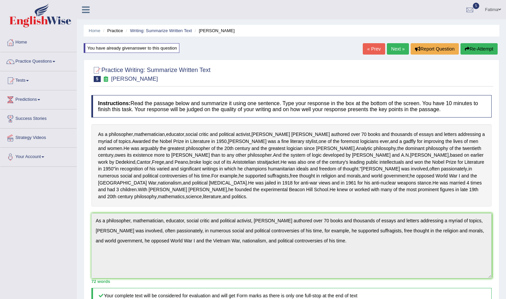
scroll to position [0, 0]
